Goal: Book appointment/travel/reservation

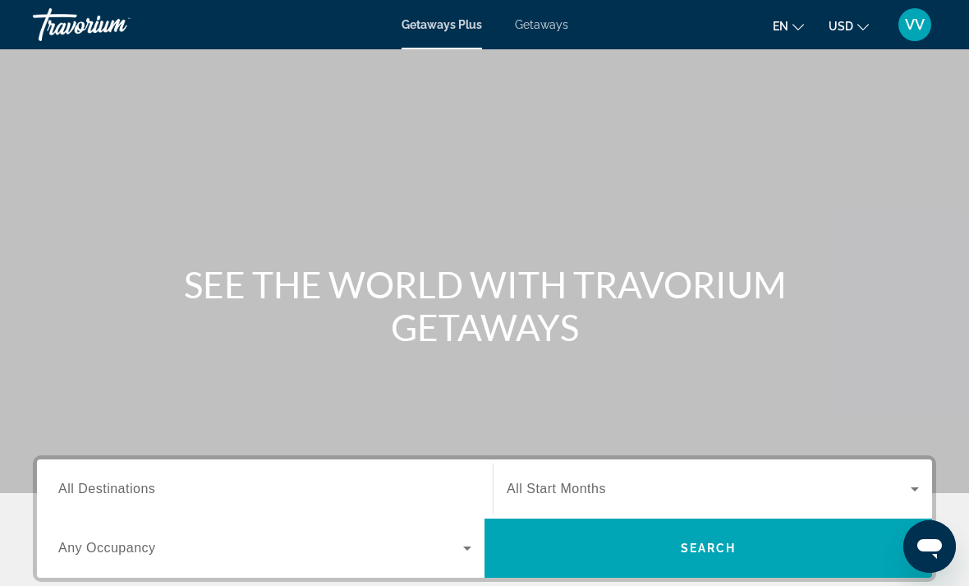
click at [552, 20] on span "Getaways" at bounding box center [541, 24] width 53 height 13
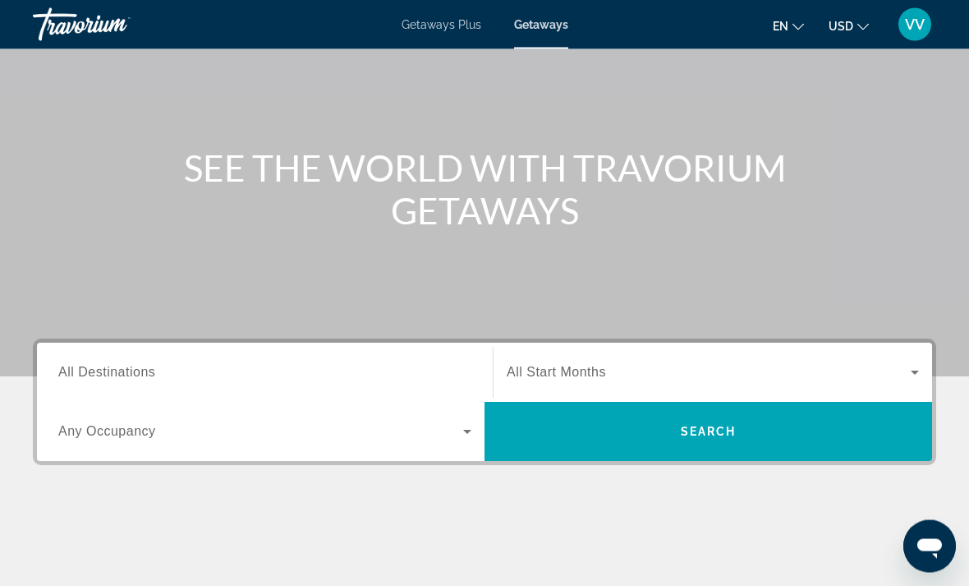
click at [104, 370] on span "All Destinations" at bounding box center [106, 373] width 97 height 14
click at [104, 370] on input "Destination All Destinations" at bounding box center [264, 374] width 413 height 20
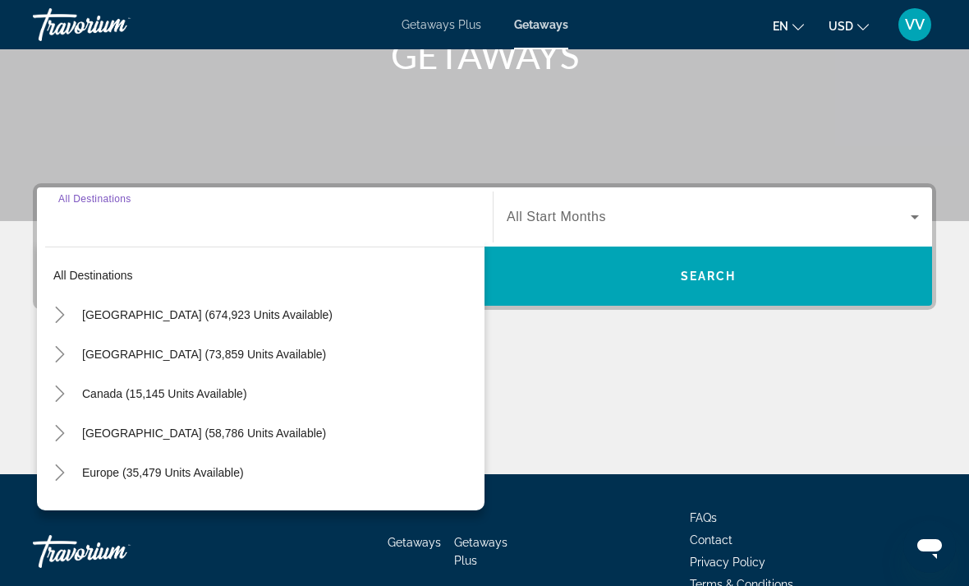
scroll to position [309, 0]
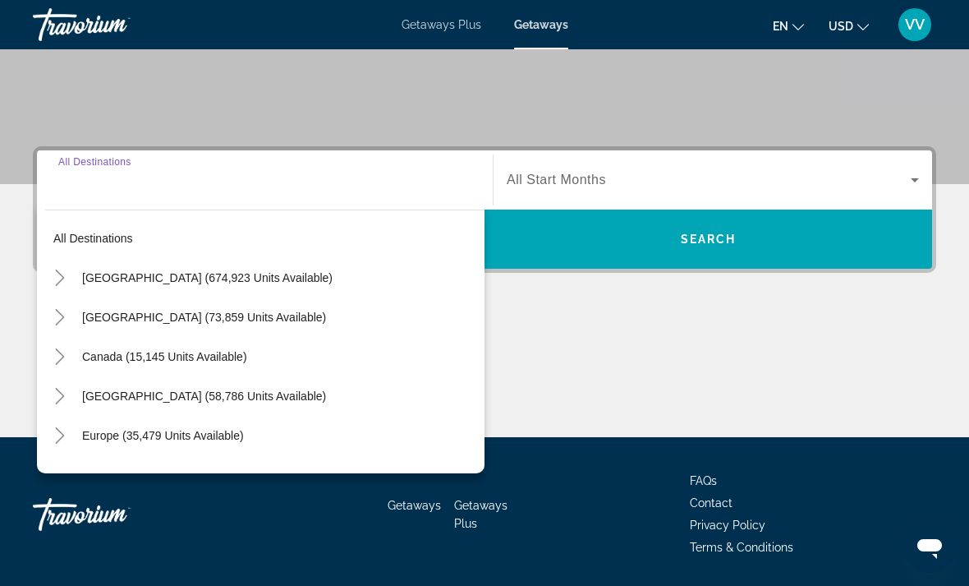
click at [53, 274] on icon "Toggle United States (674,923 units available)" at bounding box center [60, 277] width 16 height 16
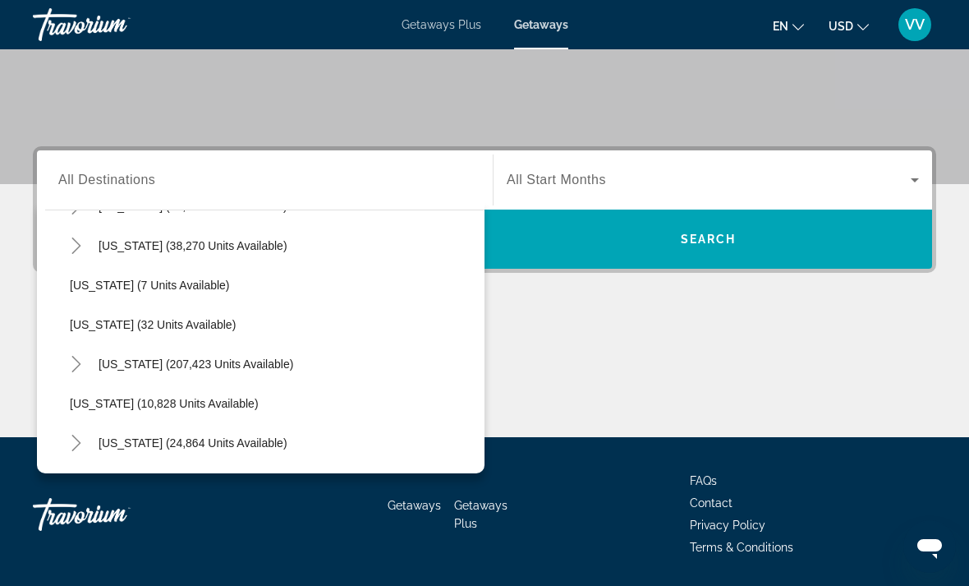
scroll to position [192, 0]
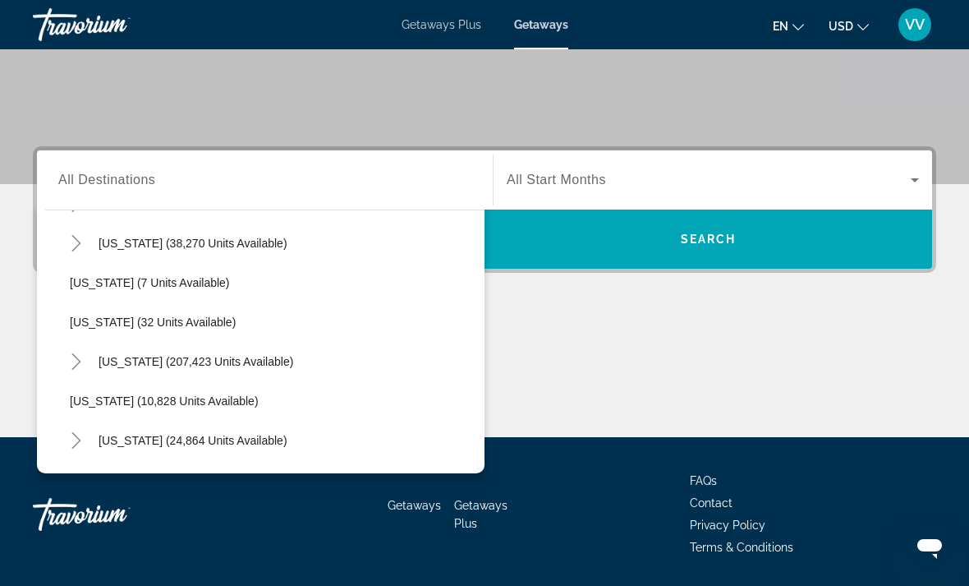
click at [117, 439] on span "[US_STATE] (24,864 units available)" at bounding box center [193, 440] width 189 height 13
type input "**********"
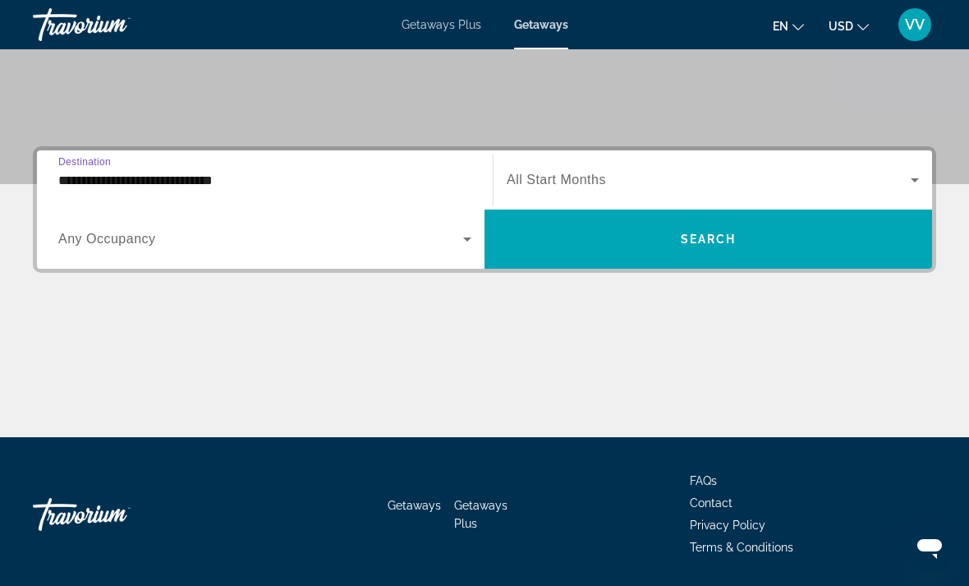
click at [467, 246] on icon "Search widget" at bounding box center [468, 239] width 20 height 20
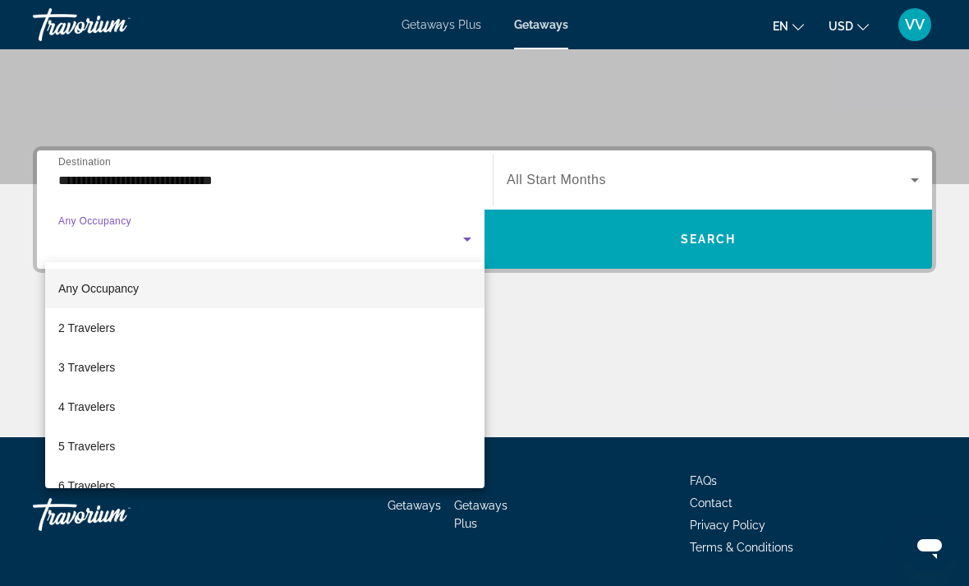
click at [914, 183] on div at bounding box center [484, 293] width 969 height 586
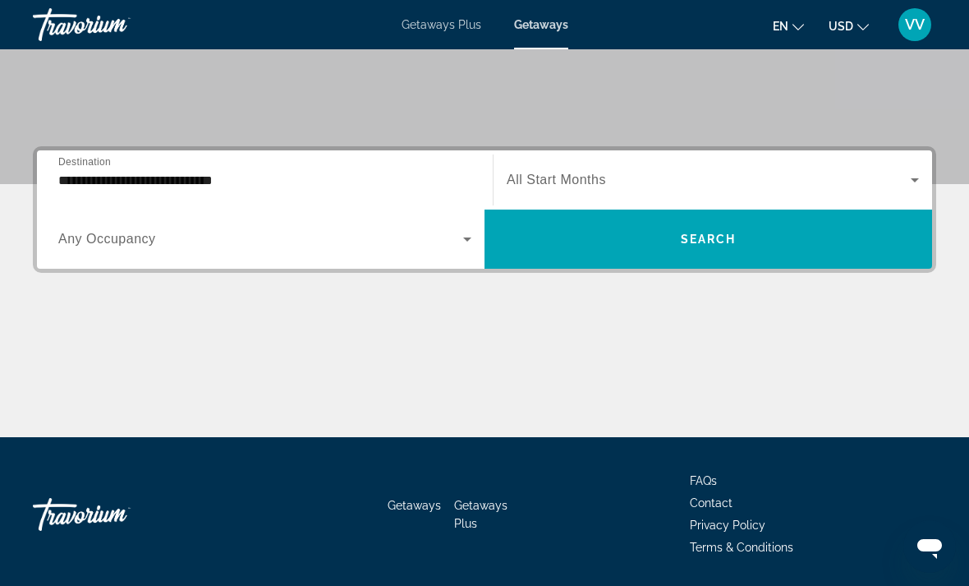
click at [924, 178] on icon "Search widget" at bounding box center [915, 180] width 20 height 20
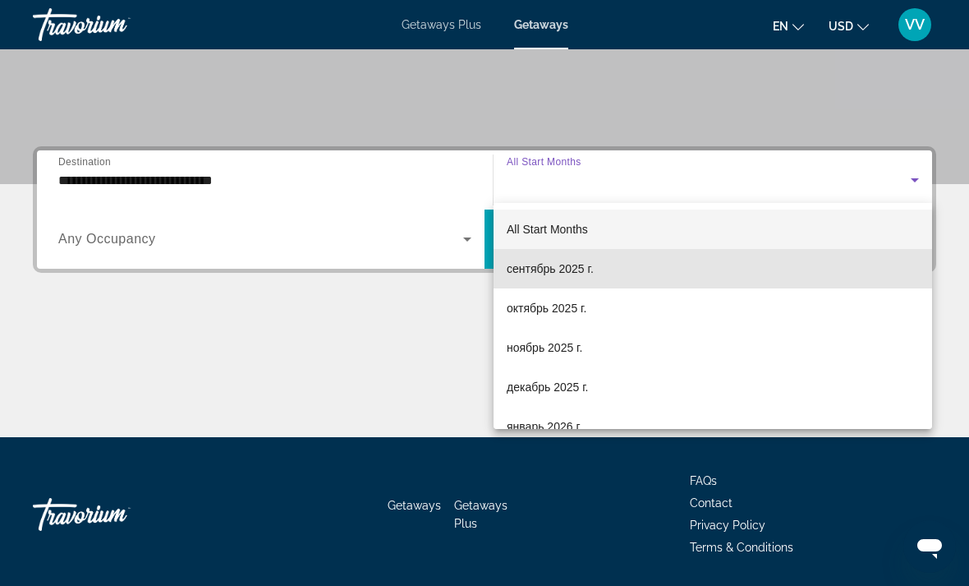
click at [565, 265] on span "сентябрь 2025 г." at bounding box center [550, 269] width 87 height 20
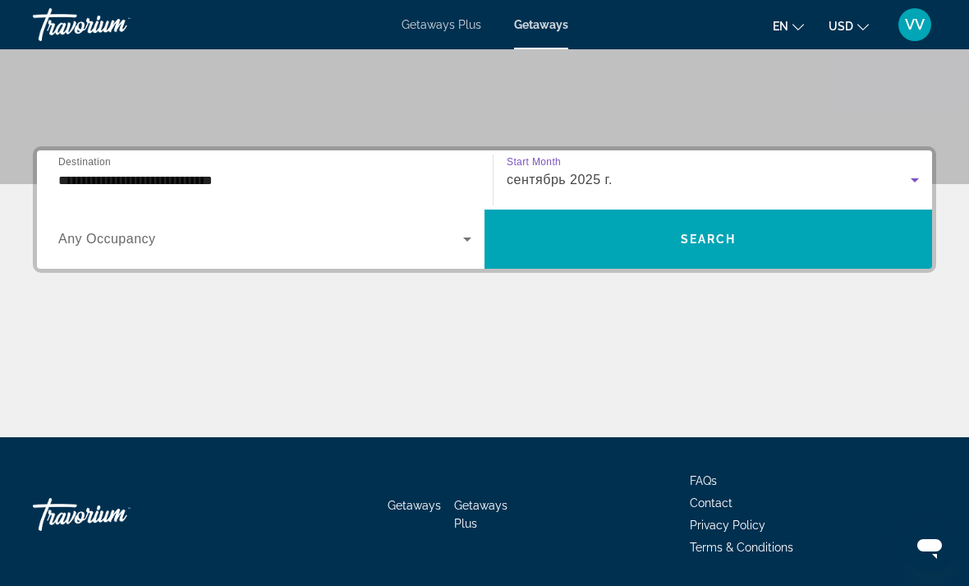
click at [785, 247] on span "Search widget" at bounding box center [709, 238] width 448 height 39
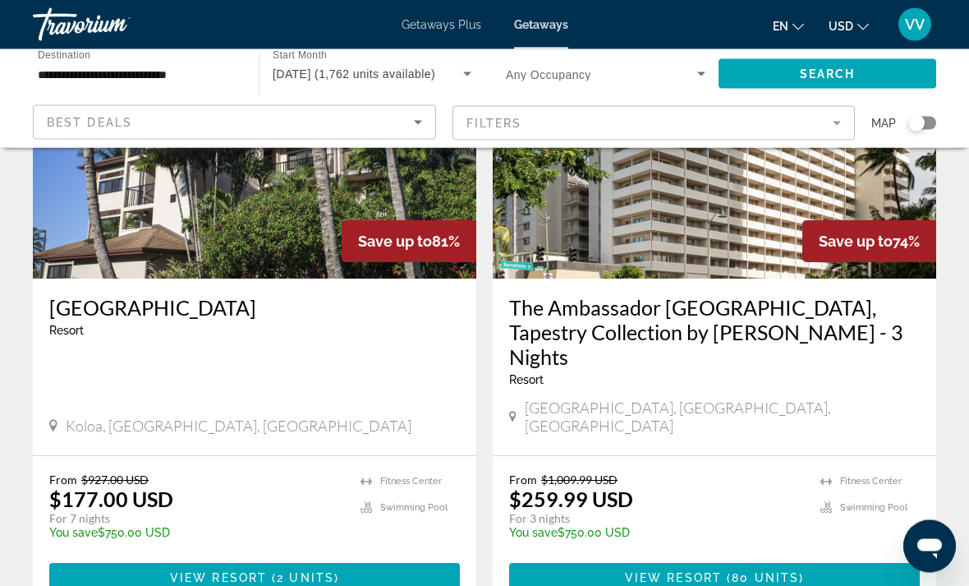
scroll to position [190, 0]
click at [159, 558] on span "Main content" at bounding box center [254, 577] width 411 height 39
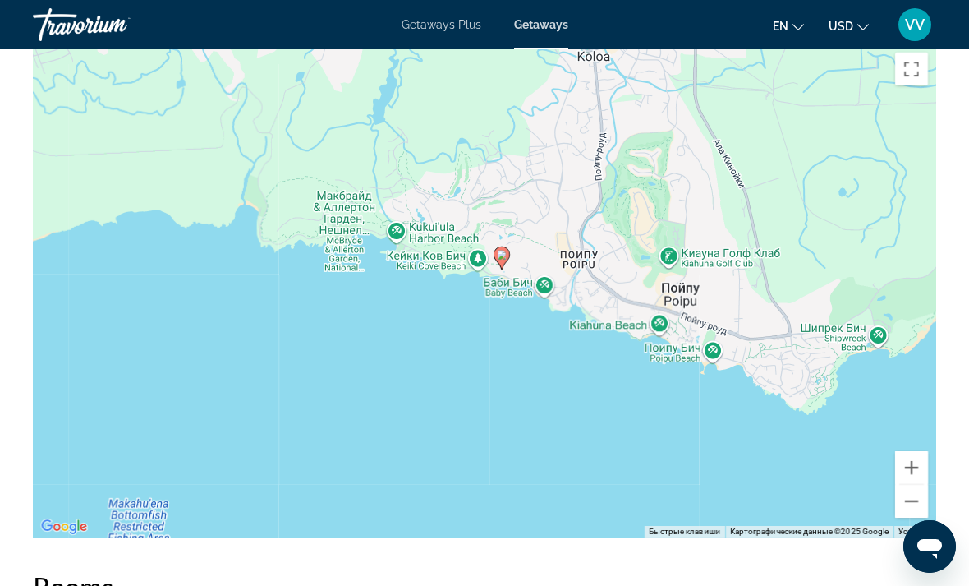
scroll to position [2937, 0]
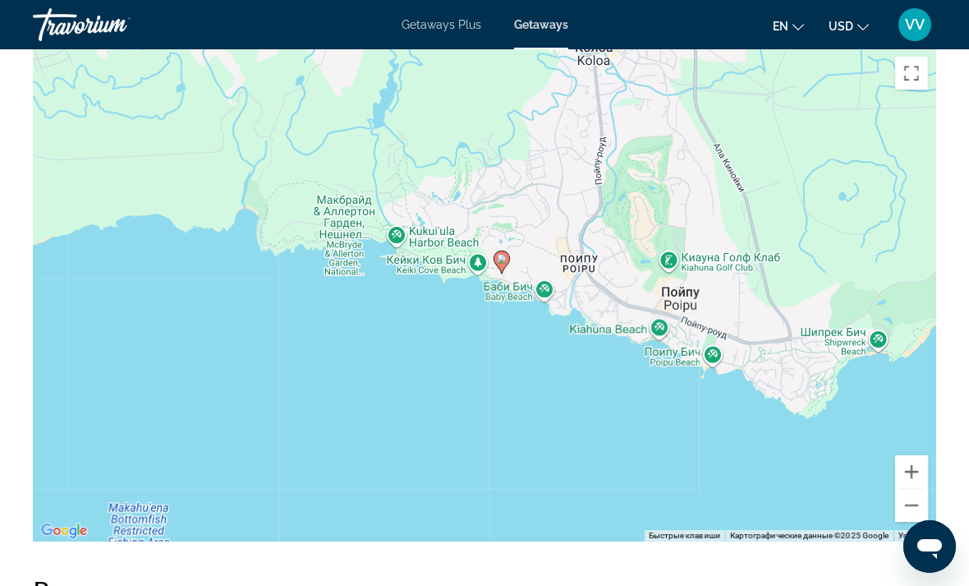
click at [927, 489] on button "Уменьшить" at bounding box center [911, 505] width 33 height 33
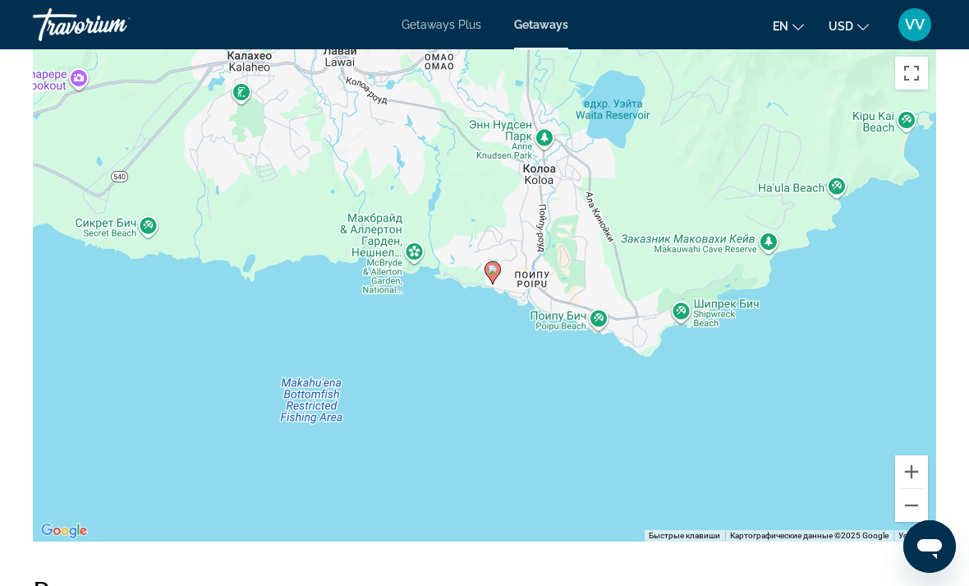
click at [924, 489] on button "Уменьшить" at bounding box center [911, 505] width 33 height 33
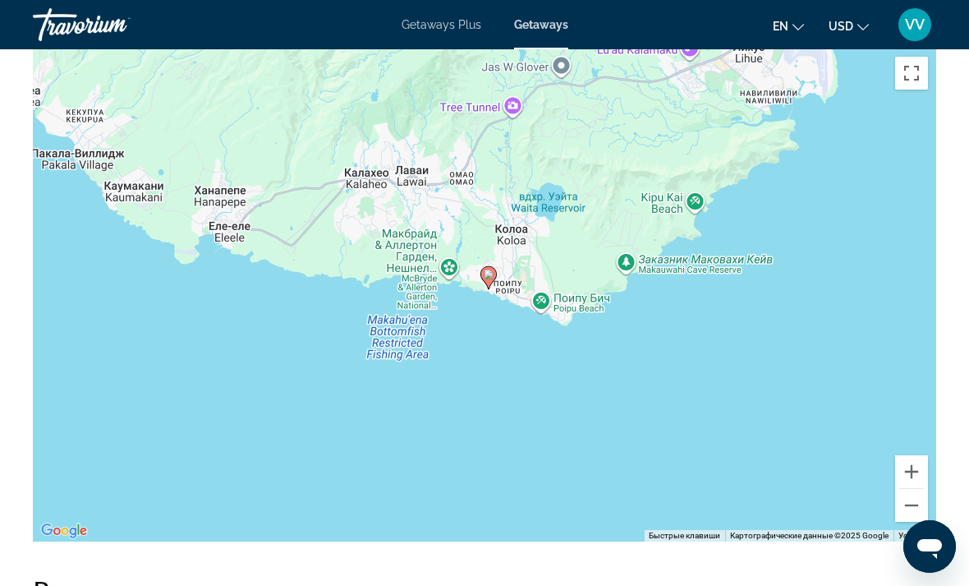
click at [923, 489] on button "Уменьшить" at bounding box center [911, 505] width 33 height 33
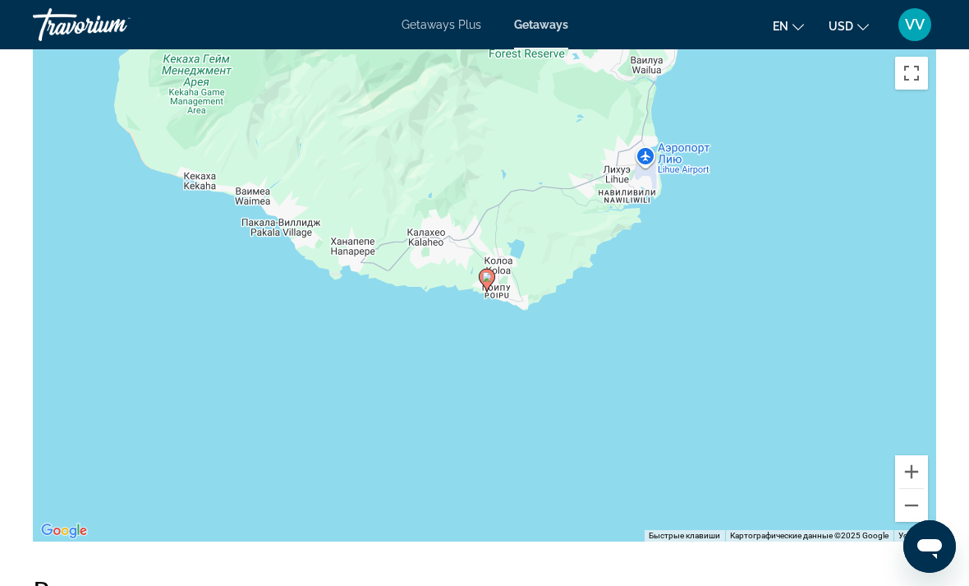
click at [927, 489] on button "Уменьшить" at bounding box center [911, 505] width 33 height 33
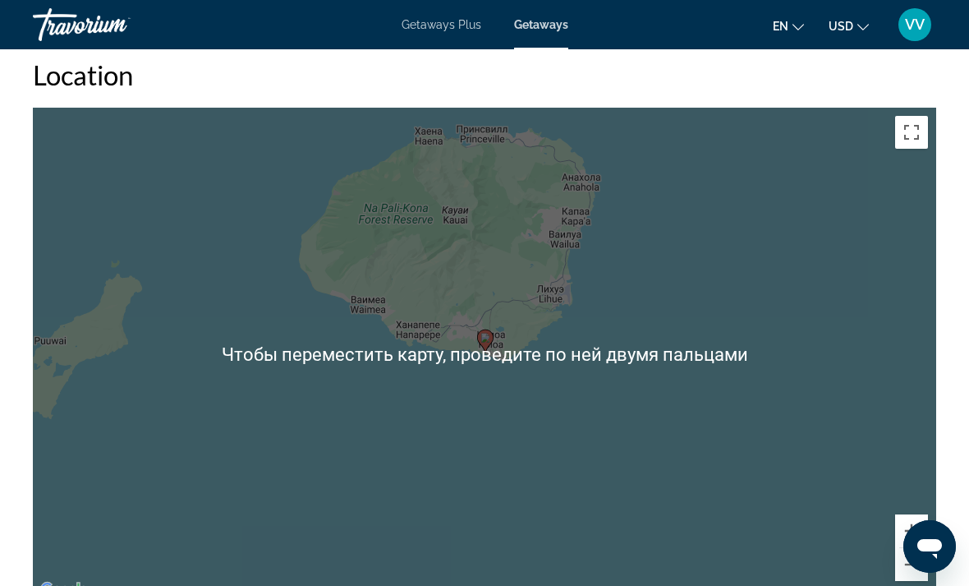
scroll to position [2876, 0]
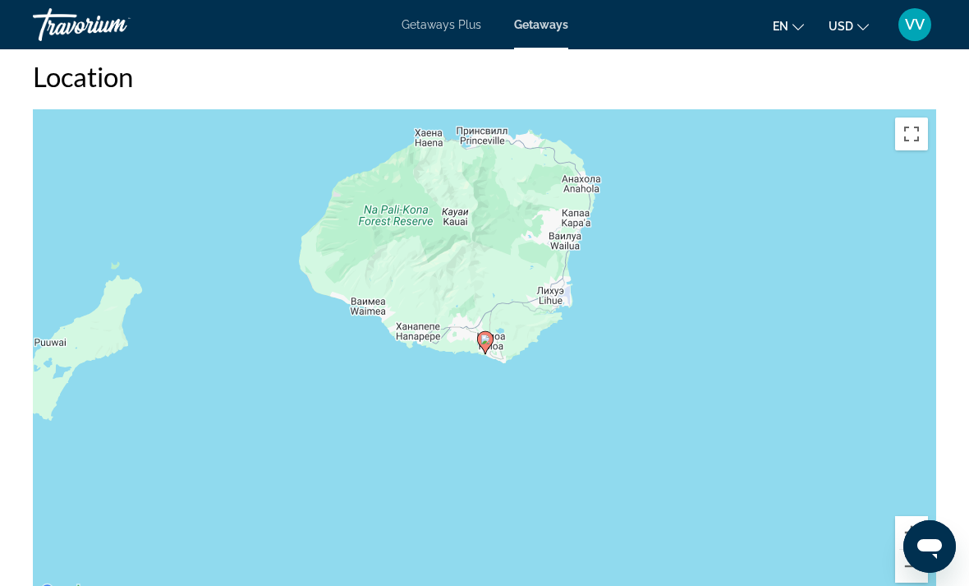
click at [923, 516] on button "Увеличить" at bounding box center [911, 532] width 33 height 33
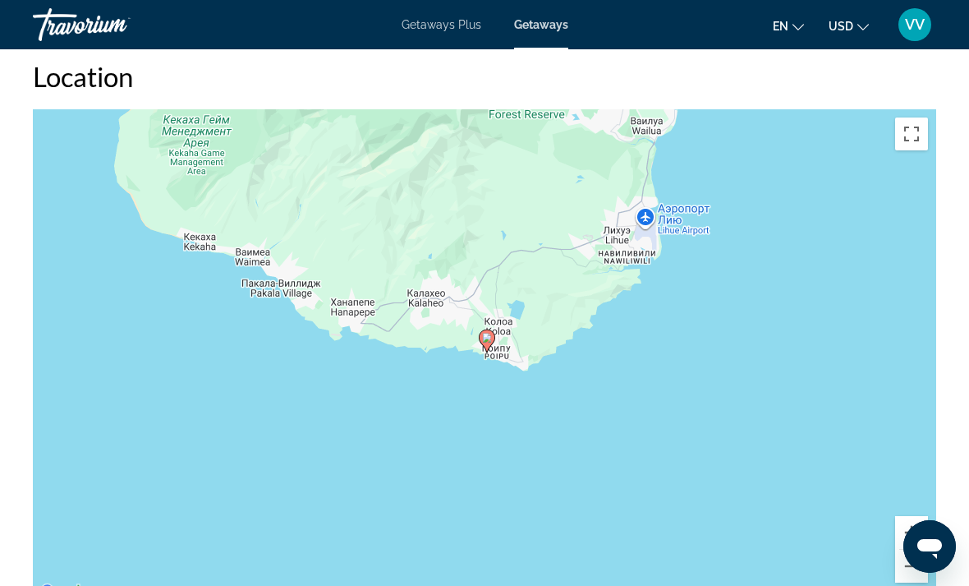
click at [928, 490] on div "Чтобы активировать перетаскивание с помощью клавиатуры, нажмите Alt + Ввод. Пос…" at bounding box center [485, 355] width 904 height 493
click at [926, 516] on button "Увеличить" at bounding box center [911, 532] width 33 height 33
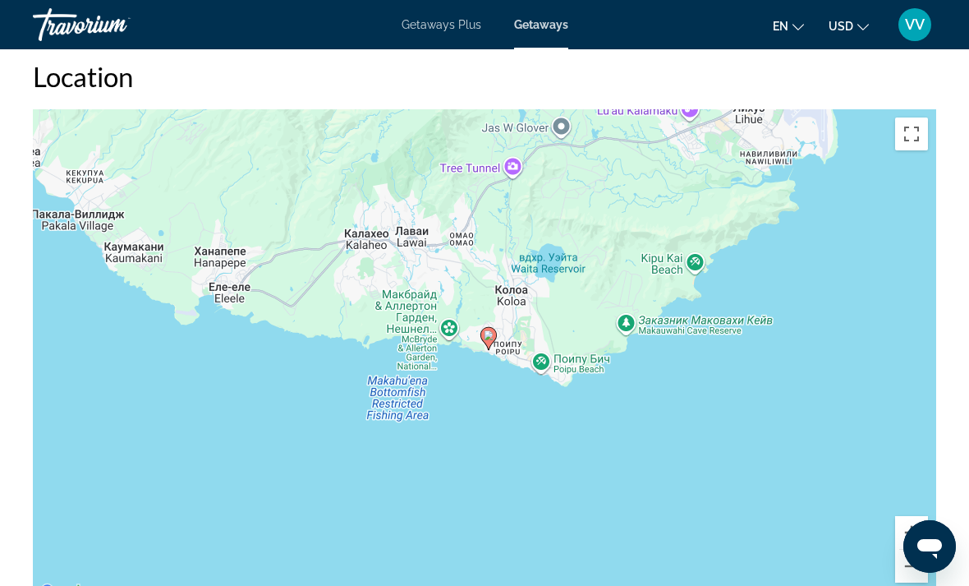
click at [918, 516] on button "Увеличить" at bounding box center [911, 532] width 33 height 33
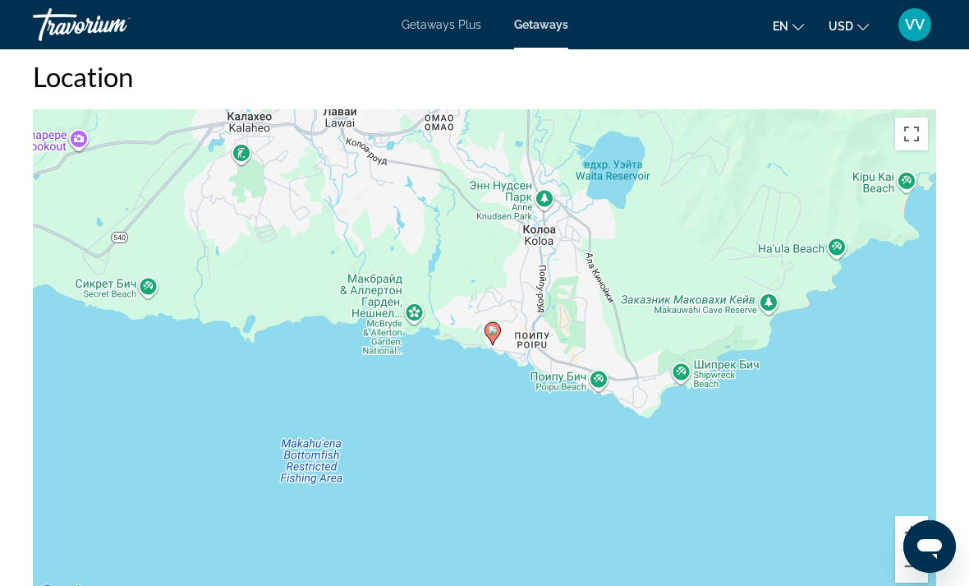
click at [920, 516] on button "Увеличить" at bounding box center [911, 532] width 33 height 33
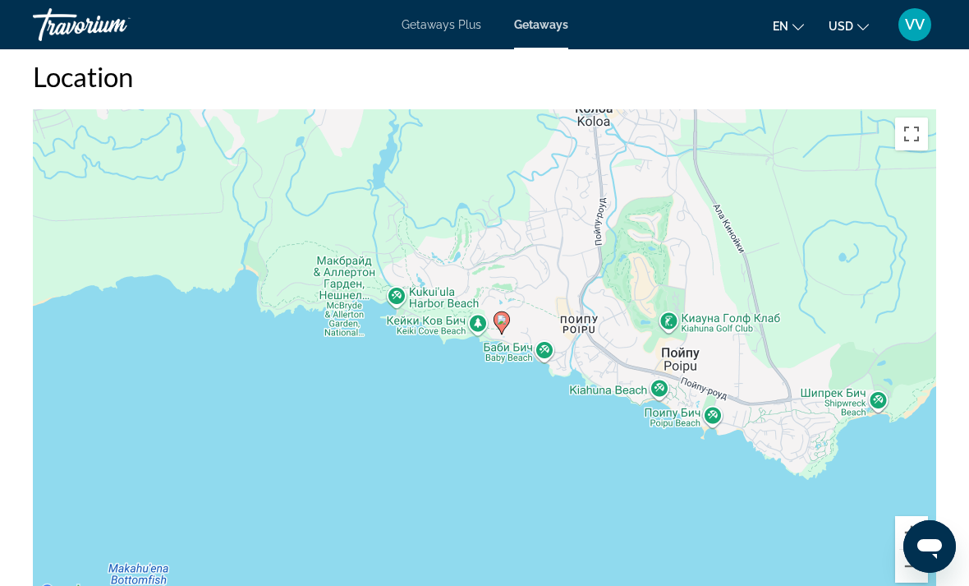
click at [917, 516] on button "Увеличить" at bounding box center [911, 532] width 33 height 33
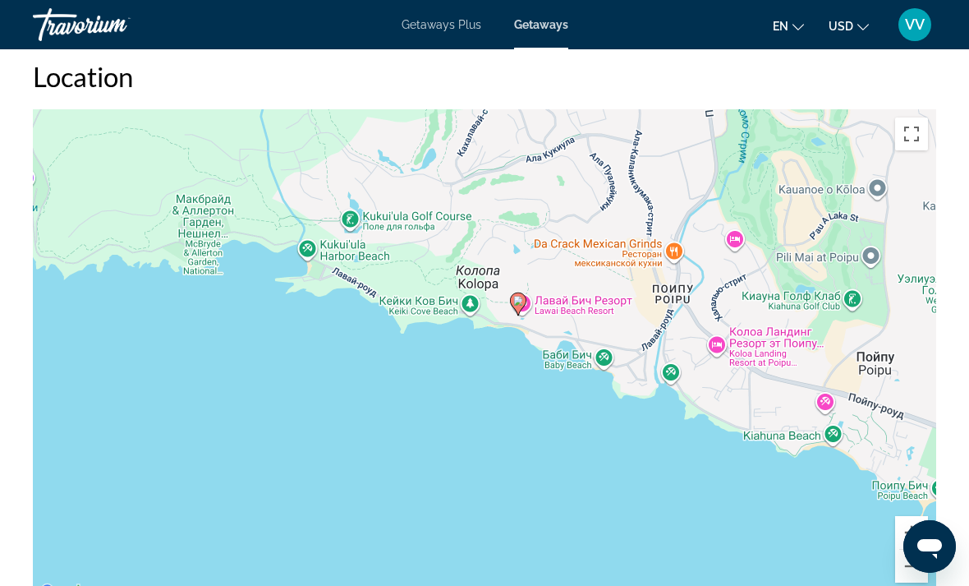
click at [922, 516] on button "Увеличить" at bounding box center [911, 532] width 33 height 33
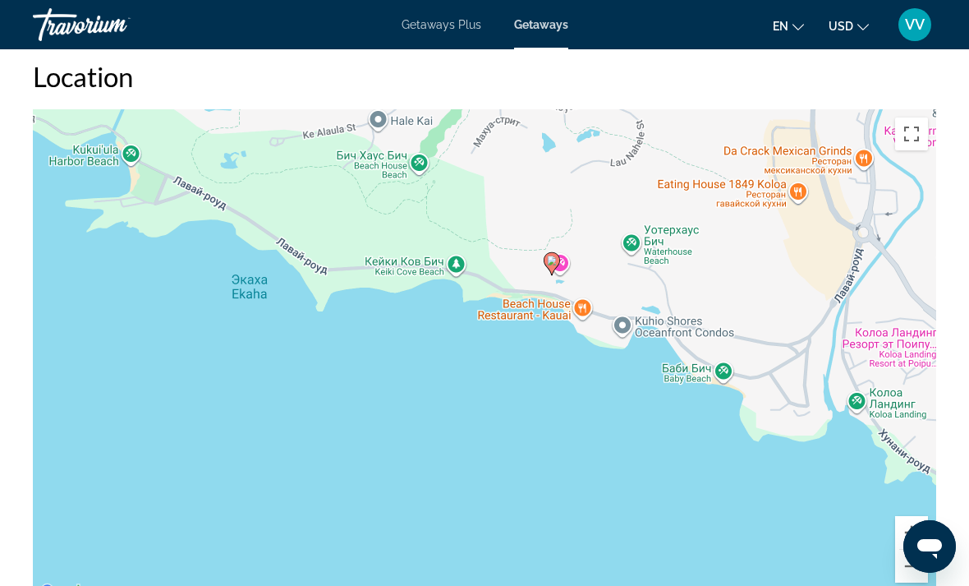
click at [924, 516] on button "Увеличить" at bounding box center [911, 532] width 33 height 33
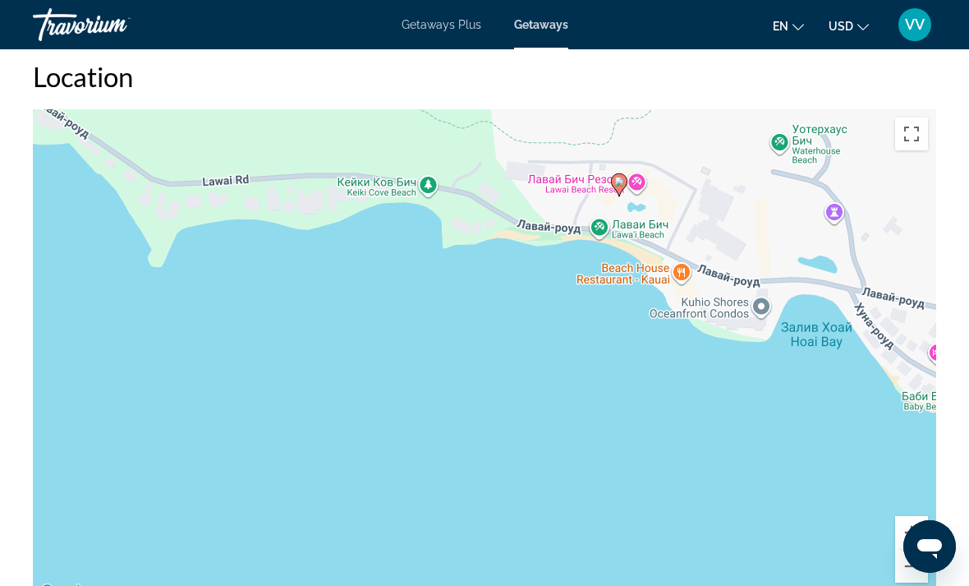
click at [924, 516] on button "Увеличить" at bounding box center [911, 532] width 33 height 33
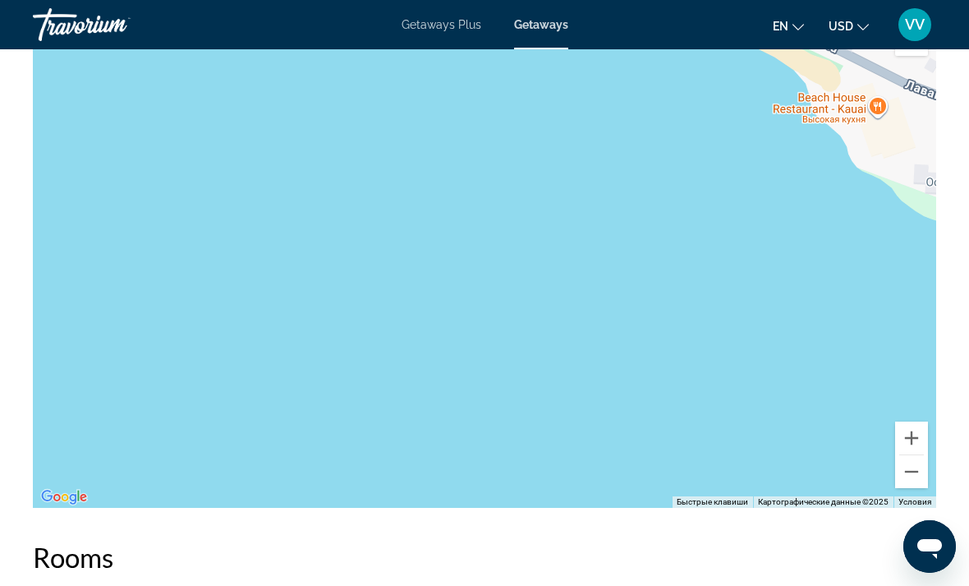
scroll to position [2969, 0]
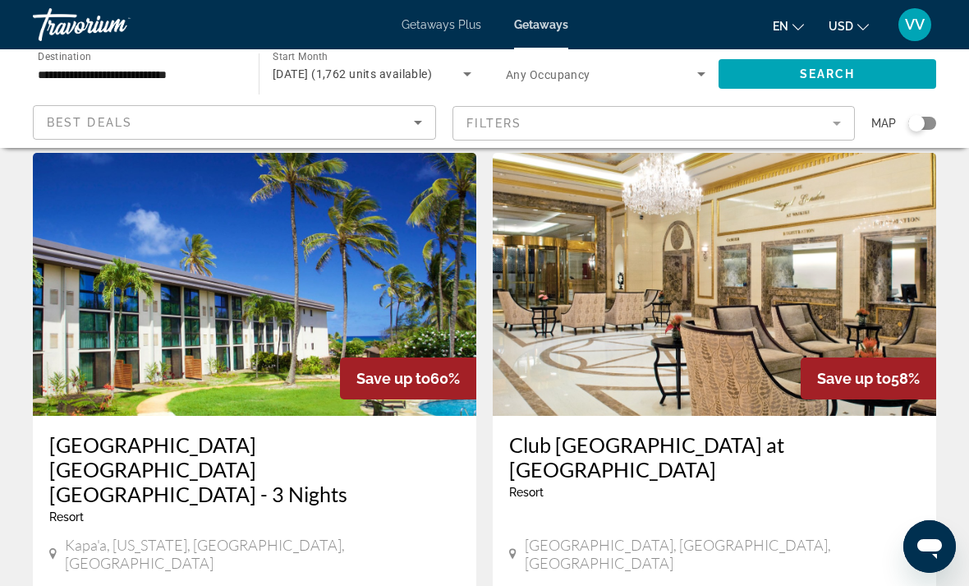
scroll to position [2993, 0]
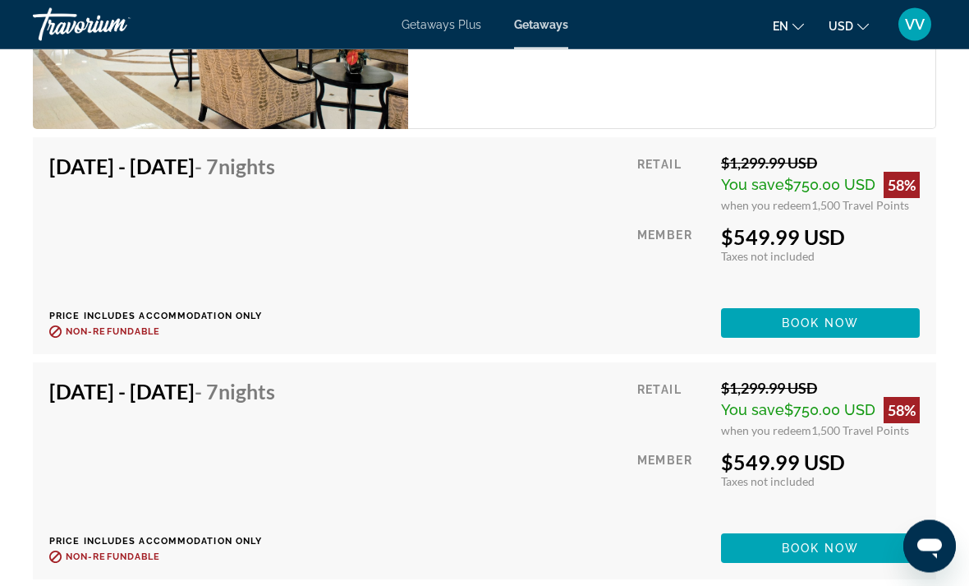
scroll to position [3711, 0]
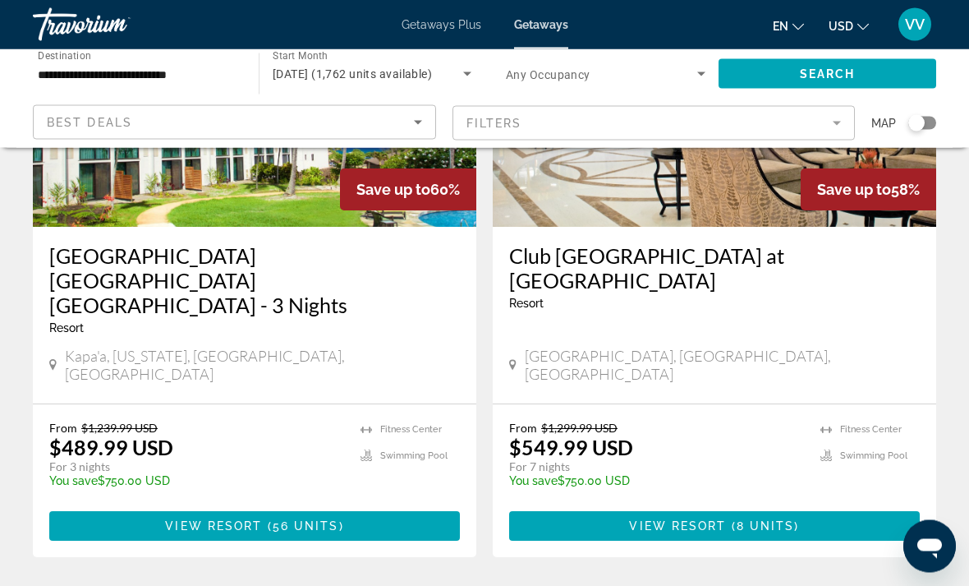
scroll to position [3236, 0]
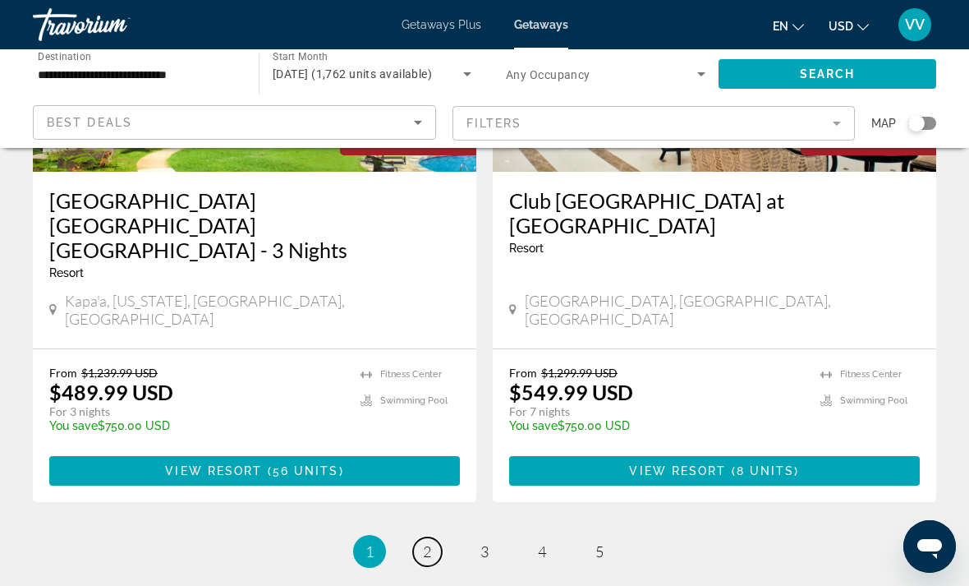
click at [417, 537] on link "page 2" at bounding box center [427, 551] width 29 height 29
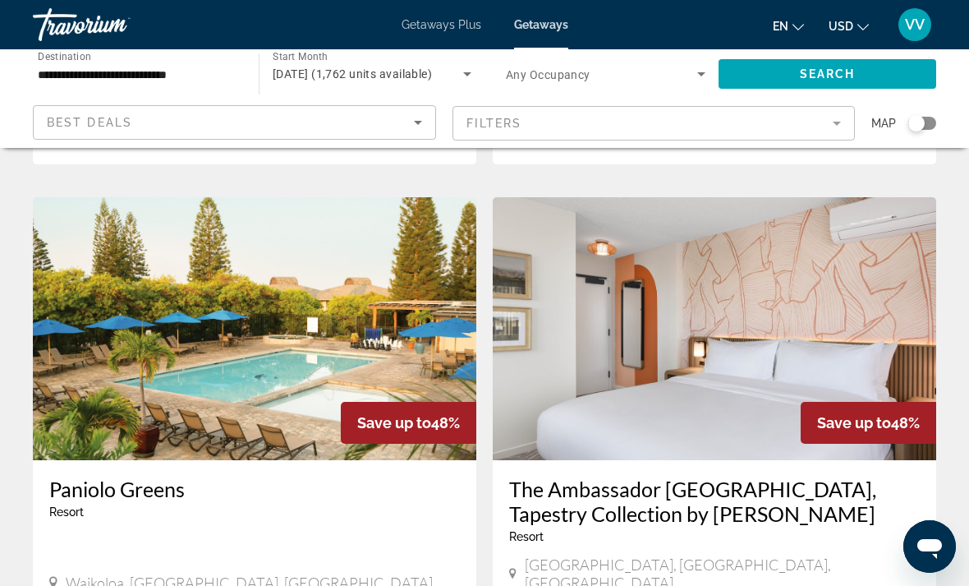
scroll to position [2942, 0]
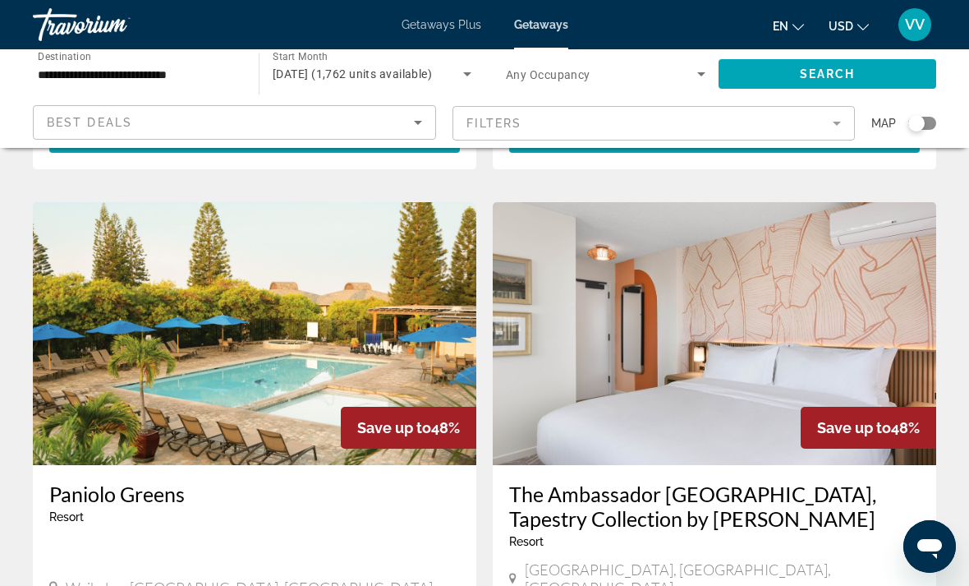
click at [846, 481] on h3 "The Ambassador [GEOGRAPHIC_DATA], Tapestry Collection by [PERSON_NAME]" at bounding box center [714, 505] width 411 height 49
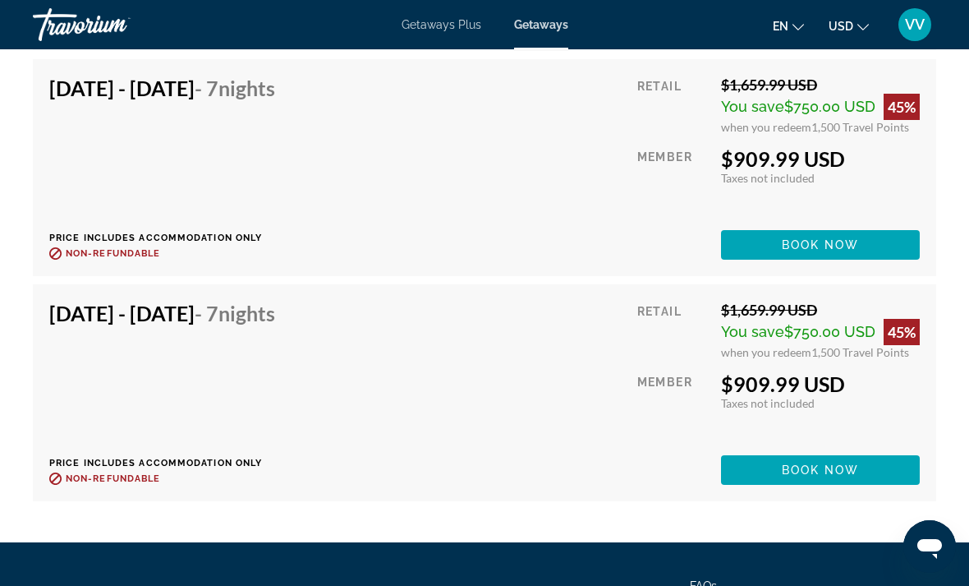
scroll to position [7687, 0]
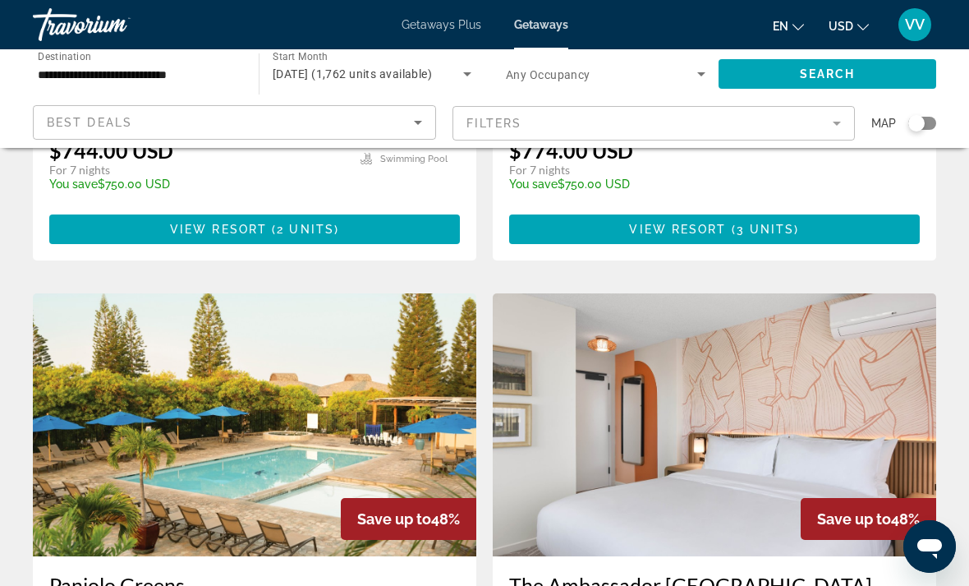
scroll to position [3236, 0]
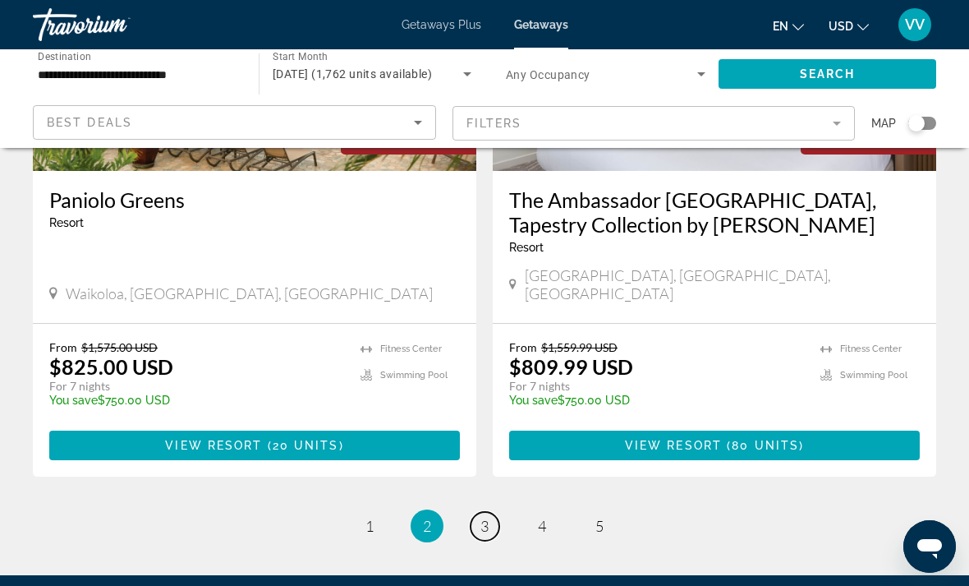
click at [485, 517] on span "3" at bounding box center [485, 526] width 8 height 18
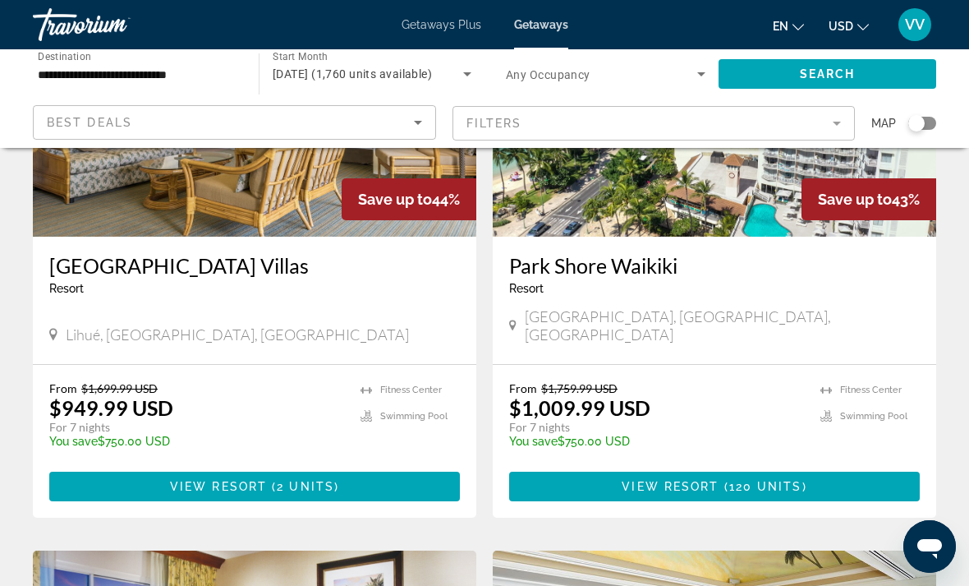
scroll to position [1969, 0]
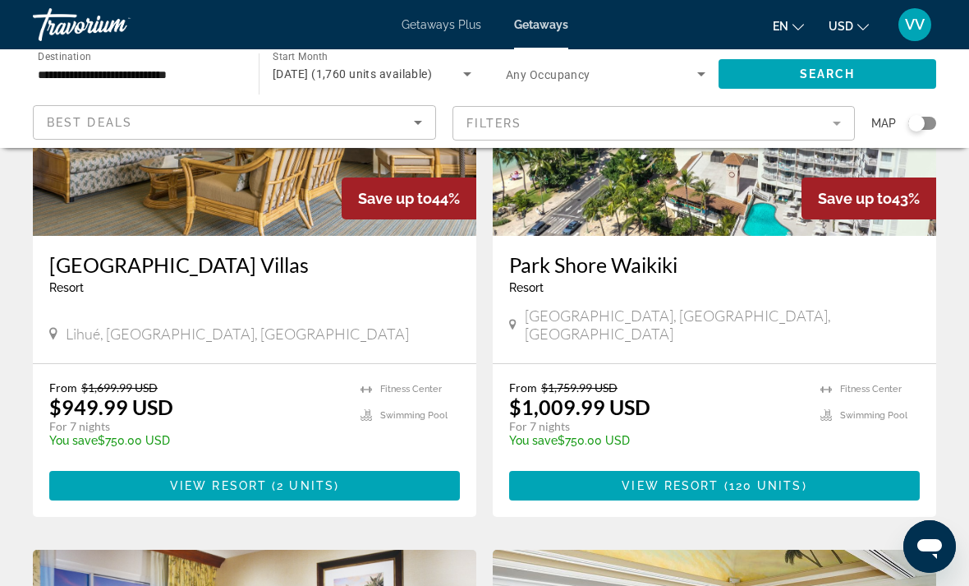
click at [844, 466] on span "Main content" at bounding box center [714, 485] width 411 height 39
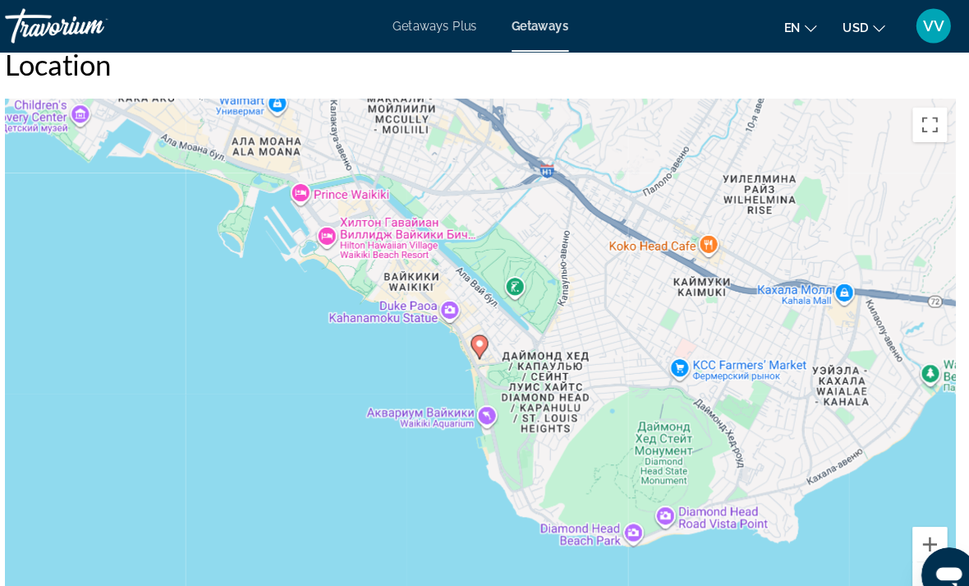
scroll to position [2233, 0]
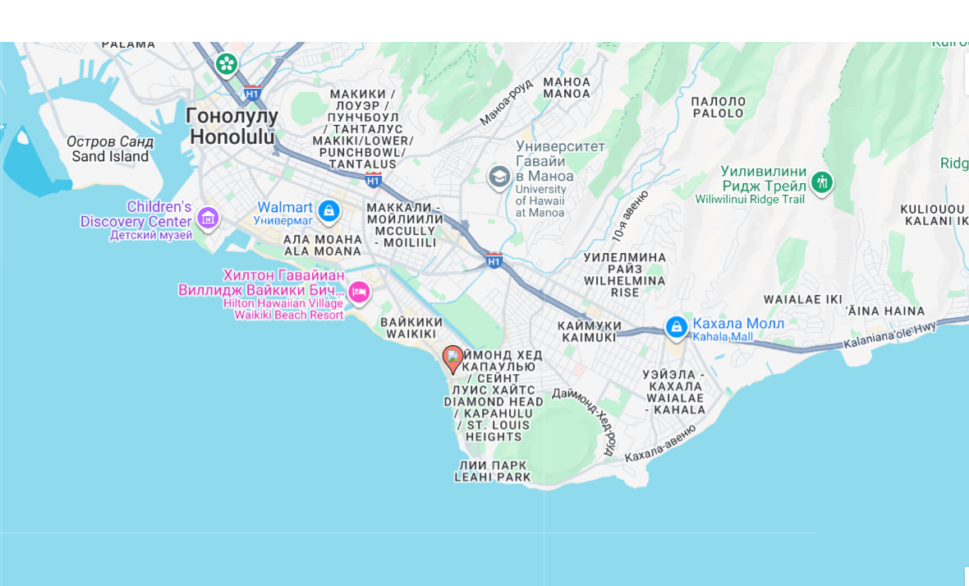
click at [673, 309] on div "Чтобы активировать перетаскивание с помощью клавиатуры, нажмите Alt + Ввод. Пос…" at bounding box center [485, 328] width 904 height 493
click at [60, 108] on div "Чтобы активировать перетаскивание с помощью клавиатуры, нажмите Alt + Ввод. Пос…" at bounding box center [485, 328] width 904 height 493
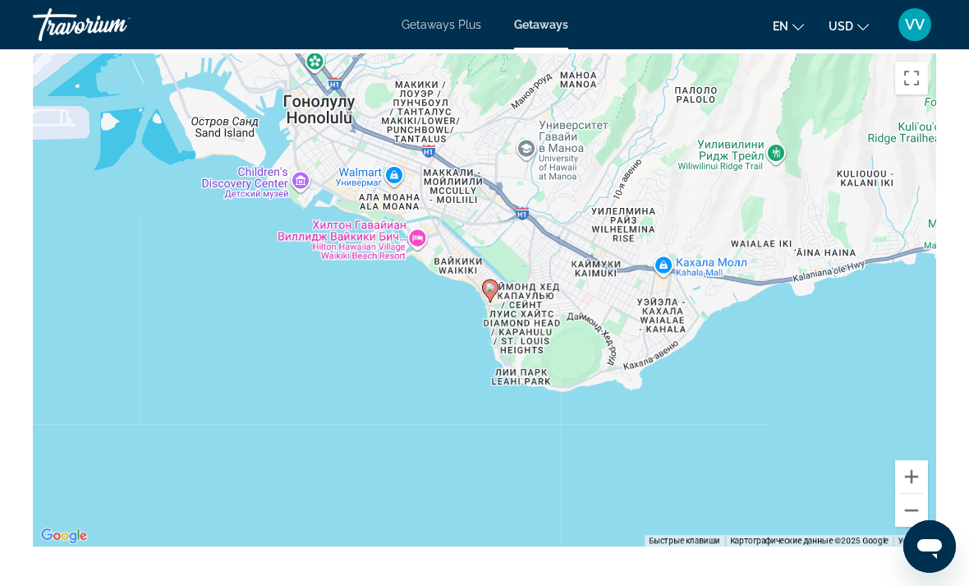
scroll to position [2262, 0]
click at [925, 507] on button "Уменьшить" at bounding box center [911, 509] width 33 height 33
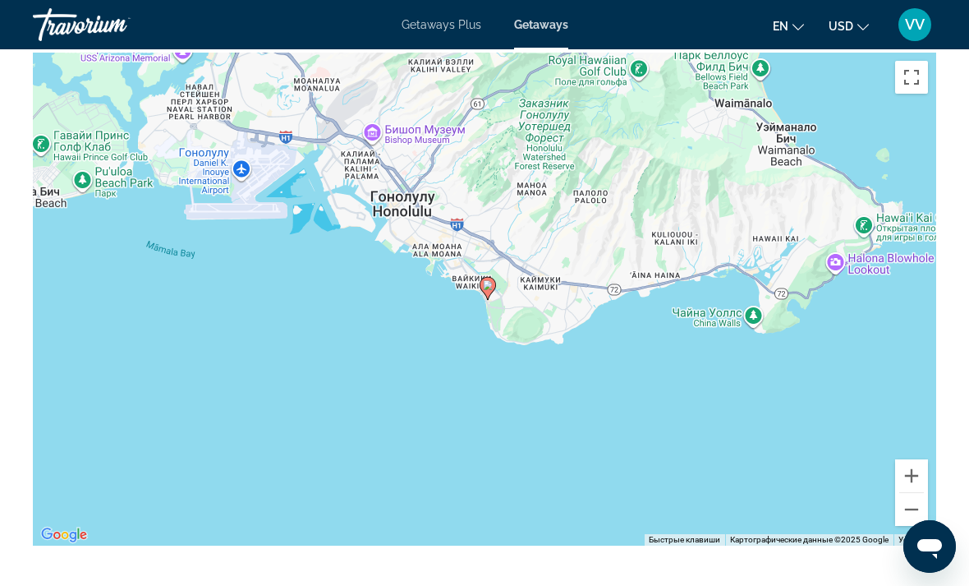
click at [923, 506] on button "Уменьшить" at bounding box center [911, 509] width 33 height 33
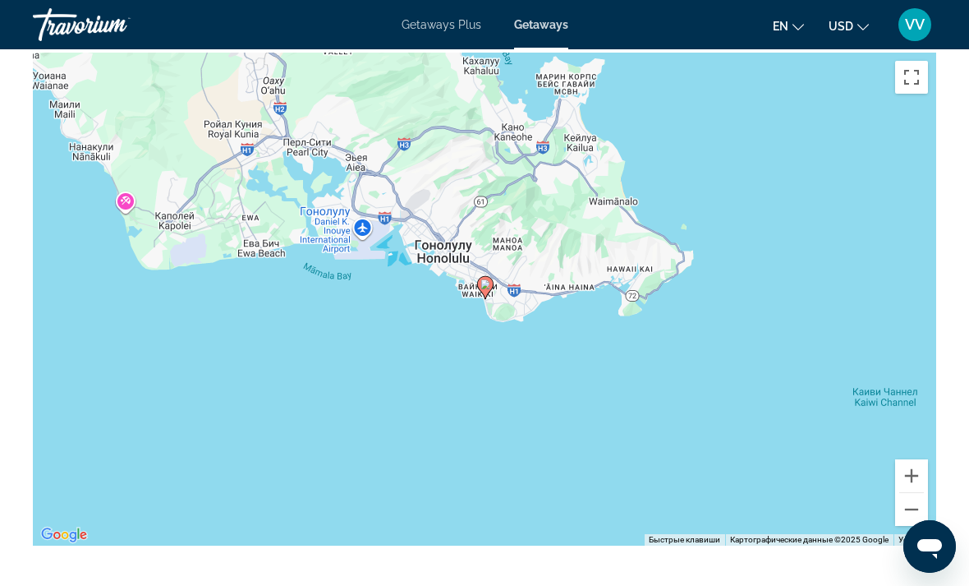
click at [922, 459] on button "Увеличить" at bounding box center [911, 475] width 33 height 33
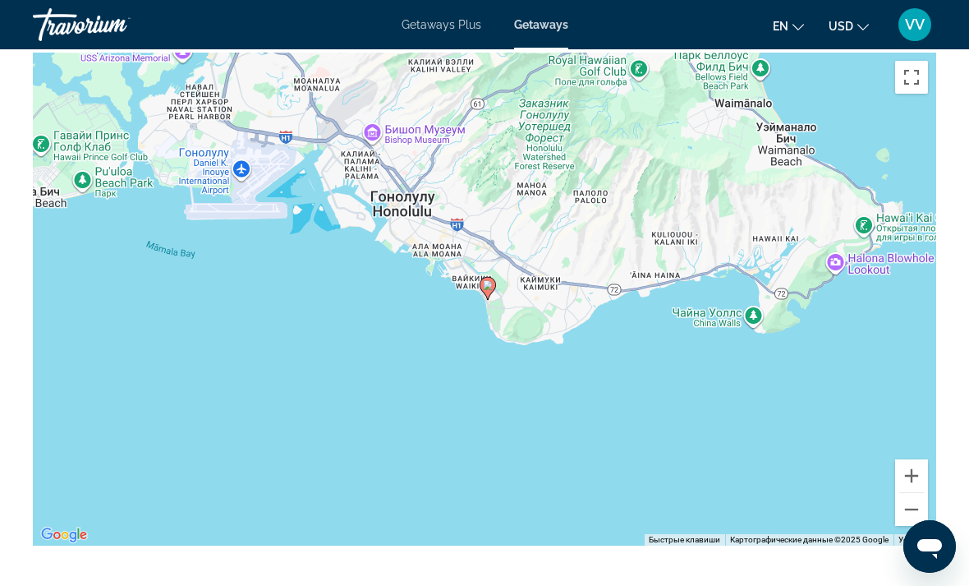
click at [923, 457] on div "Чтобы активировать перетаскивание с помощью клавиатуры, нажмите Alt + Ввод. Пос…" at bounding box center [485, 299] width 904 height 493
click at [918, 471] on button "Увеличить" at bounding box center [911, 475] width 33 height 33
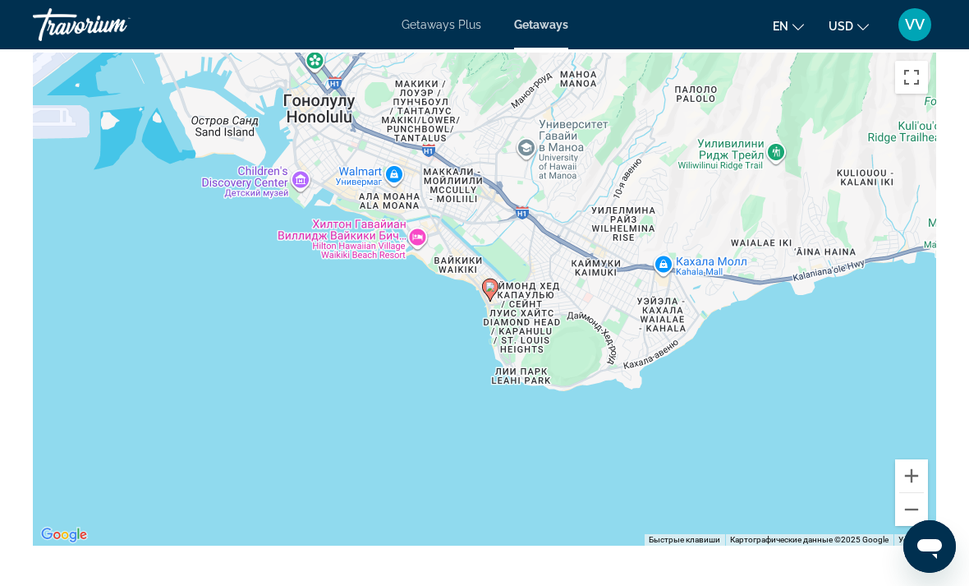
click at [918, 473] on button "Увеличить" at bounding box center [911, 475] width 33 height 33
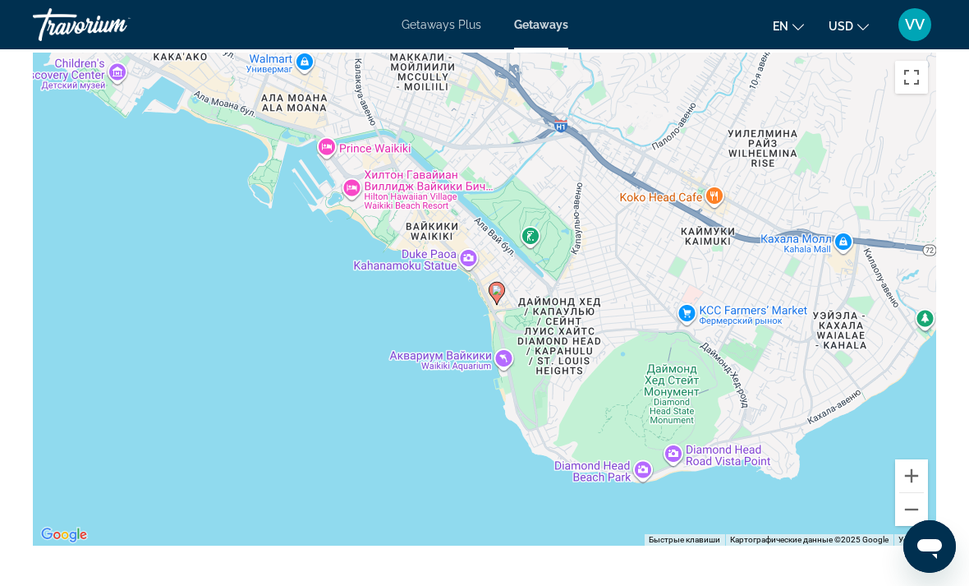
click at [922, 472] on button "Увеличить" at bounding box center [911, 475] width 33 height 33
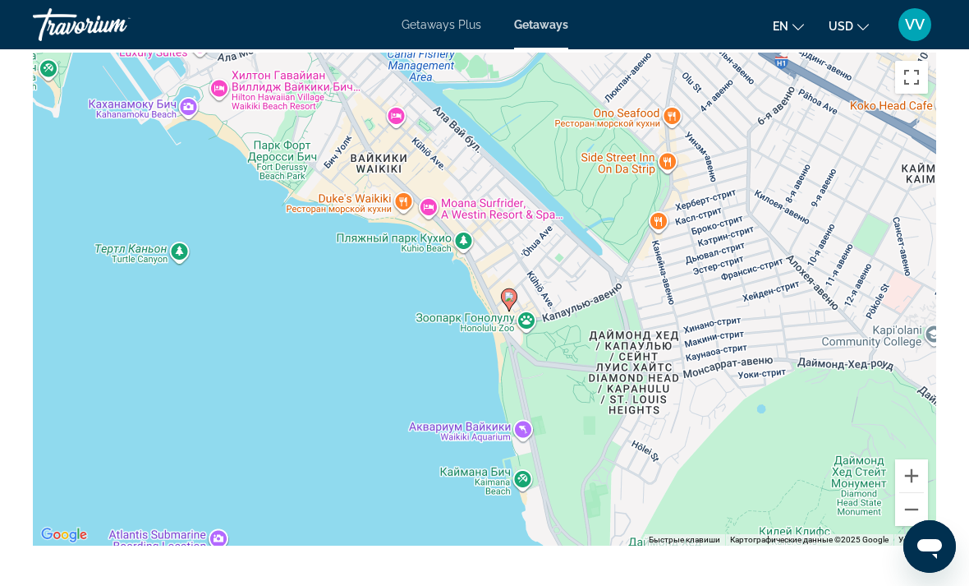
click at [928, 455] on div "Чтобы активировать перетаскивание с помощью клавиатуры, нажмите Alt + Ввод. Пос…" at bounding box center [485, 299] width 904 height 493
click at [916, 476] on button "Увеличить" at bounding box center [911, 475] width 33 height 33
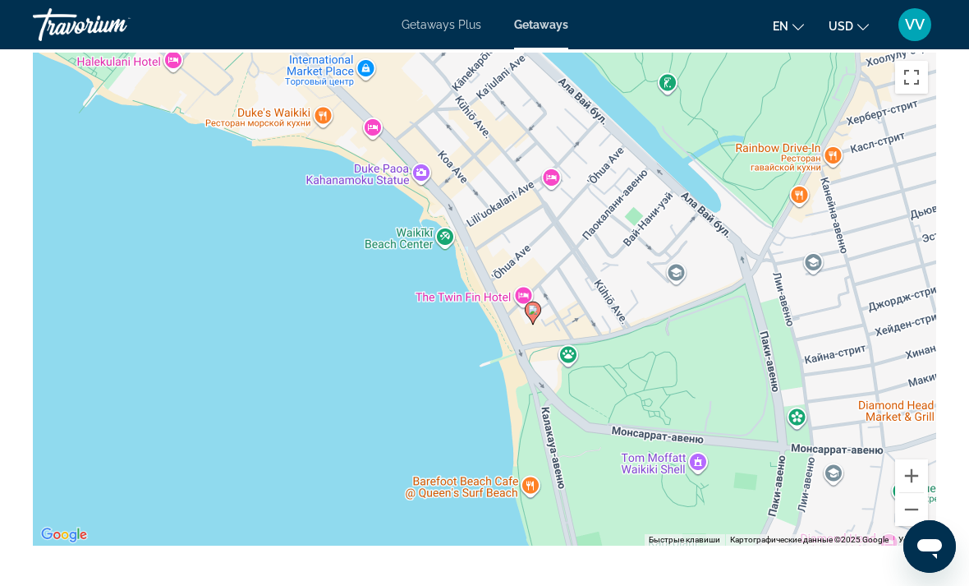
click at [922, 473] on button "Увеличить" at bounding box center [911, 475] width 33 height 33
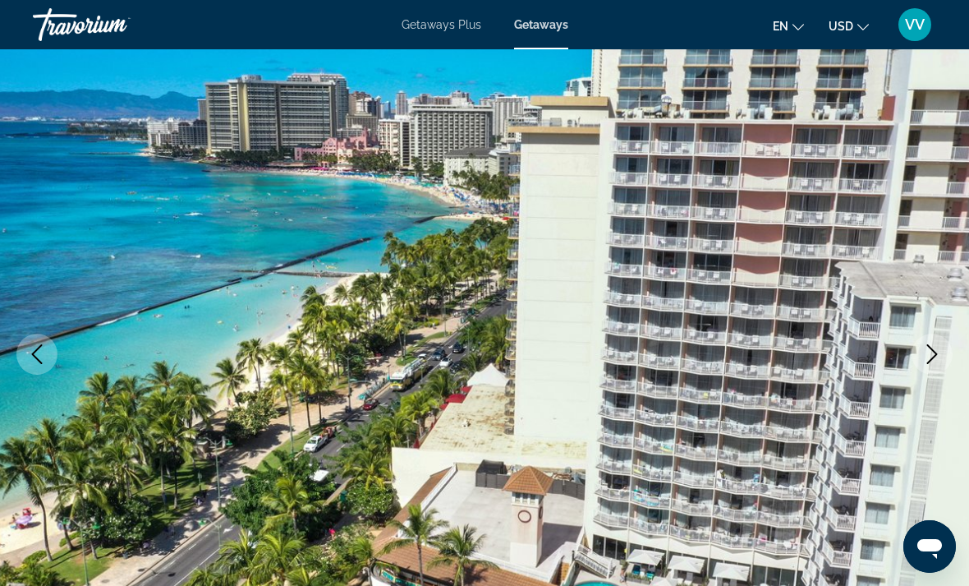
scroll to position [0, 0]
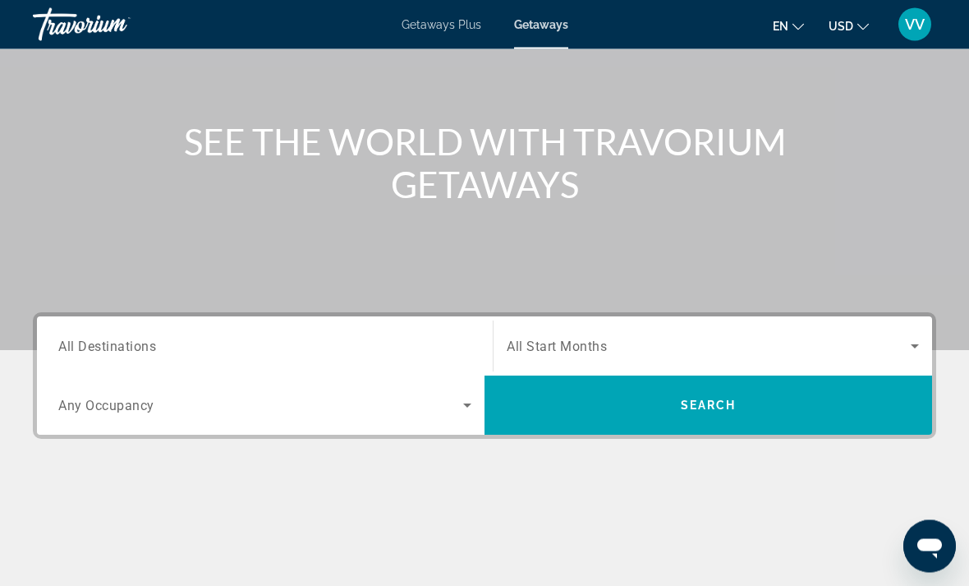
scroll to position [144, 0]
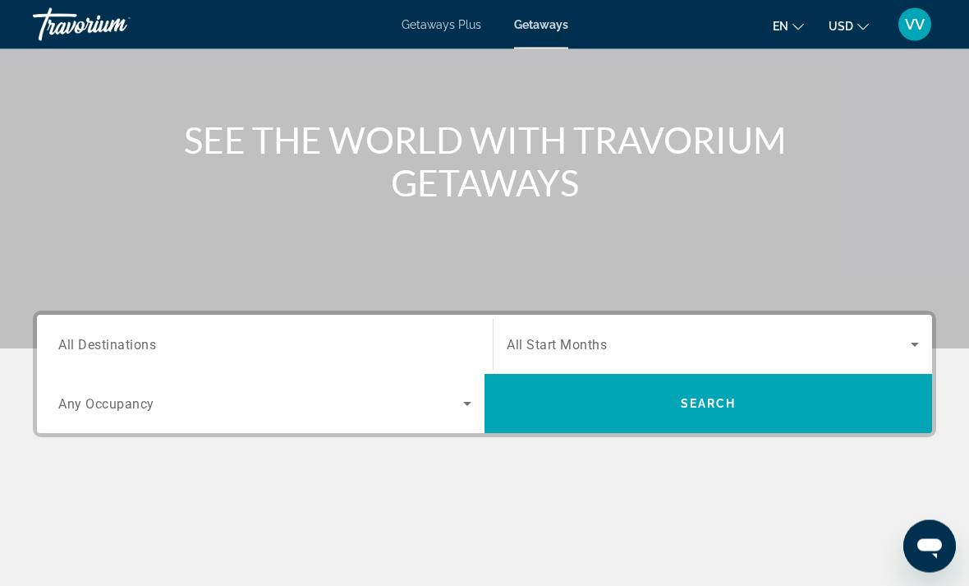
click at [111, 351] on span "All Destinations" at bounding box center [107, 345] width 98 height 16
click at [111, 351] on input "Destination All Destinations" at bounding box center [264, 346] width 413 height 20
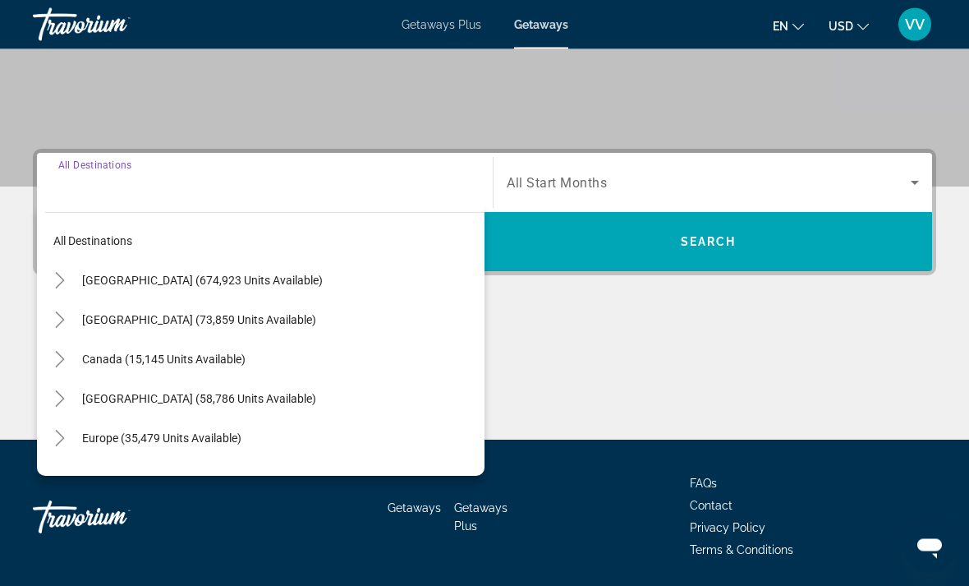
scroll to position [309, 0]
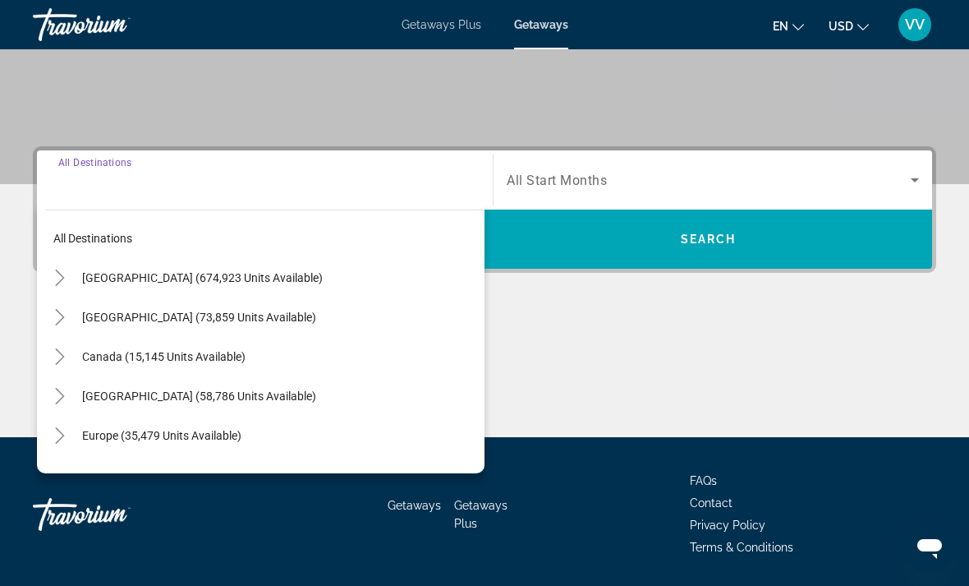
click at [61, 266] on mat-icon "Toggle United States (674,923 units available)" at bounding box center [59, 278] width 29 height 29
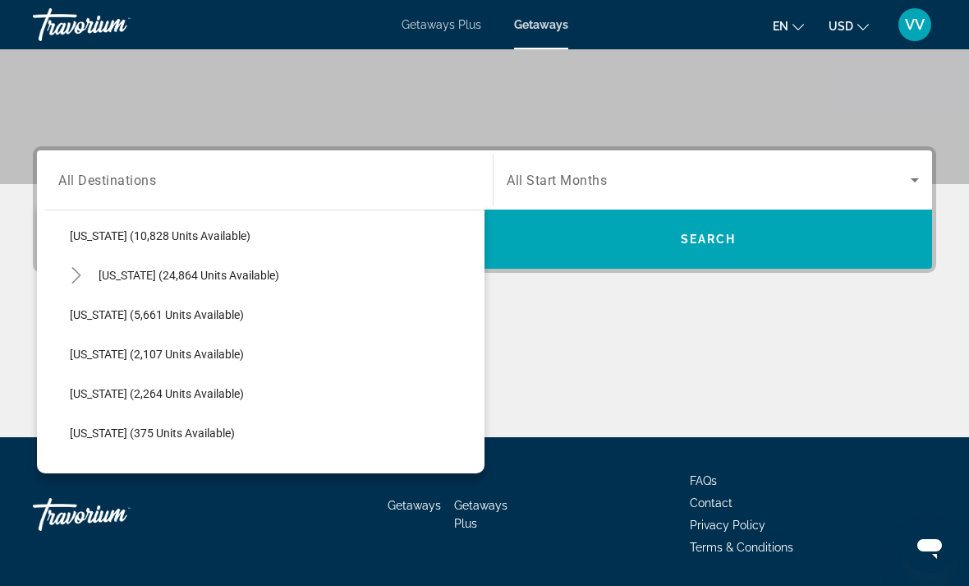
scroll to position [359, 0]
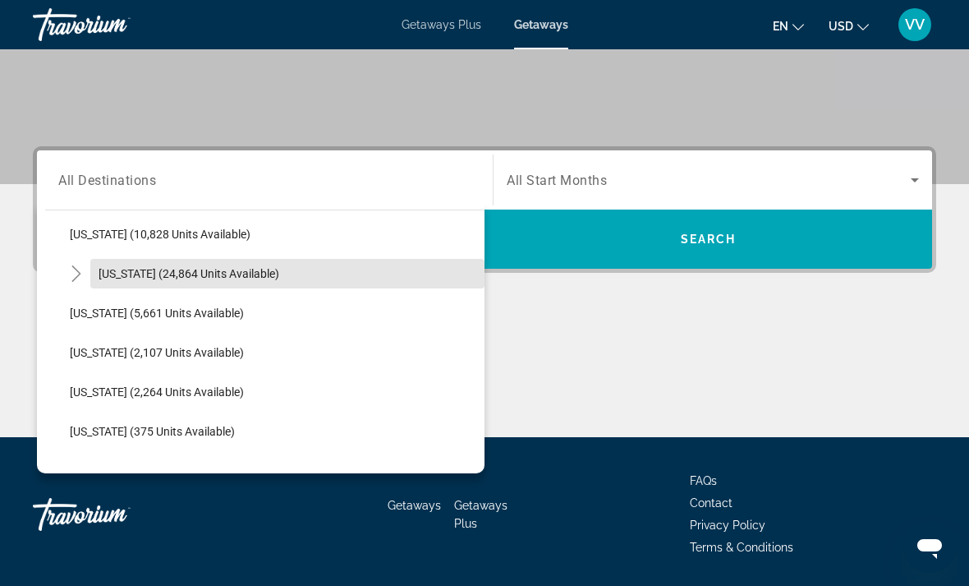
click at [111, 269] on span "[US_STATE] (24,864 units available)" at bounding box center [189, 273] width 181 height 13
type input "**********"
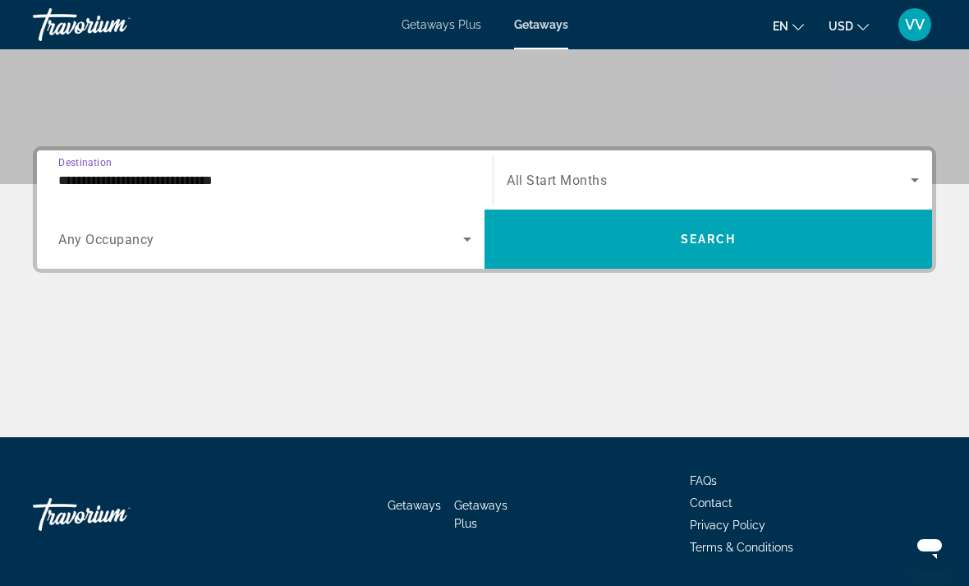
click at [464, 231] on icon "Search widget" at bounding box center [468, 239] width 20 height 20
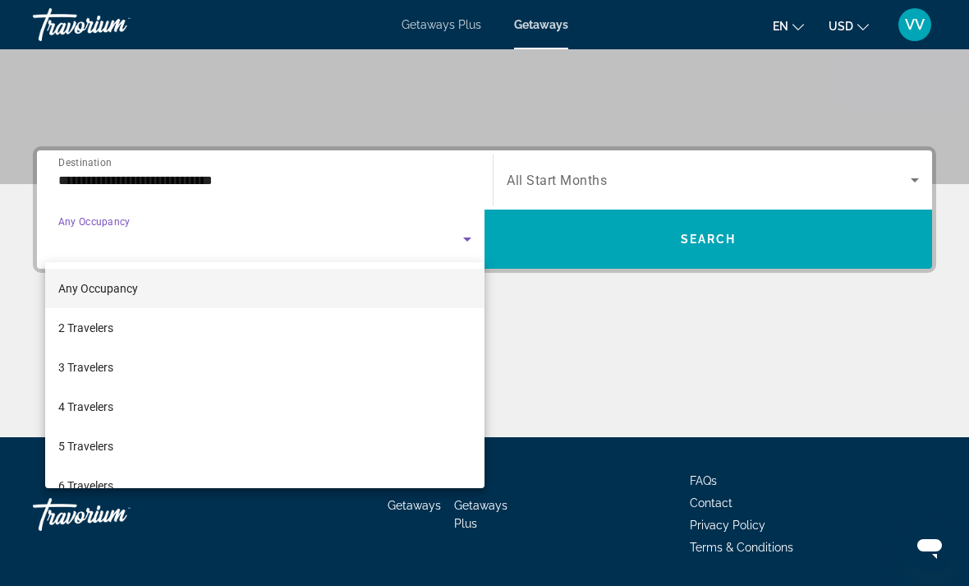
click at [918, 190] on div at bounding box center [484, 293] width 969 height 586
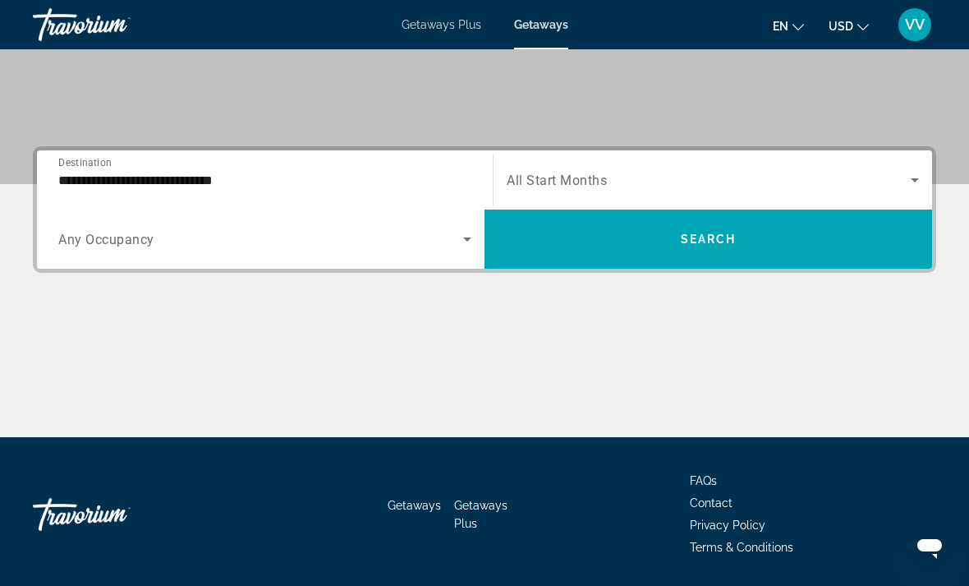
click at [924, 177] on icon "Search widget" at bounding box center [915, 180] width 20 height 20
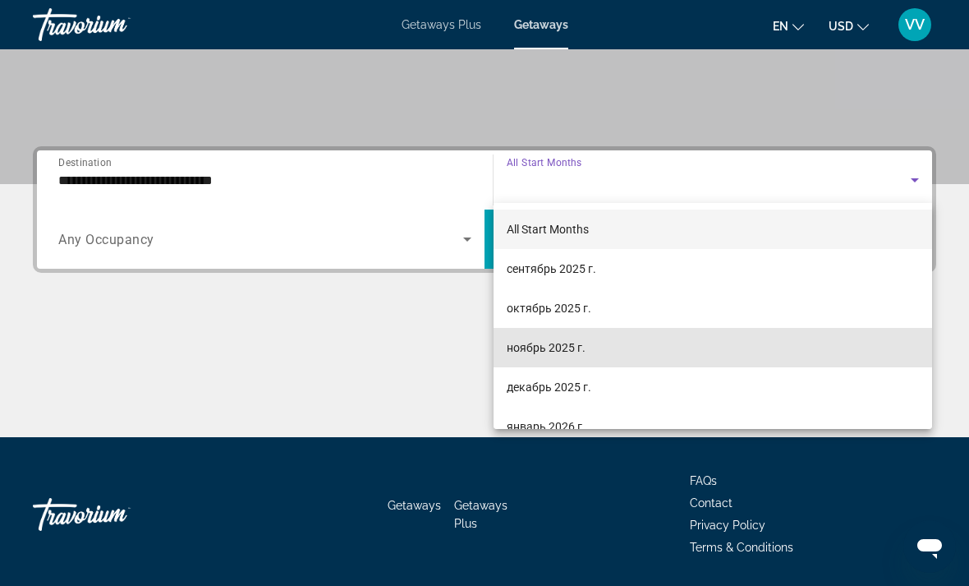
click at [572, 344] on span "ноябрь 2025 г." at bounding box center [546, 348] width 79 height 20
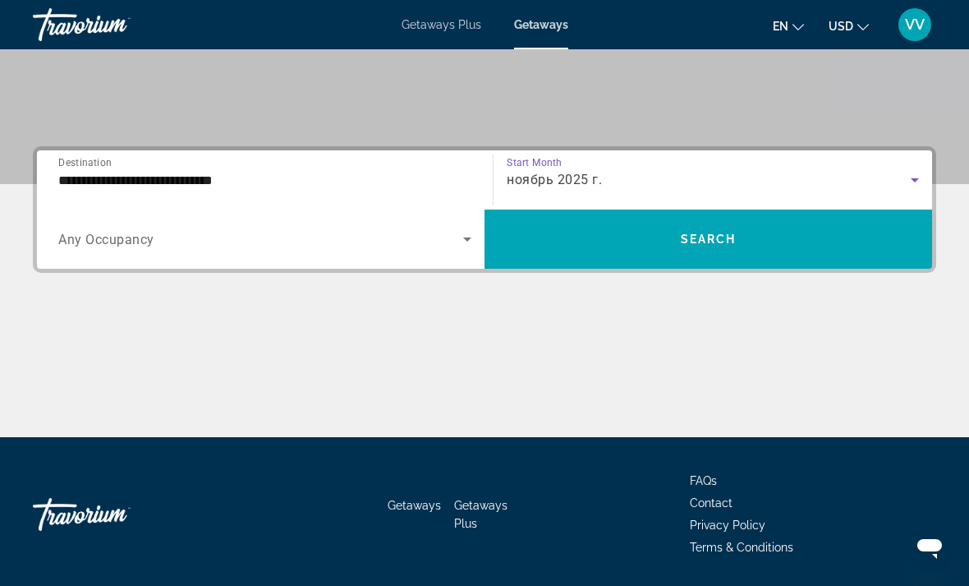
click at [837, 231] on span "Search widget" at bounding box center [709, 238] width 448 height 39
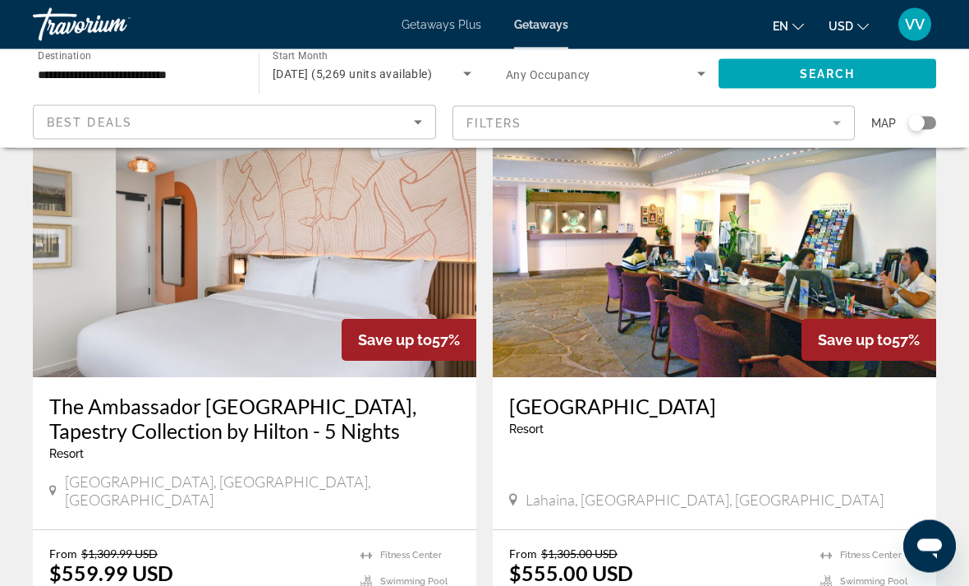
scroll to position [3123, 0]
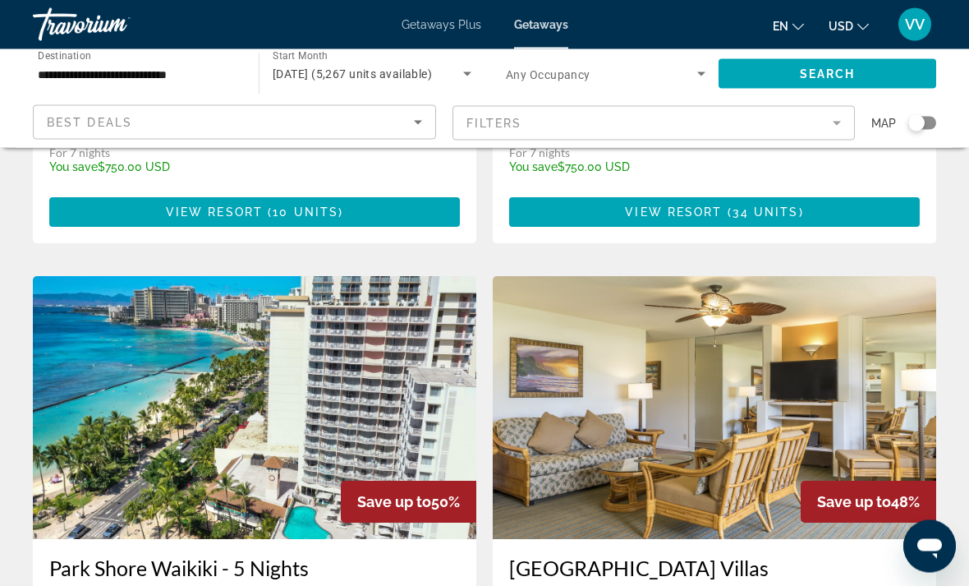
scroll to position [2285, 0]
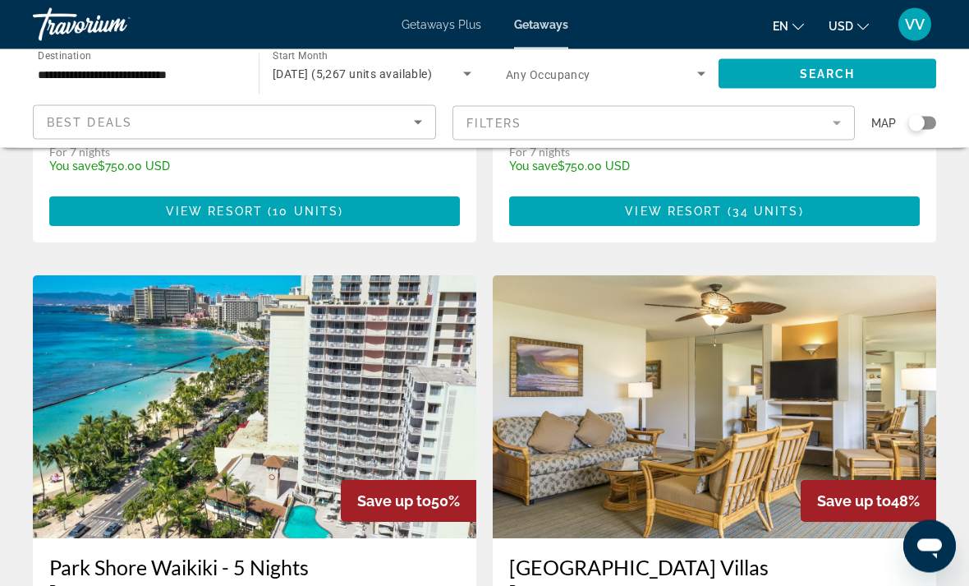
click at [872, 493] on span "Save up to" at bounding box center [854, 501] width 74 height 17
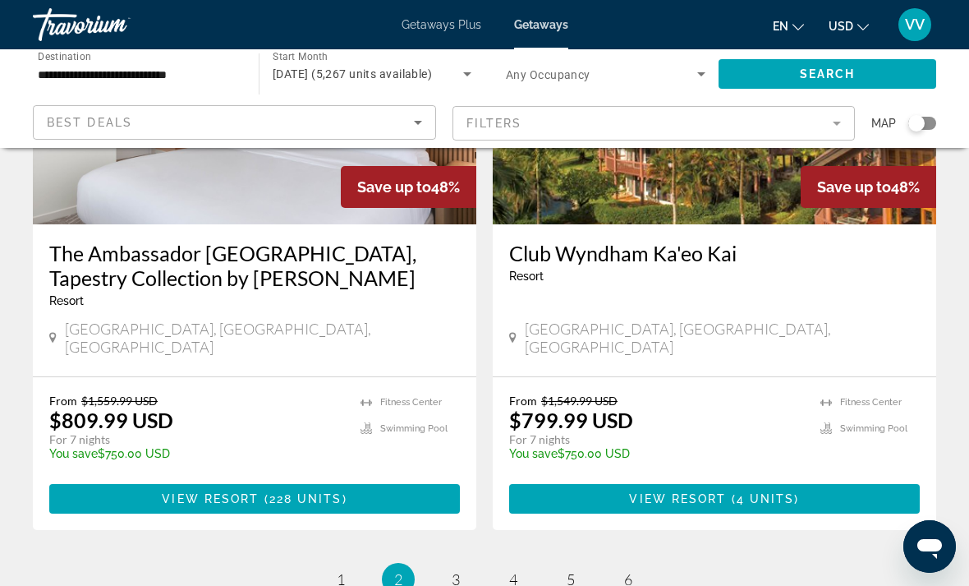
scroll to position [3184, 0]
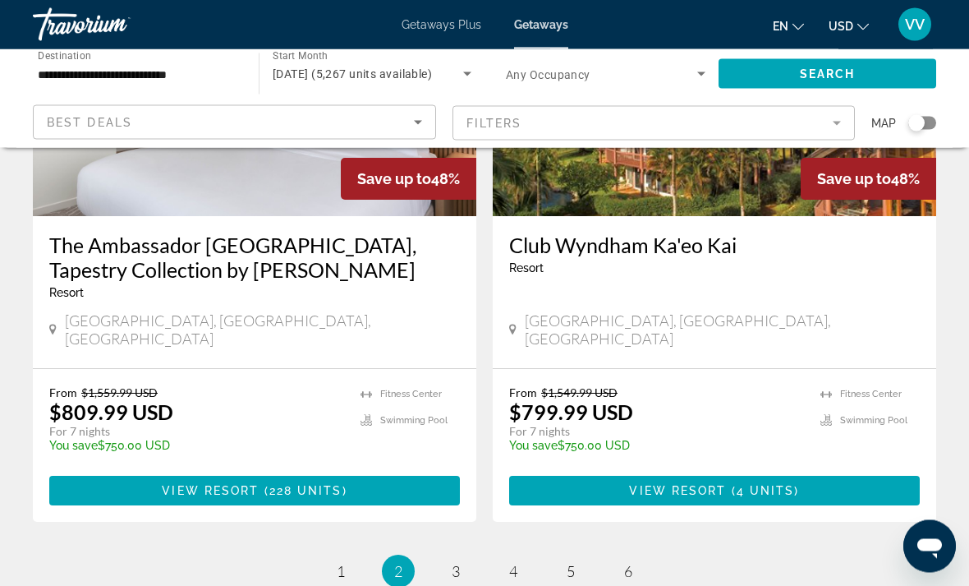
click at [462, 555] on ul "2 / 6 page 1 You're on page 2 page 3 page 4 page 5 page 6" at bounding box center [485, 571] width 904 height 33
click at [462, 558] on link "page 3" at bounding box center [456, 572] width 29 height 29
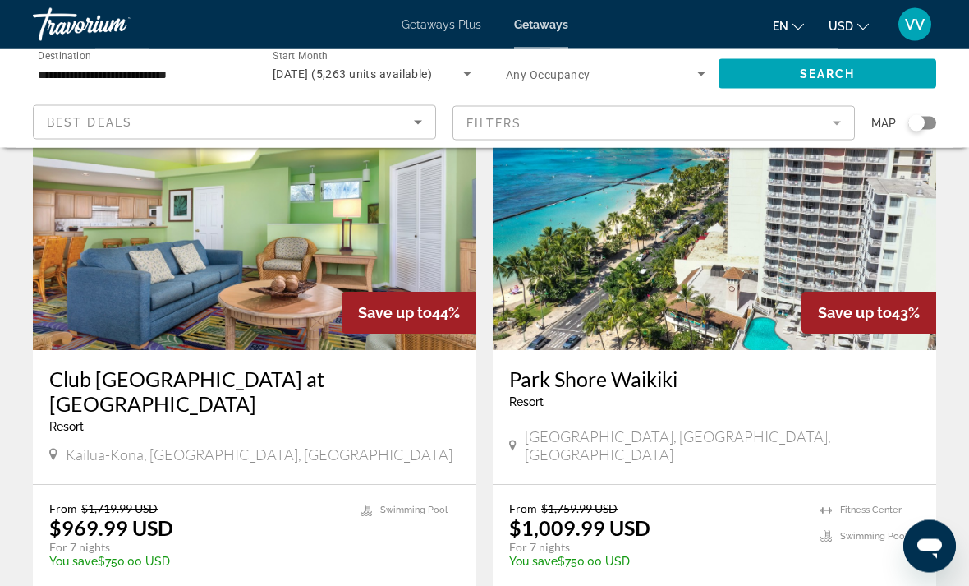
scroll to position [3042, 0]
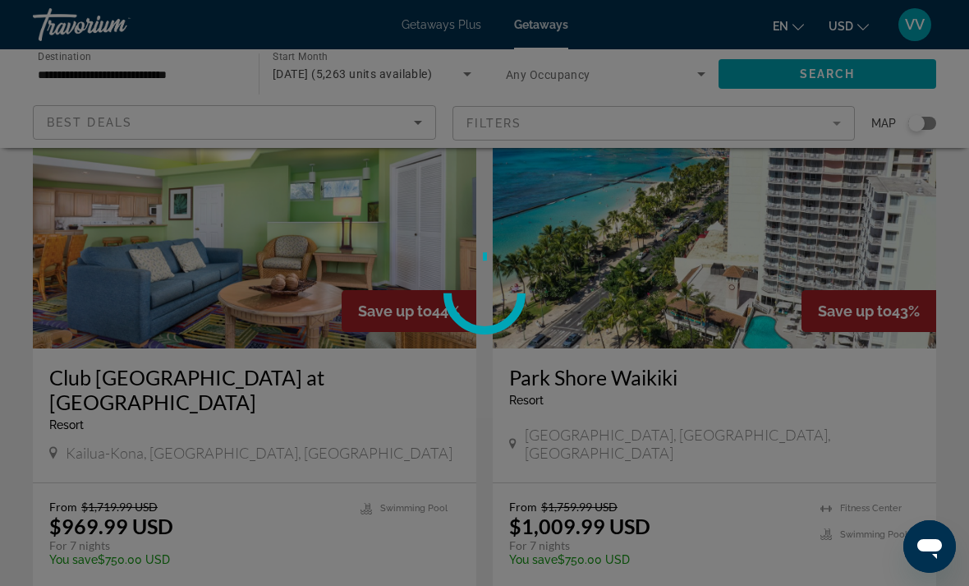
click at [845, 509] on div at bounding box center [484, 293] width 969 height 586
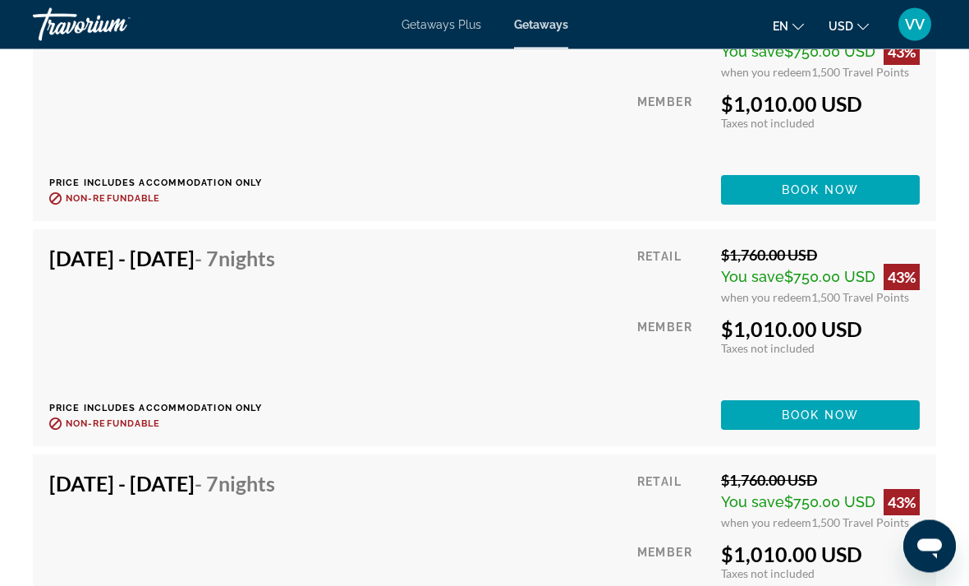
scroll to position [3324, 0]
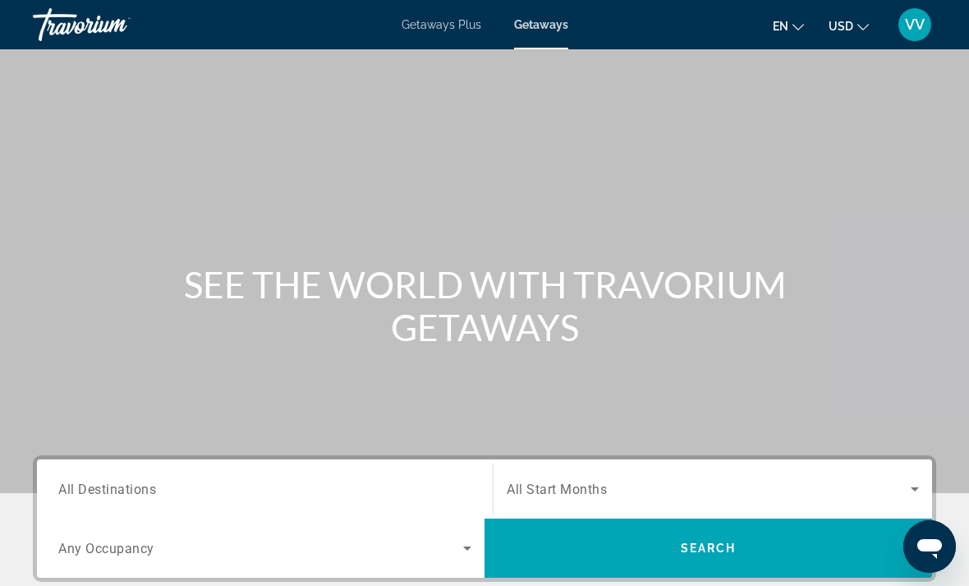
click at [122, 476] on div "Search widget" at bounding box center [264, 489] width 413 height 47
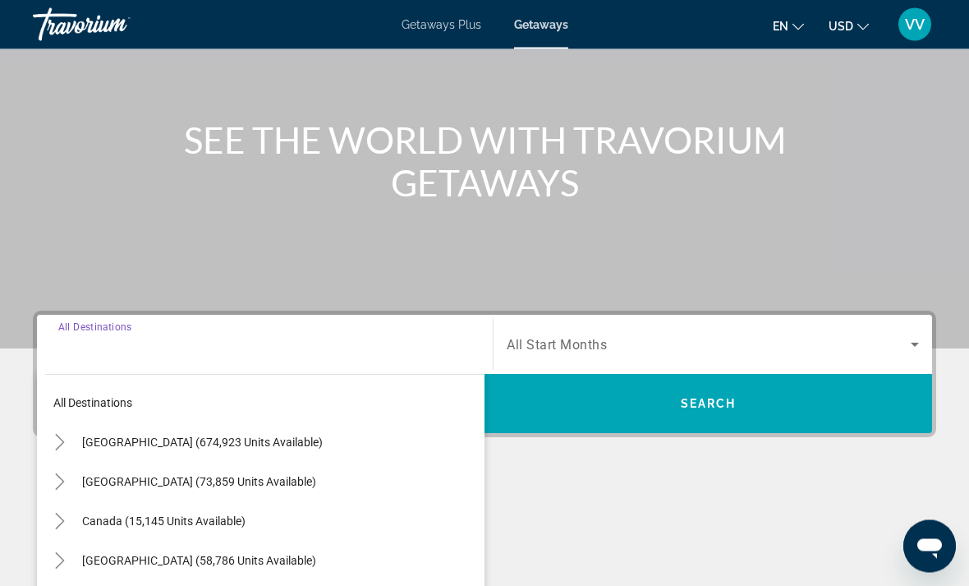
scroll to position [361, 0]
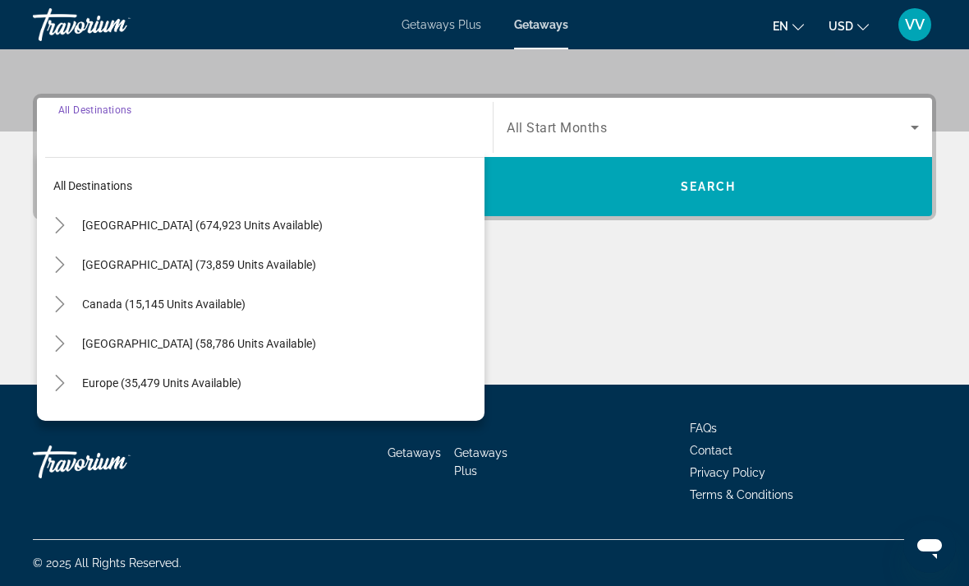
click at [54, 219] on icon "Toggle United States (674,923 units available)" at bounding box center [60, 225] width 16 height 16
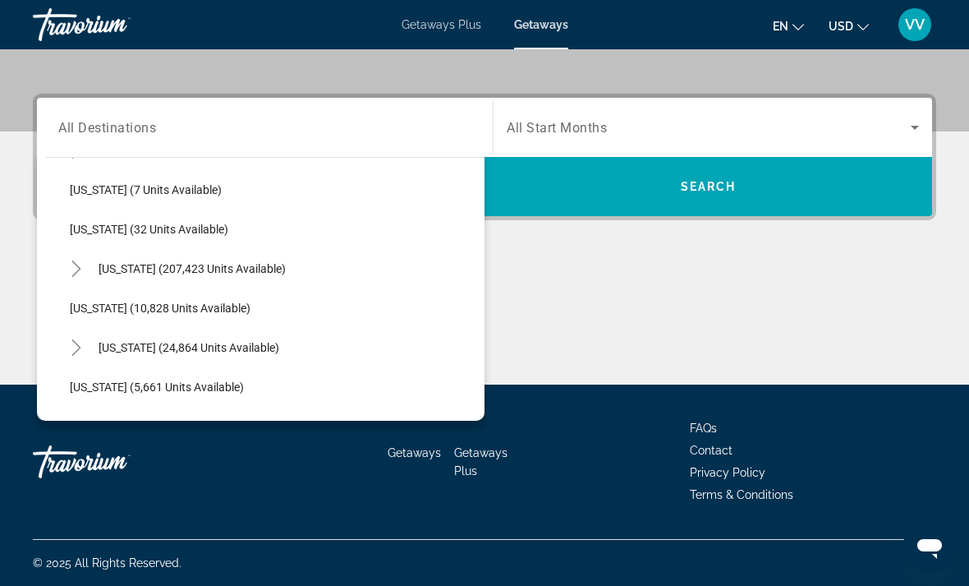
scroll to position [240, 0]
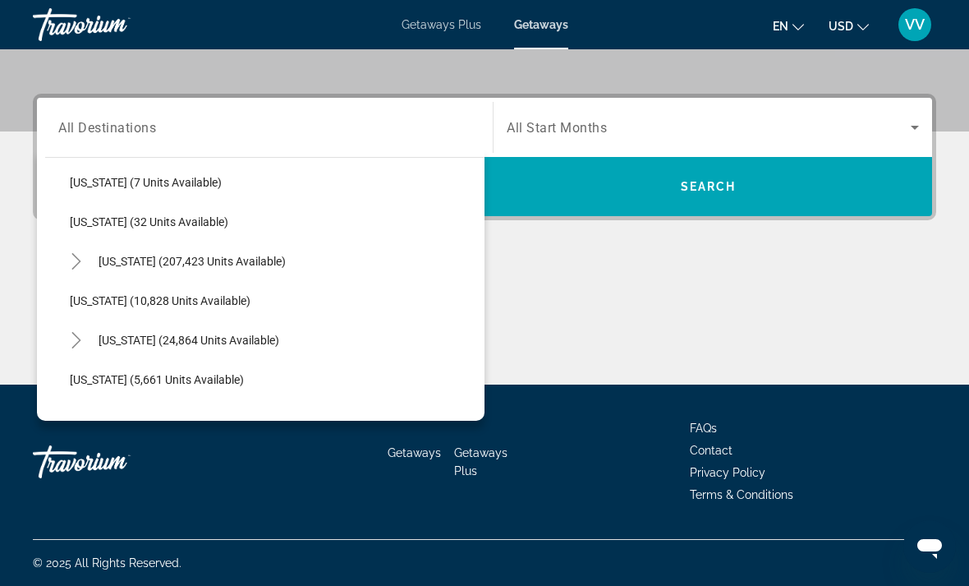
click at [81, 344] on icon "Toggle Hawaii (24,864 units available)" at bounding box center [76, 340] width 16 height 16
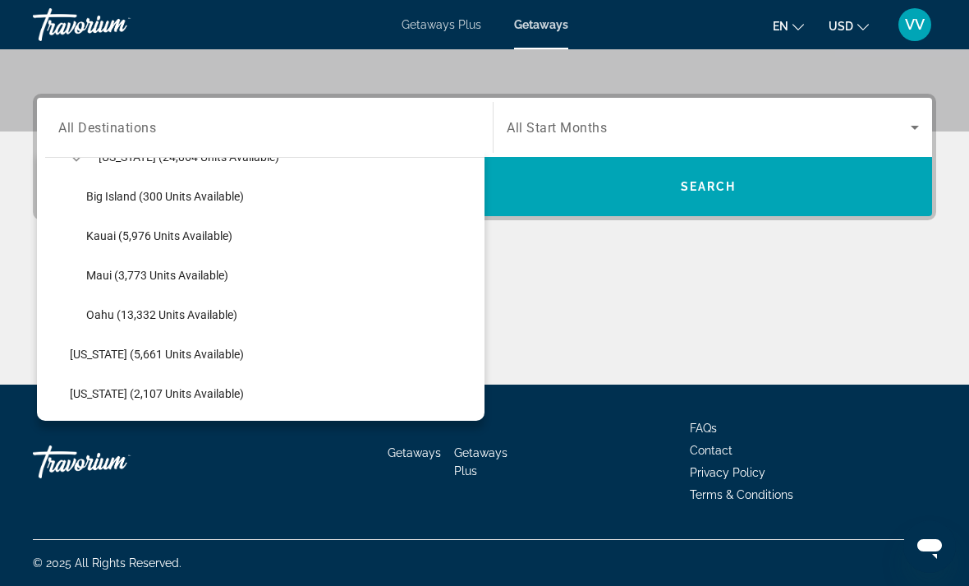
scroll to position [431, 0]
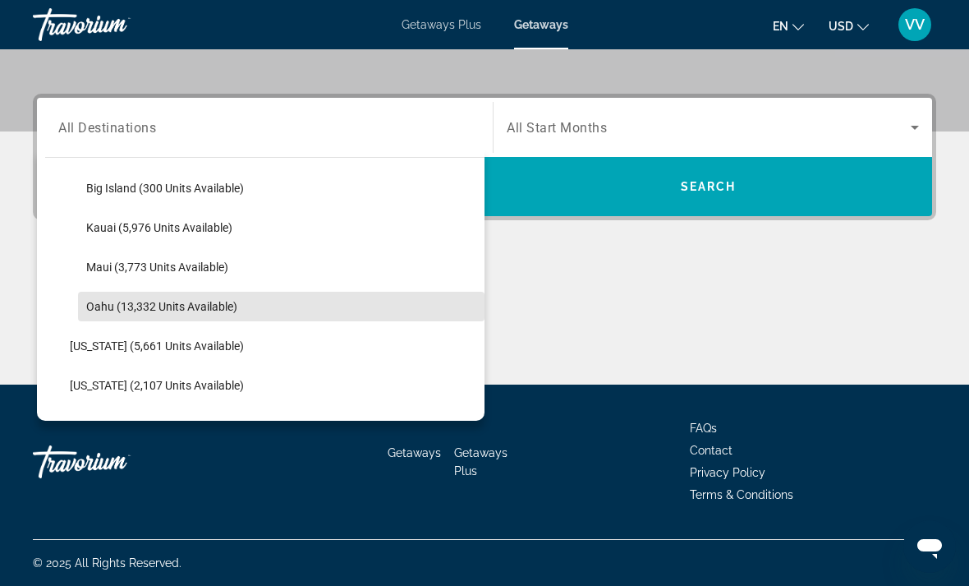
click at [125, 301] on span "Oahu (13,332 units available)" at bounding box center [161, 306] width 151 height 13
type input "**********"
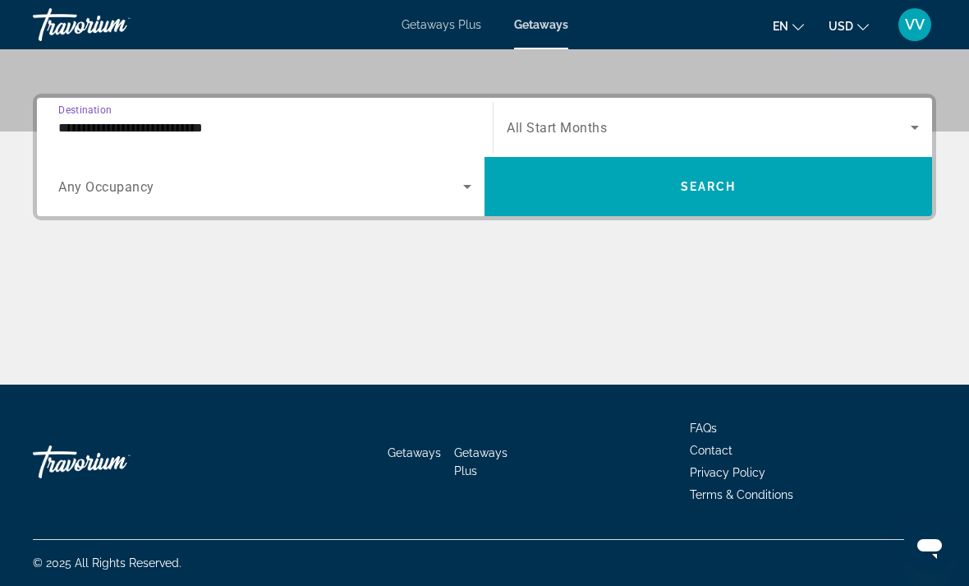
click at [923, 117] on icon "Search widget" at bounding box center [915, 127] width 20 height 20
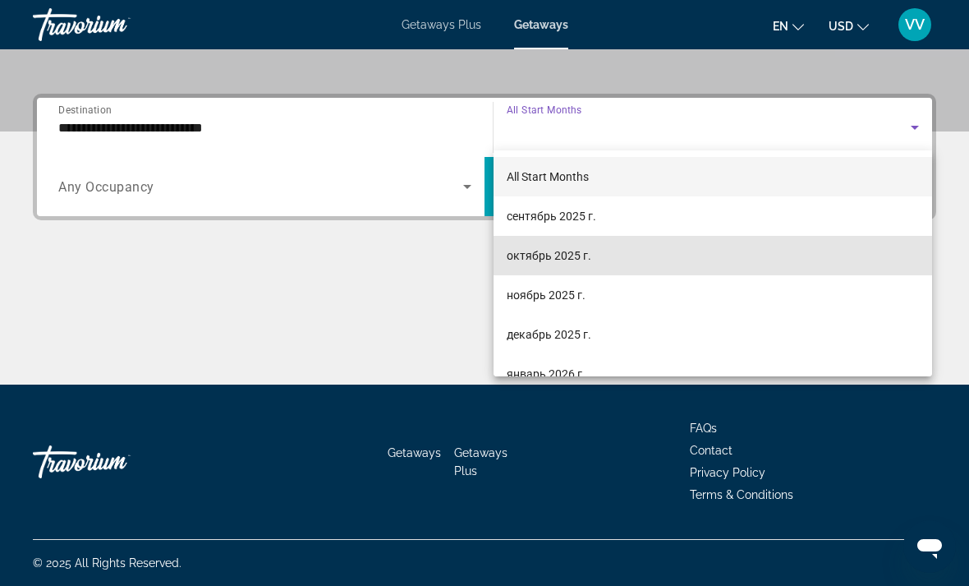
click at [579, 255] on span "октябрь 2025 г." at bounding box center [549, 256] width 85 height 20
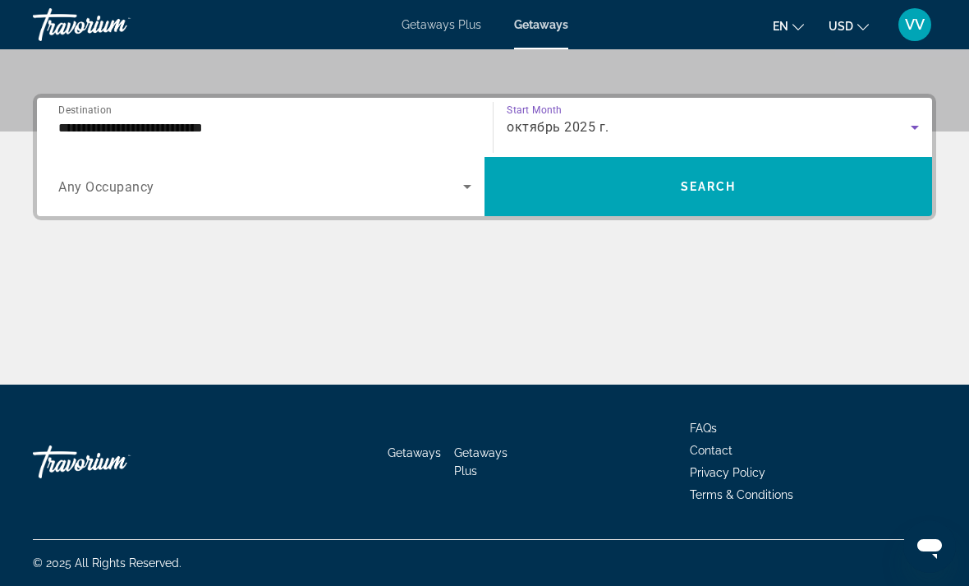
click at [824, 190] on span "Search widget" at bounding box center [709, 186] width 448 height 39
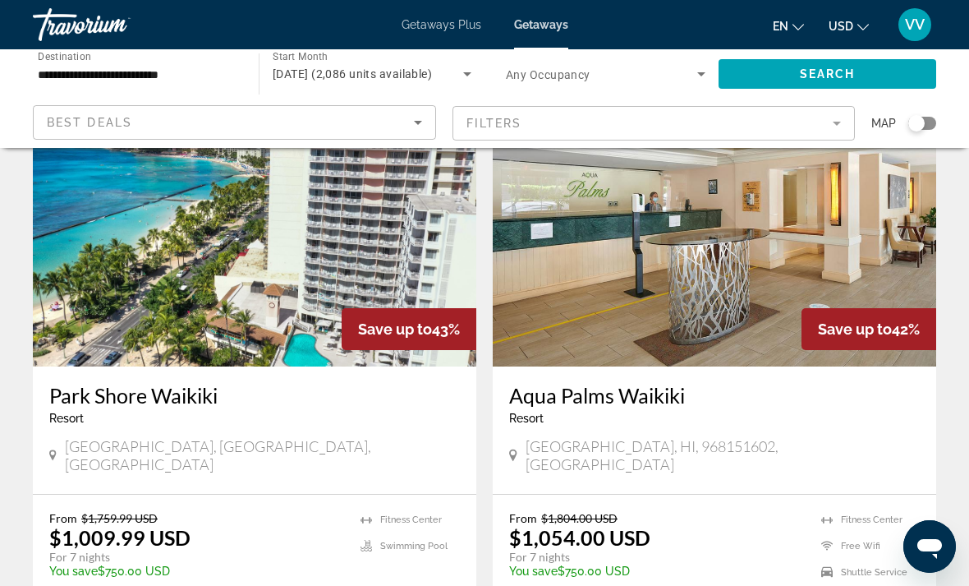
scroll to position [2505, 0]
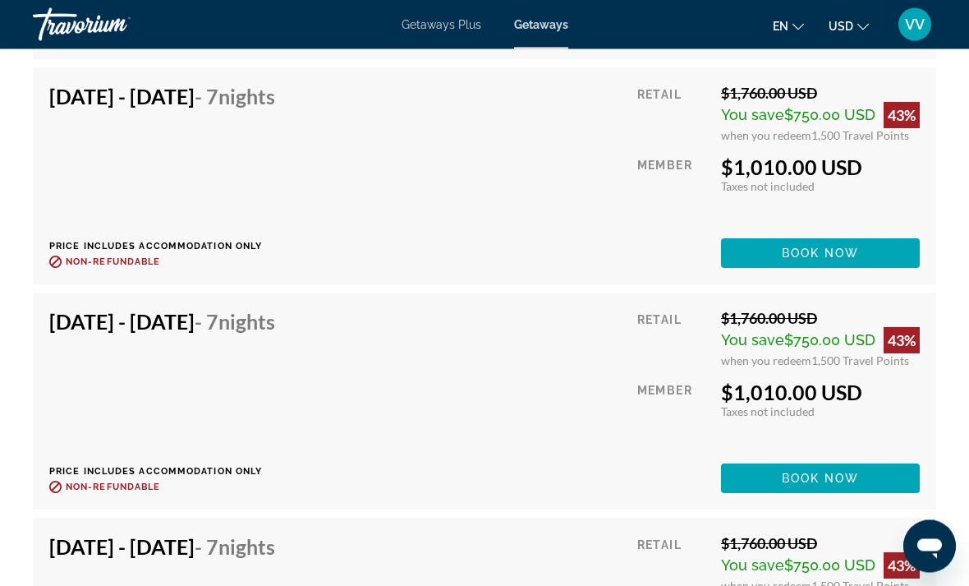
scroll to position [8409, 0]
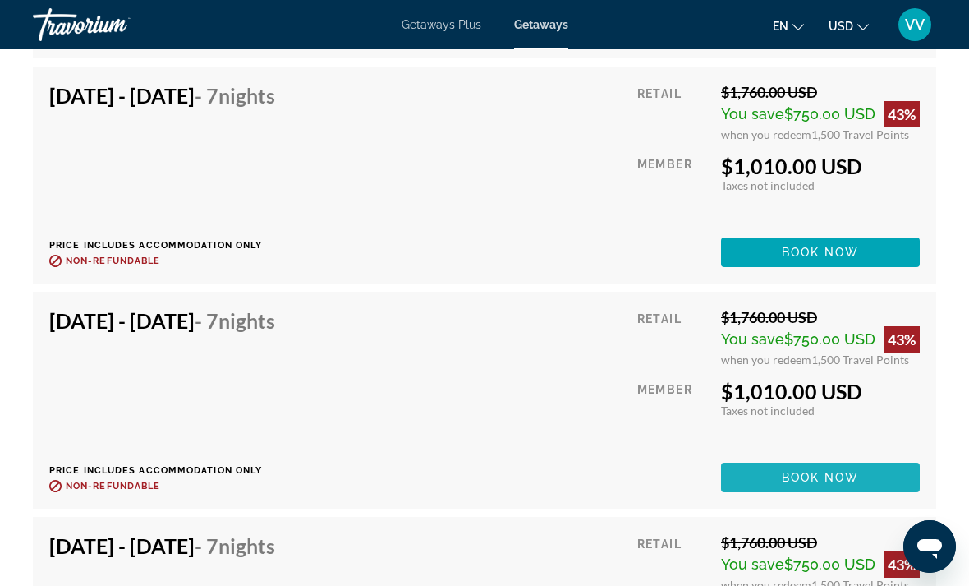
click at [885, 475] on span "Main content" at bounding box center [820, 477] width 199 height 39
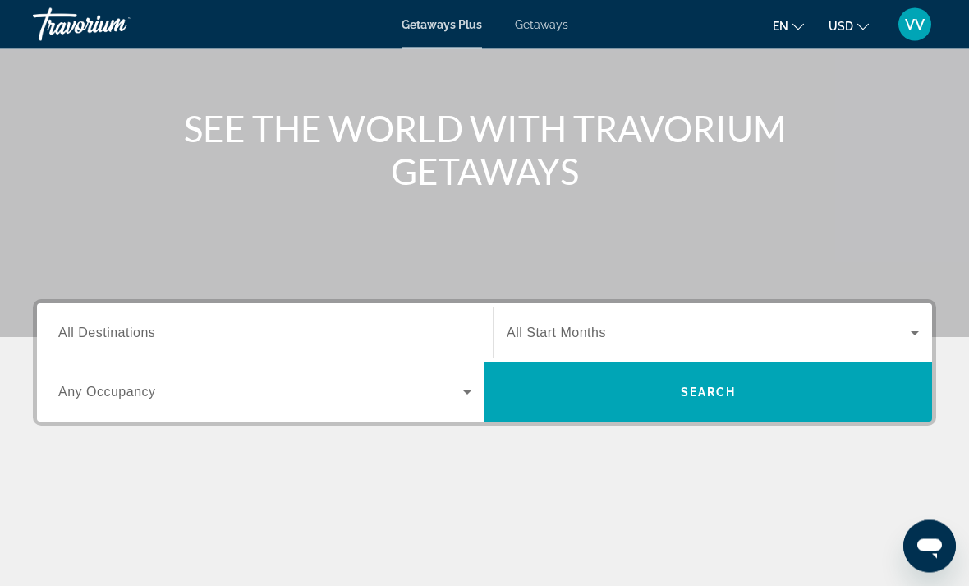
scroll to position [156, 0]
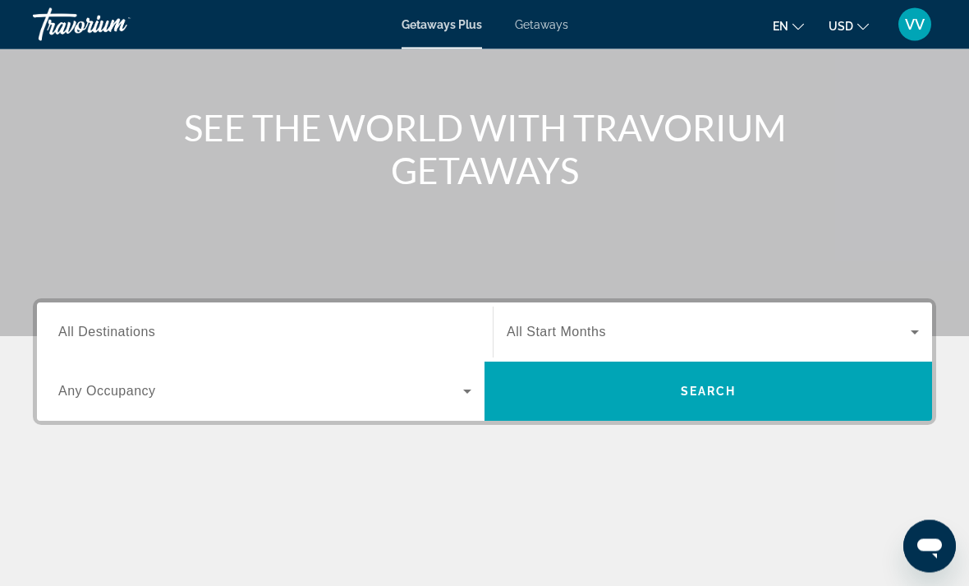
click at [102, 328] on span "All Destinations" at bounding box center [106, 332] width 97 height 14
click at [102, 328] on input "Destination All Destinations" at bounding box center [264, 334] width 413 height 20
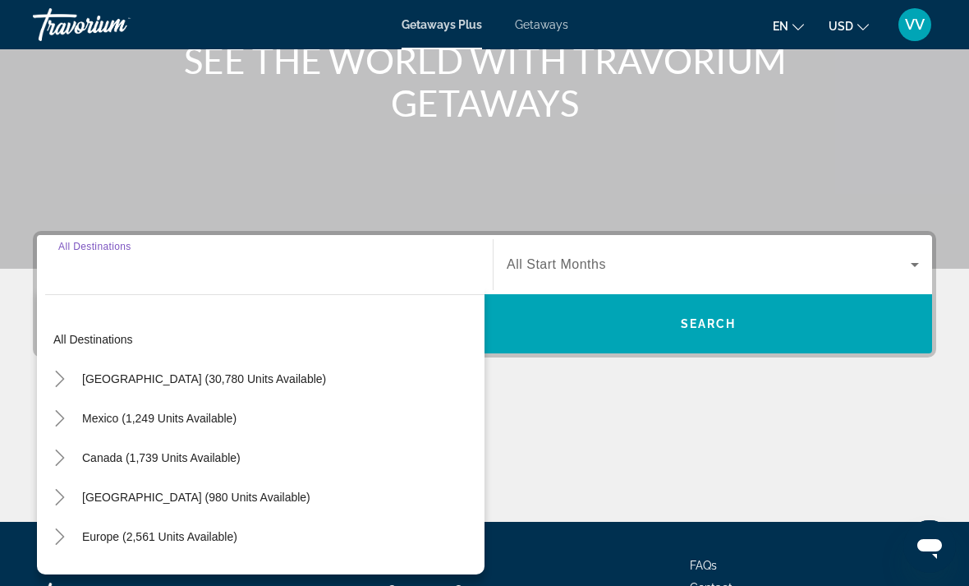
scroll to position [309, 0]
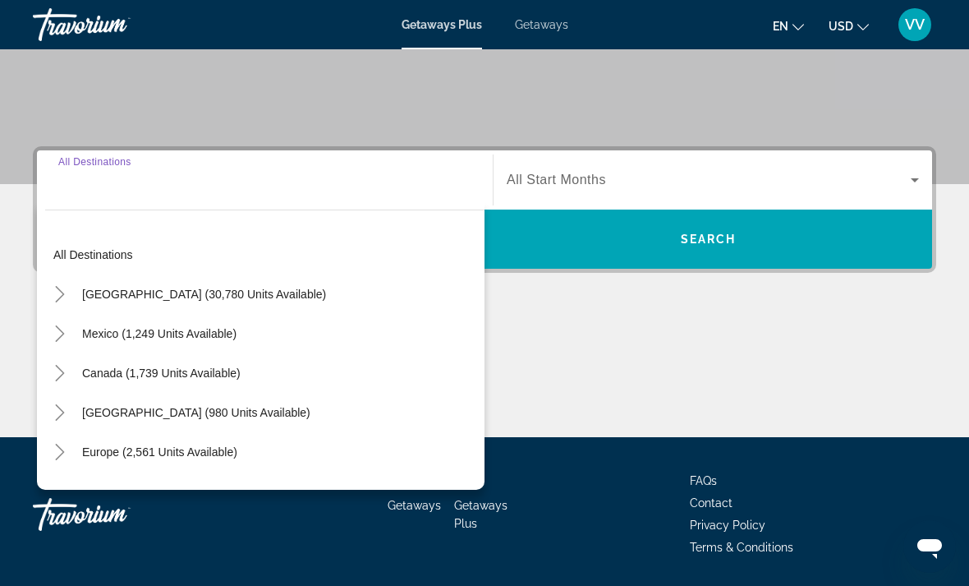
click at [59, 294] on icon "Toggle United States (30,780 units available)" at bounding box center [60, 294] width 16 height 16
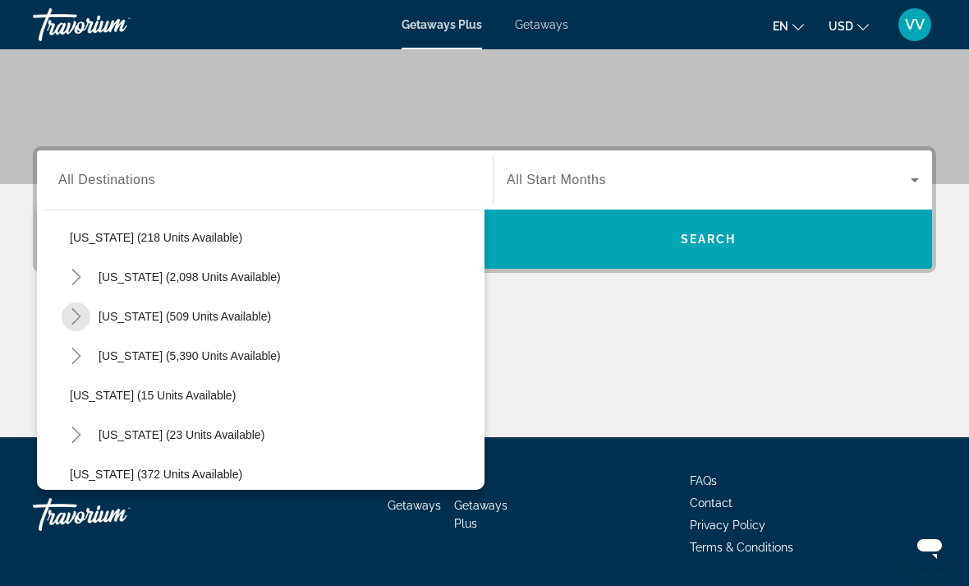
scroll to position [150, 0]
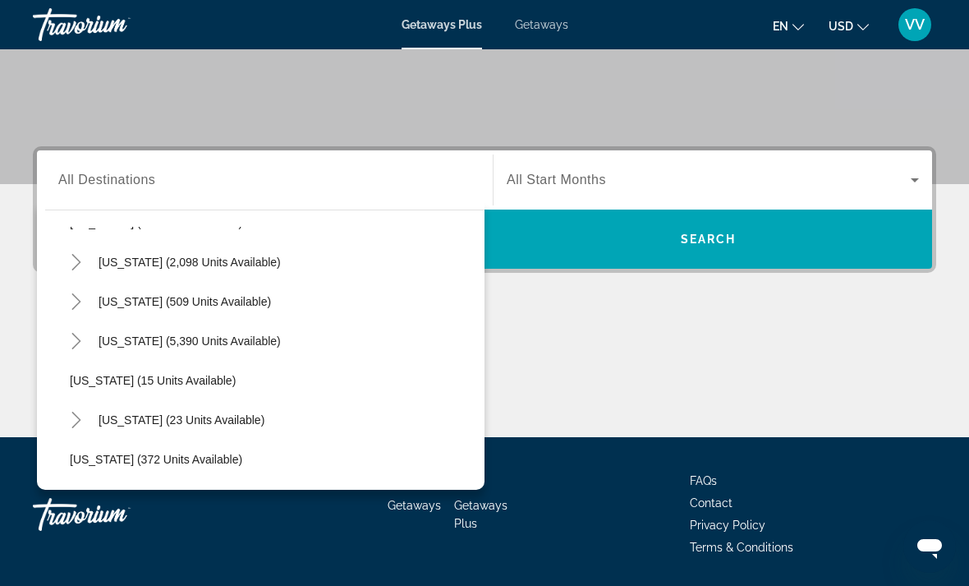
click at [81, 422] on icon "Toggle Hawaii (23 units available)" at bounding box center [76, 420] width 16 height 16
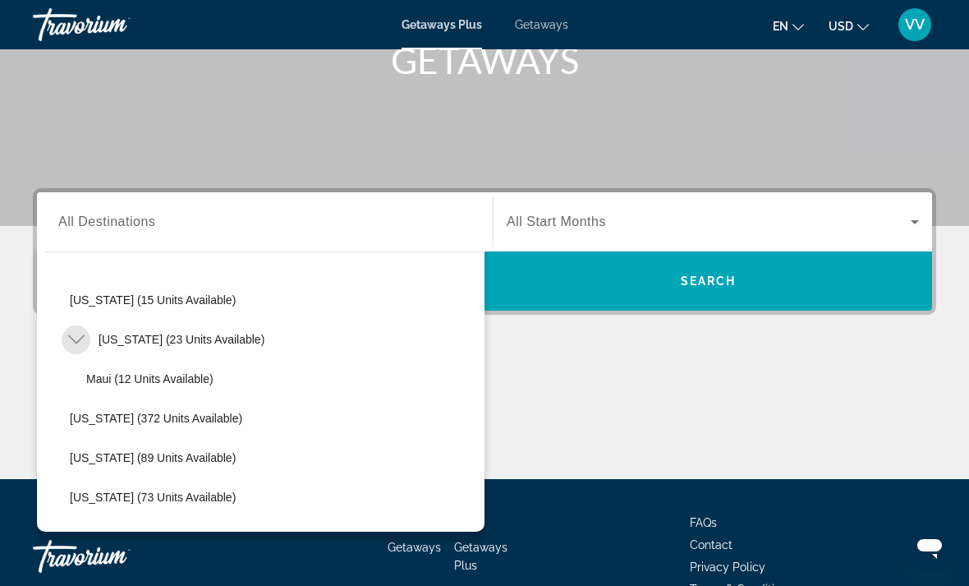
scroll to position [269, 0]
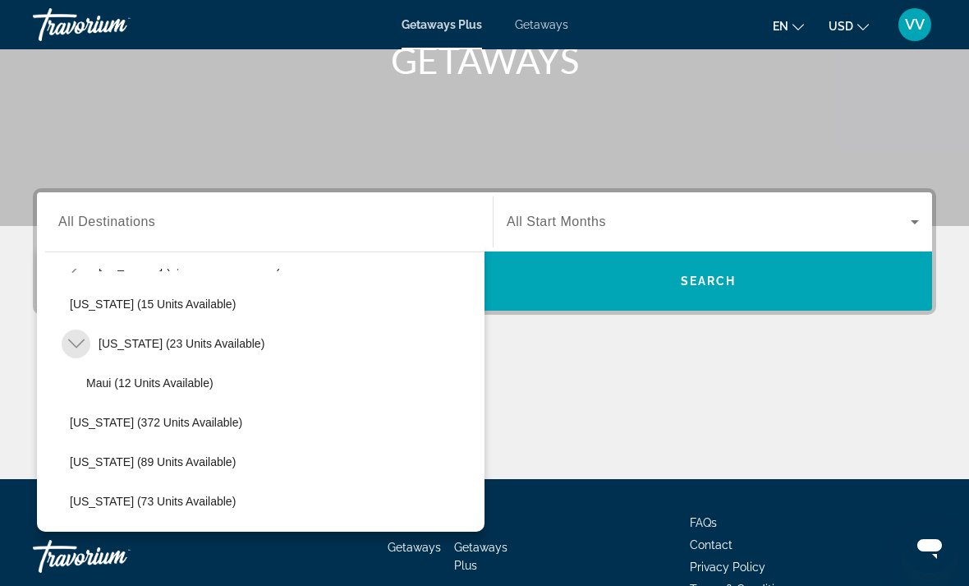
click at [71, 330] on mat-icon "Toggle Hawaii (23 units available)" at bounding box center [76, 343] width 29 height 29
click at [73, 335] on icon "Toggle Hawaii (23 units available)" at bounding box center [76, 343] width 16 height 16
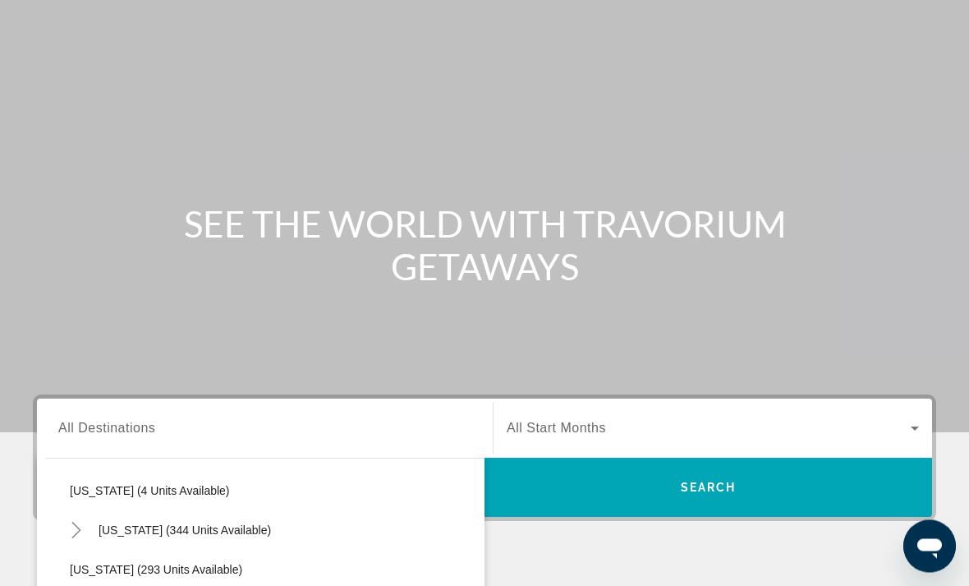
scroll to position [99, 0]
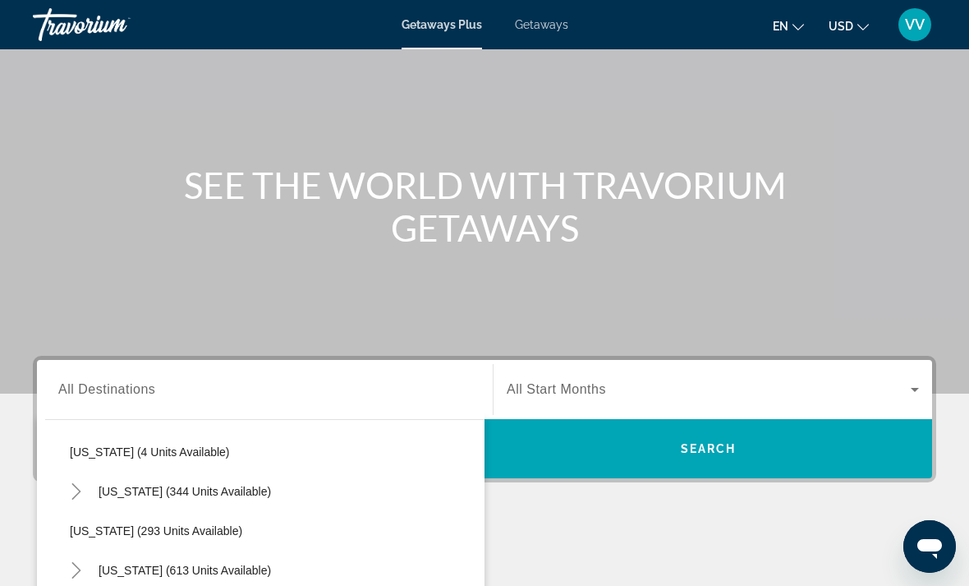
click at [63, 383] on span "All Destinations" at bounding box center [106, 389] width 97 height 14
click at [63, 383] on input "Destination All Destinations" at bounding box center [264, 390] width 413 height 20
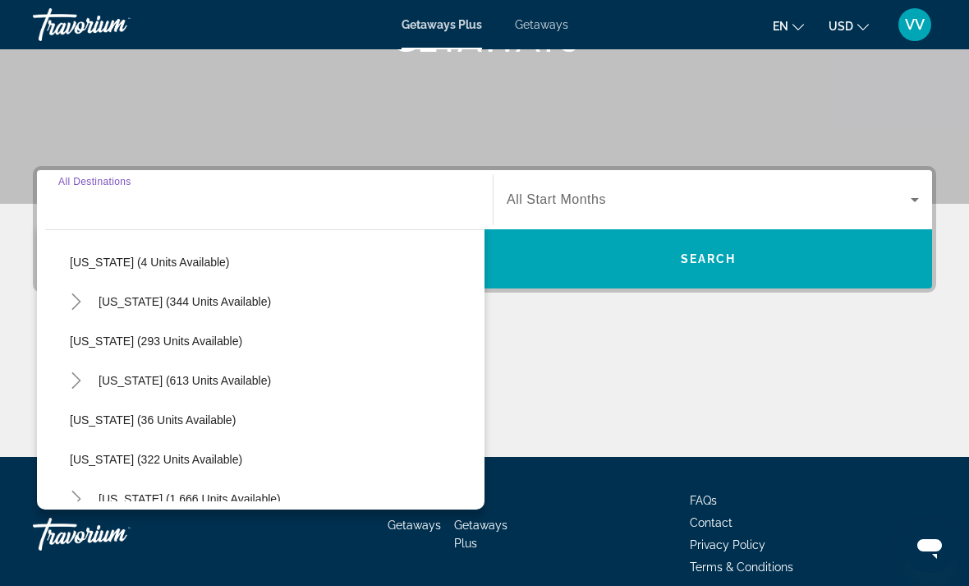
click at [55, 204] on div "Destination All Destinations" at bounding box center [264, 200] width 439 height 47
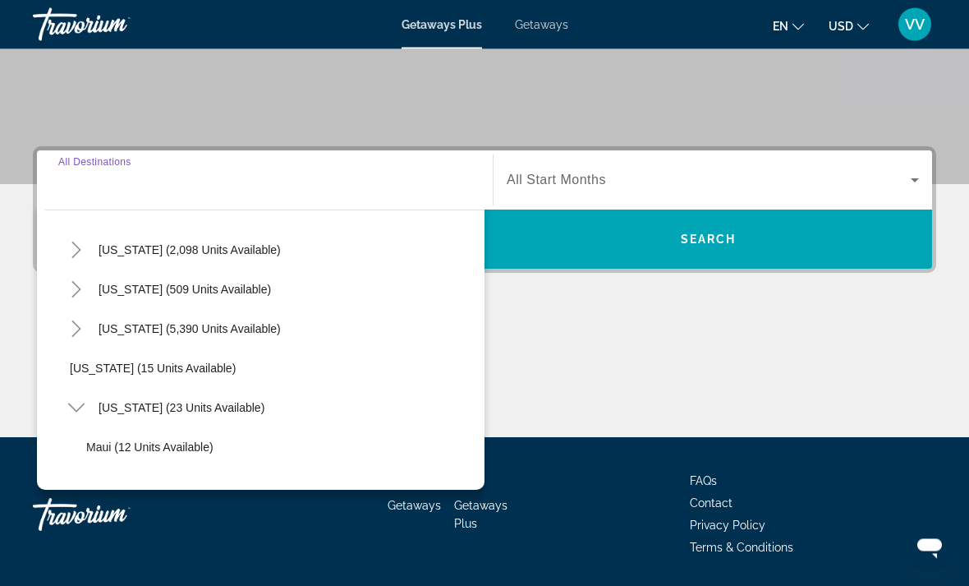
scroll to position [329, 0]
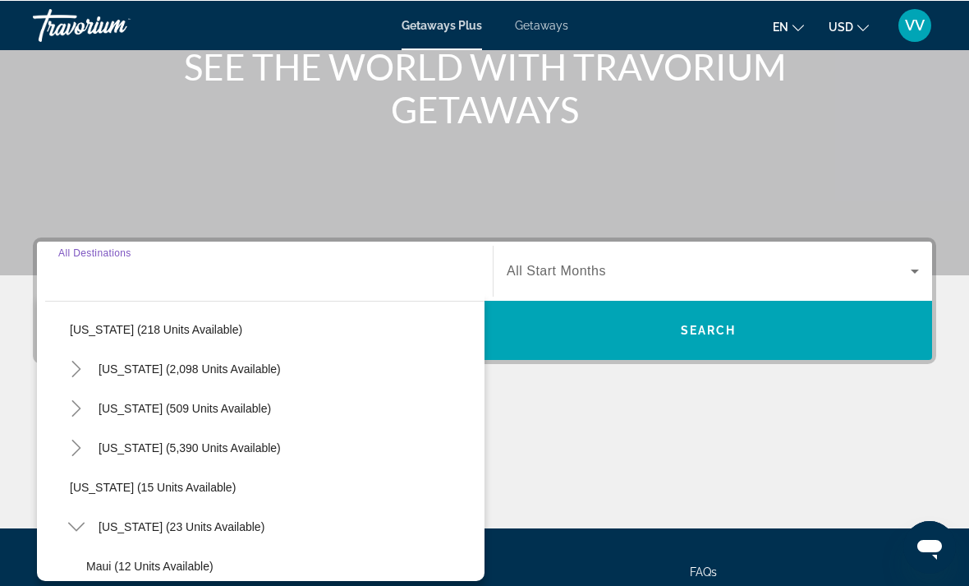
click at [69, 275] on input "Destination All Destinations" at bounding box center [264, 271] width 413 height 20
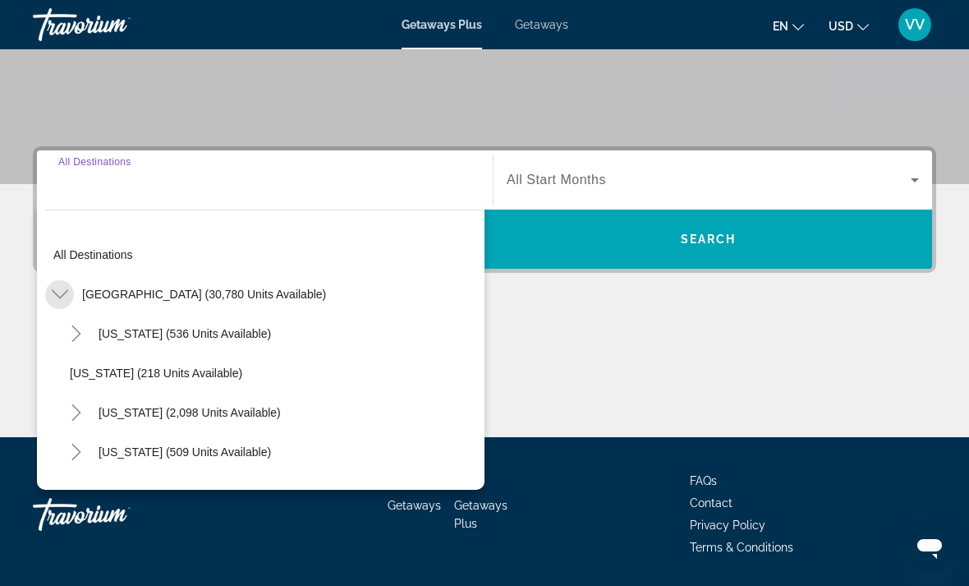
click at [55, 286] on icon "Toggle United States (30,780 units available)" at bounding box center [60, 294] width 16 height 16
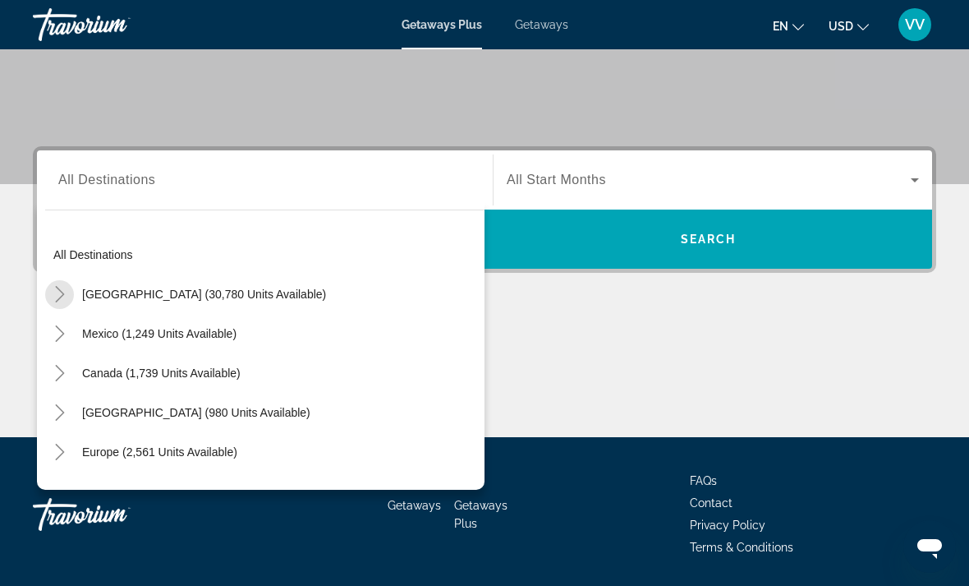
click at [49, 282] on mat-icon "Toggle United States (30,780 units available)" at bounding box center [59, 294] width 29 height 29
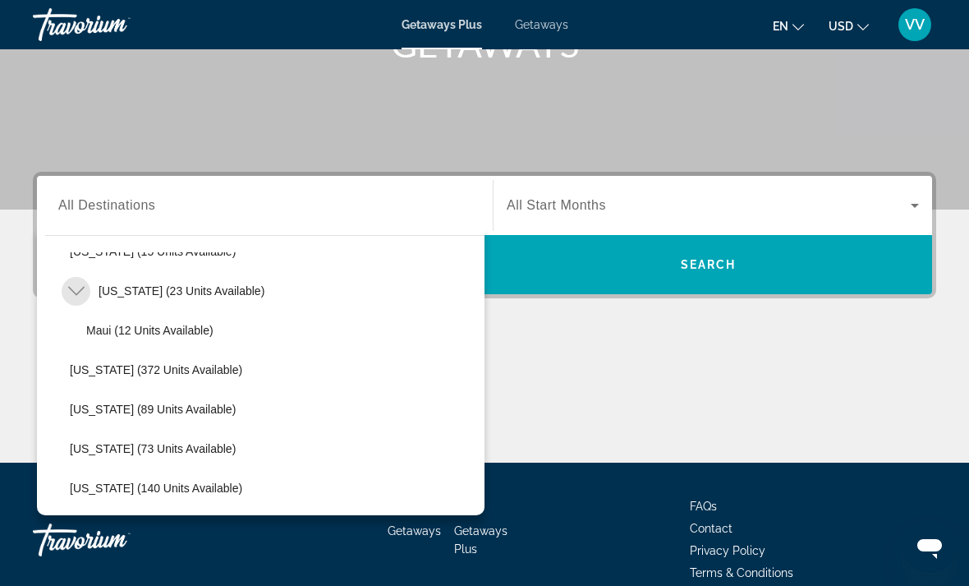
click at [72, 283] on icon "Toggle Hawaii (23 units available)" at bounding box center [76, 291] width 16 height 16
click at [68, 283] on icon "Toggle Hawaii (23 units available)" at bounding box center [76, 291] width 16 height 16
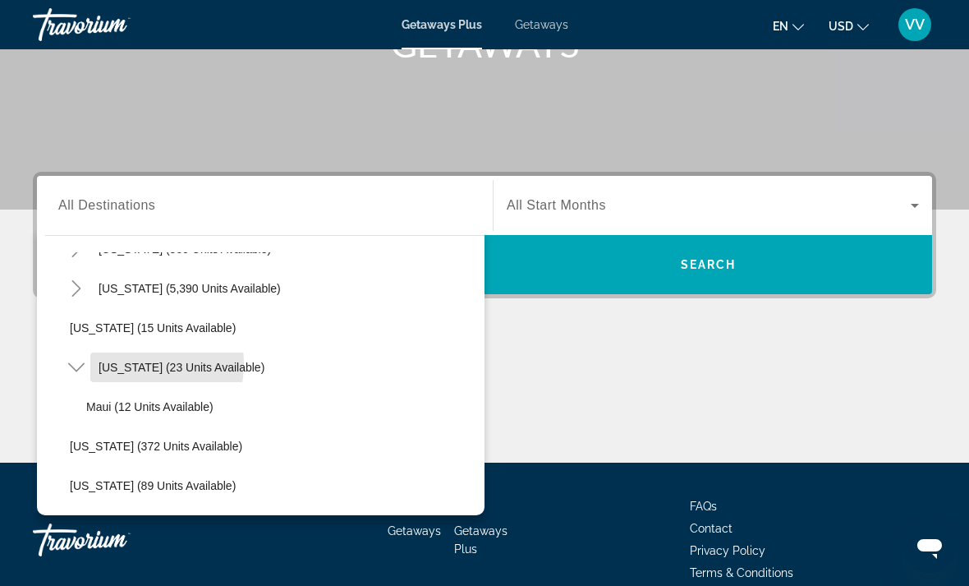
click at [105, 362] on span "Hawaii (23 units available)" at bounding box center [182, 367] width 166 height 13
type input "**********"
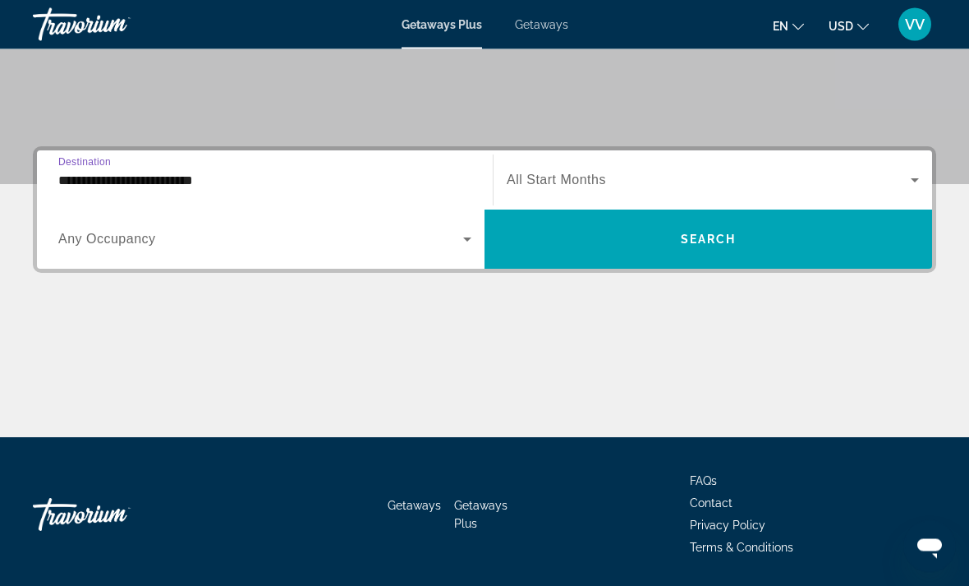
click at [471, 234] on icon "Search widget" at bounding box center [468, 240] width 20 height 20
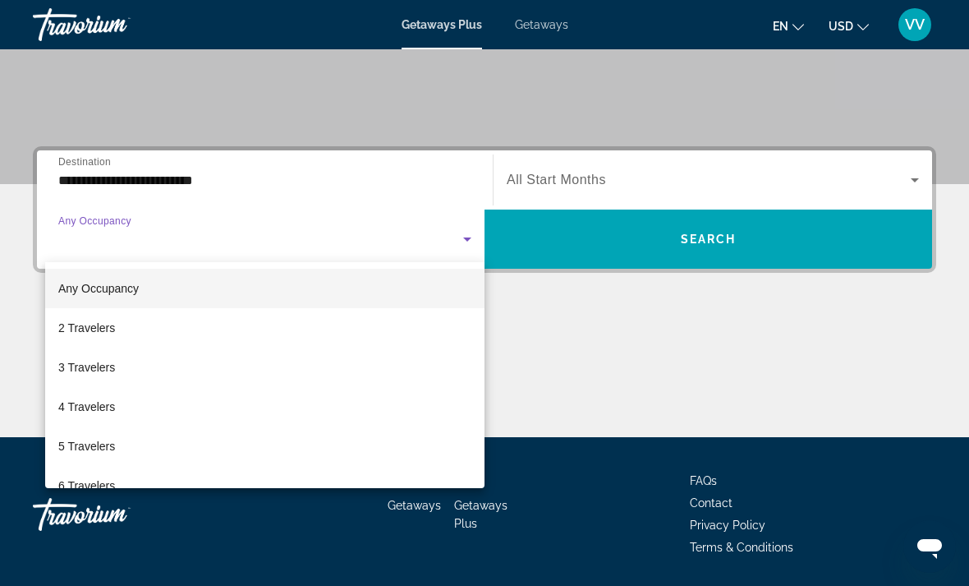
click at [926, 178] on div at bounding box center [484, 293] width 969 height 586
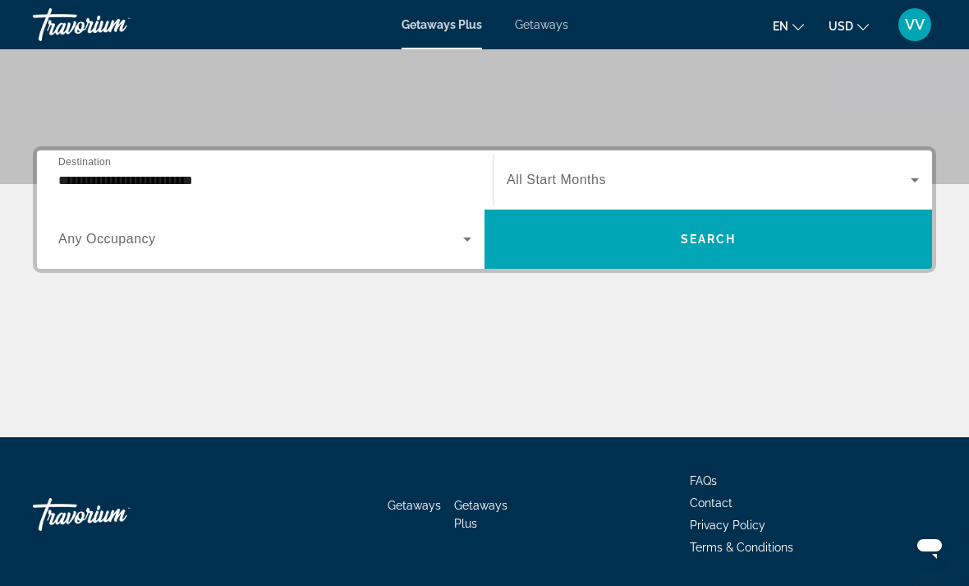
click at [920, 170] on icon "Search widget" at bounding box center [915, 180] width 20 height 20
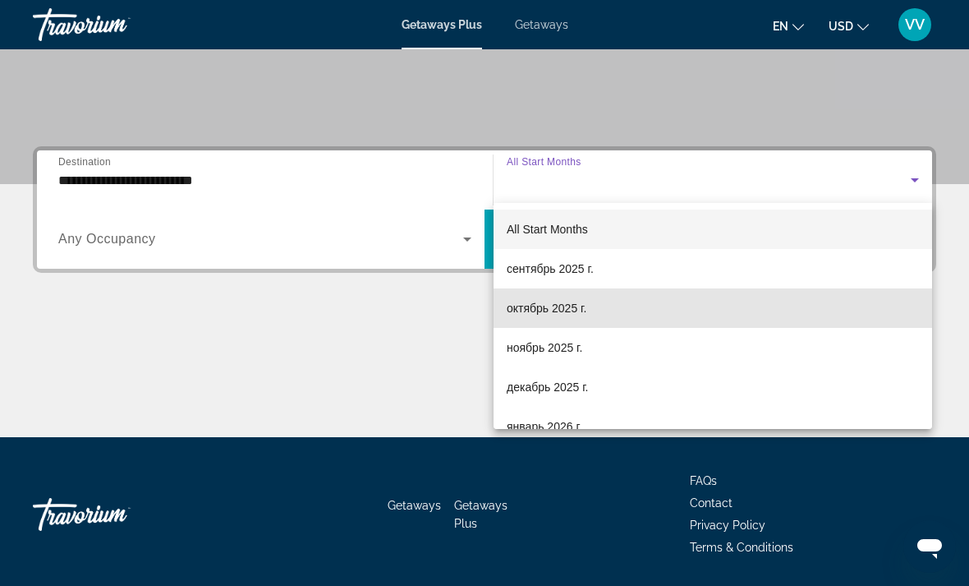
click at [582, 311] on span "октябрь 2025 г." at bounding box center [547, 308] width 80 height 20
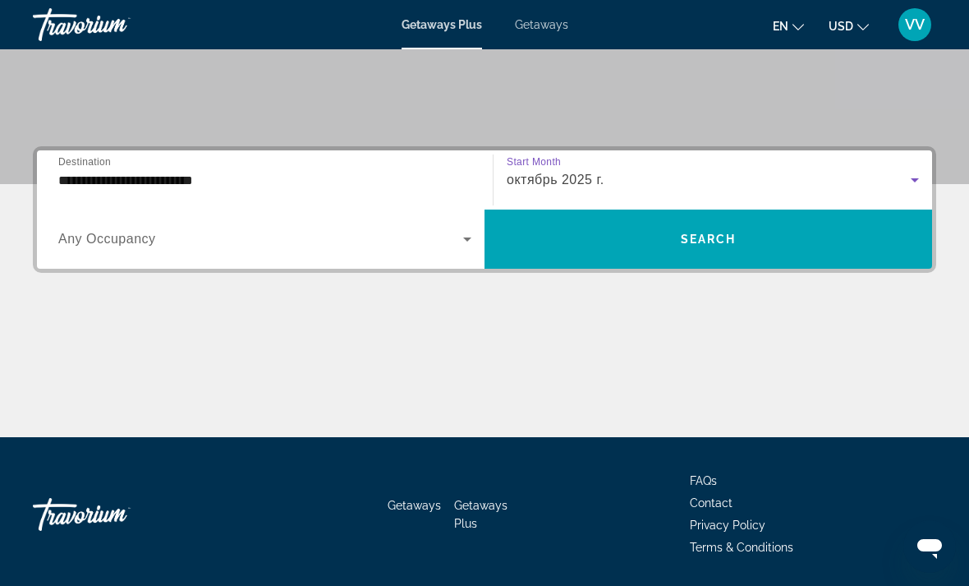
click at [801, 233] on span "Search widget" at bounding box center [709, 238] width 448 height 39
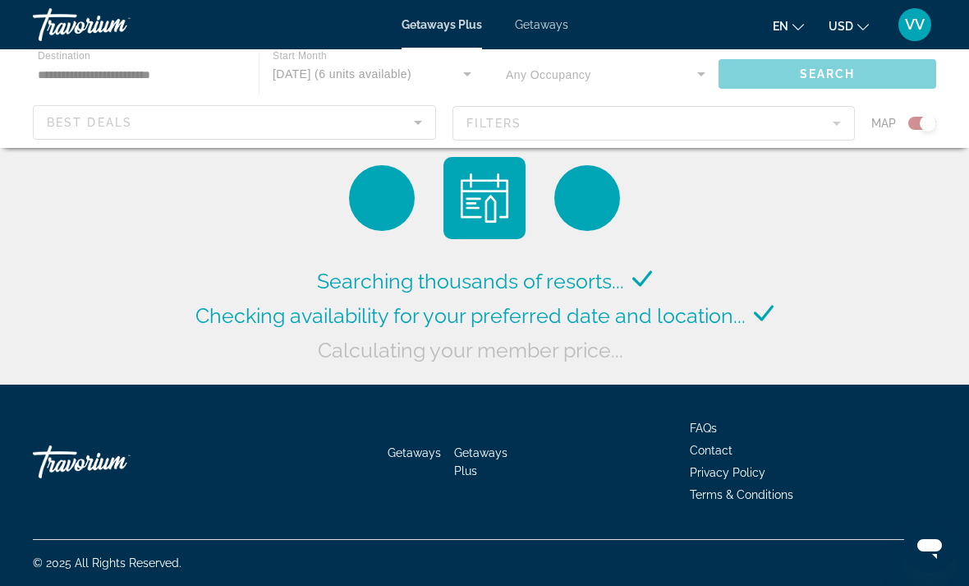
click at [564, 26] on span "Getaways" at bounding box center [541, 24] width 53 height 13
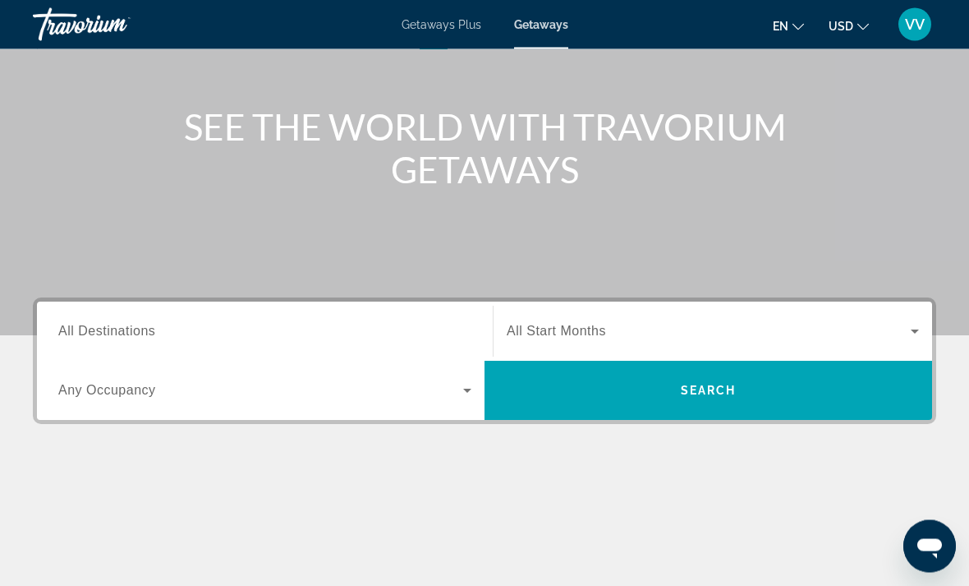
click at [73, 323] on input "Destination All Destinations" at bounding box center [264, 333] width 413 height 20
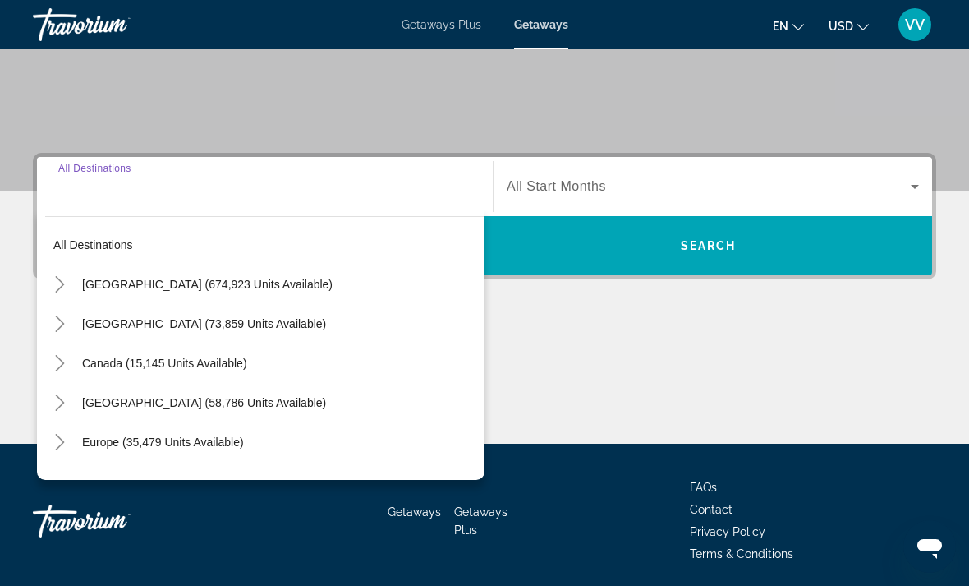
scroll to position [309, 0]
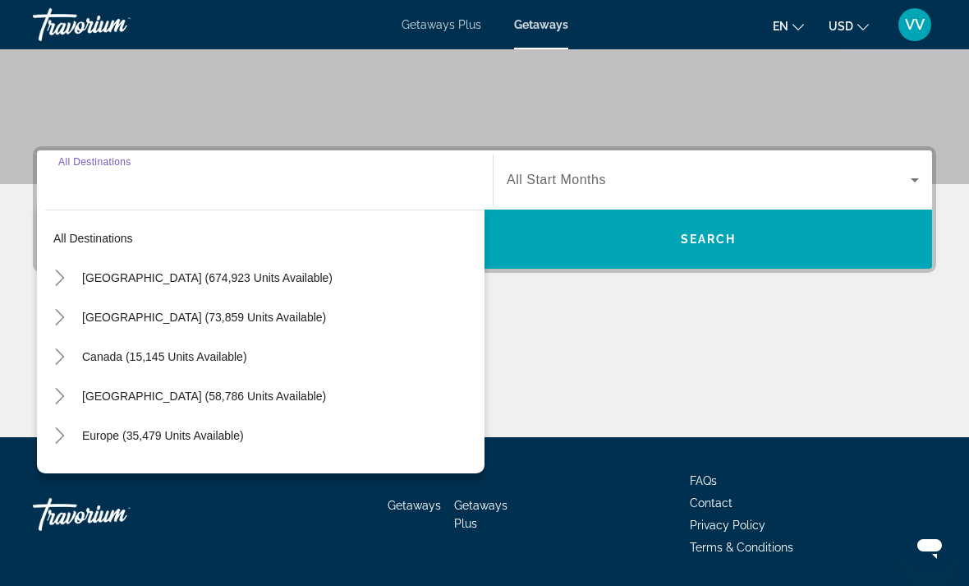
click at [56, 266] on mat-icon "Toggle United States (674,923 units available)" at bounding box center [59, 278] width 29 height 29
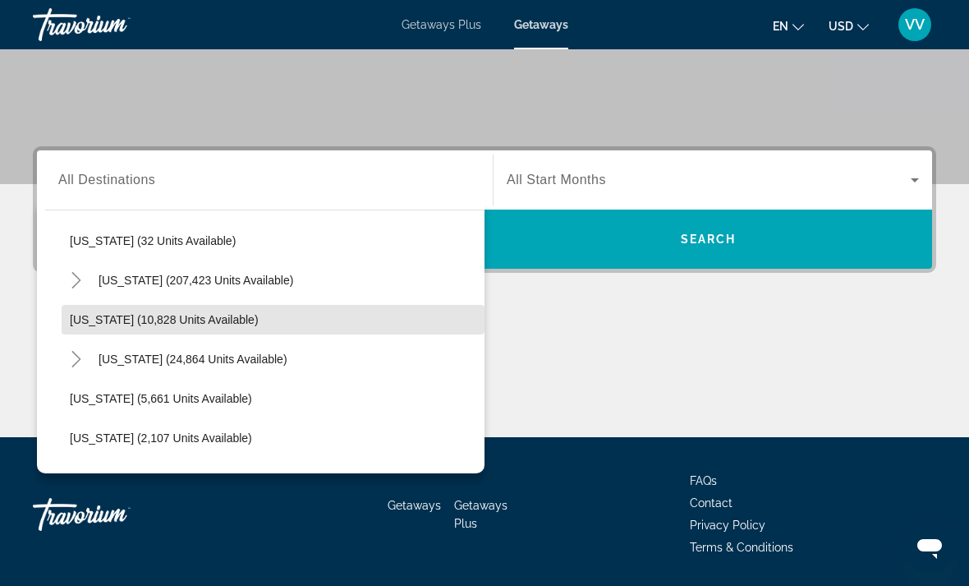
scroll to position [280, 0]
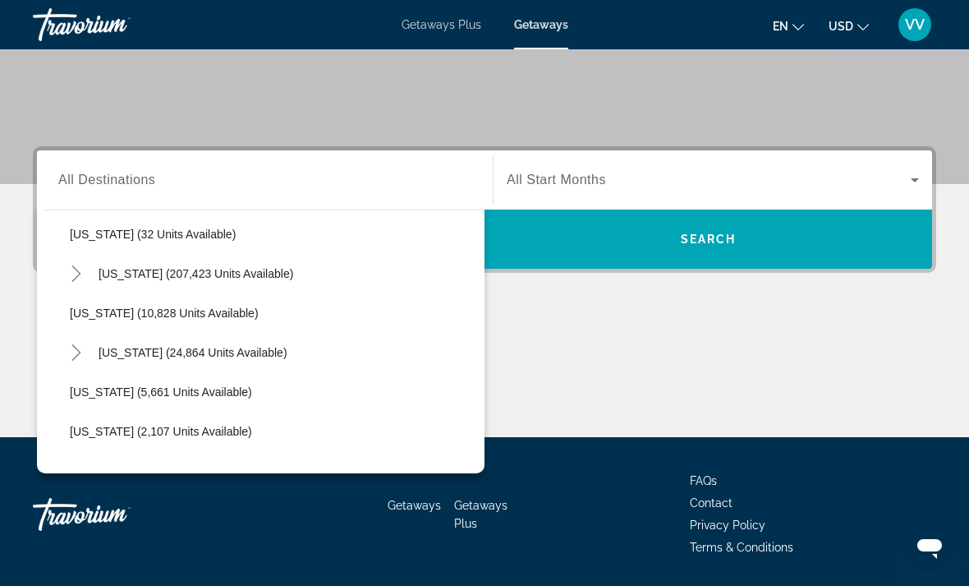
click at [68, 352] on icon "Toggle Hawaii (24,864 units available)" at bounding box center [76, 352] width 16 height 16
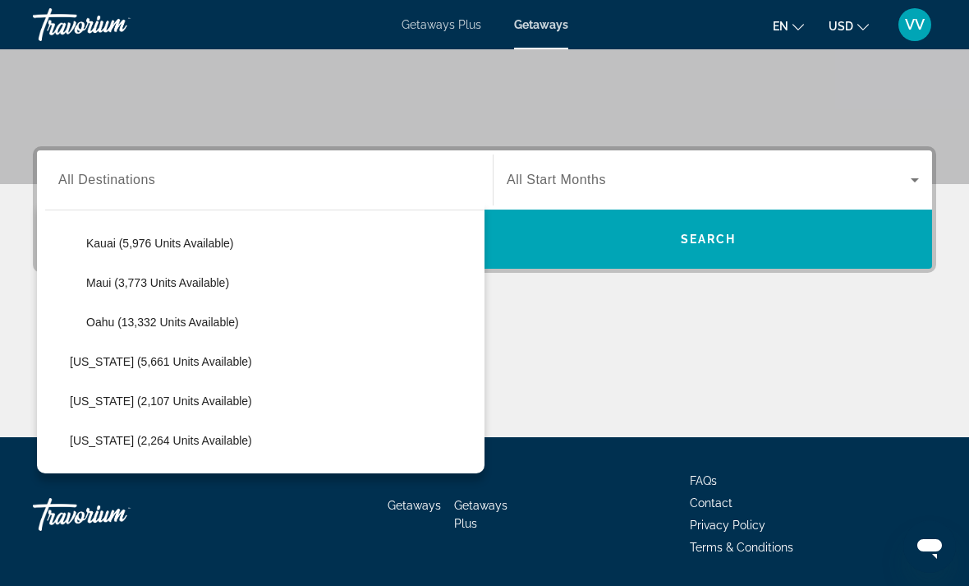
scroll to position [469, 0]
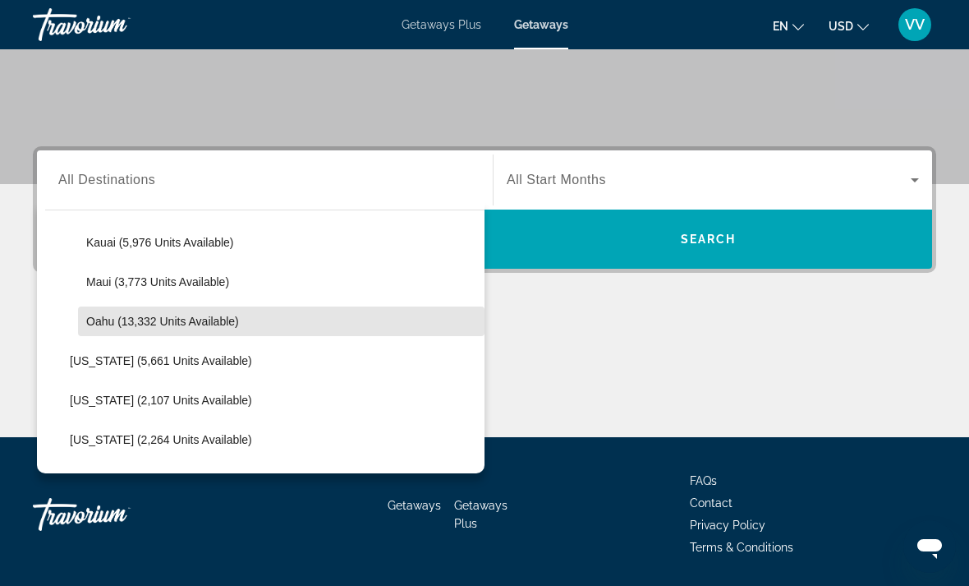
click at [93, 324] on span "Oahu (13,332 units available)" at bounding box center [162, 321] width 153 height 13
type input "**********"
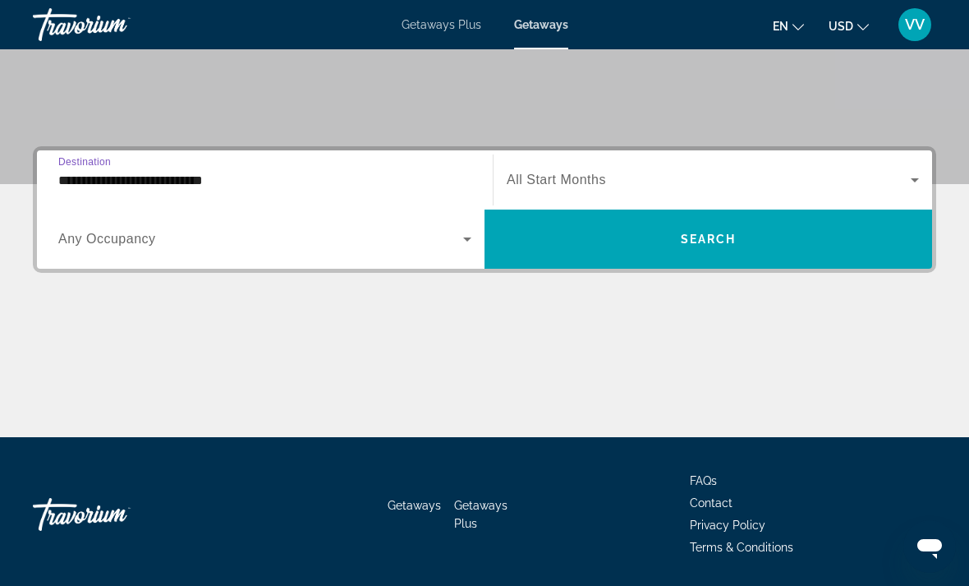
click at [915, 177] on icon "Search widget" at bounding box center [915, 180] width 20 height 20
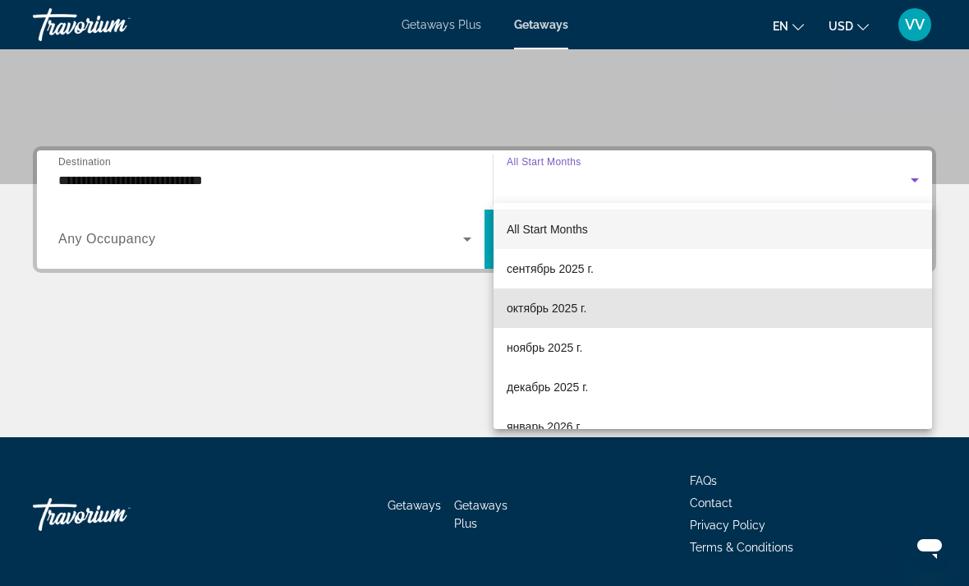
click at [564, 307] on span "октябрь 2025 г." at bounding box center [547, 308] width 80 height 20
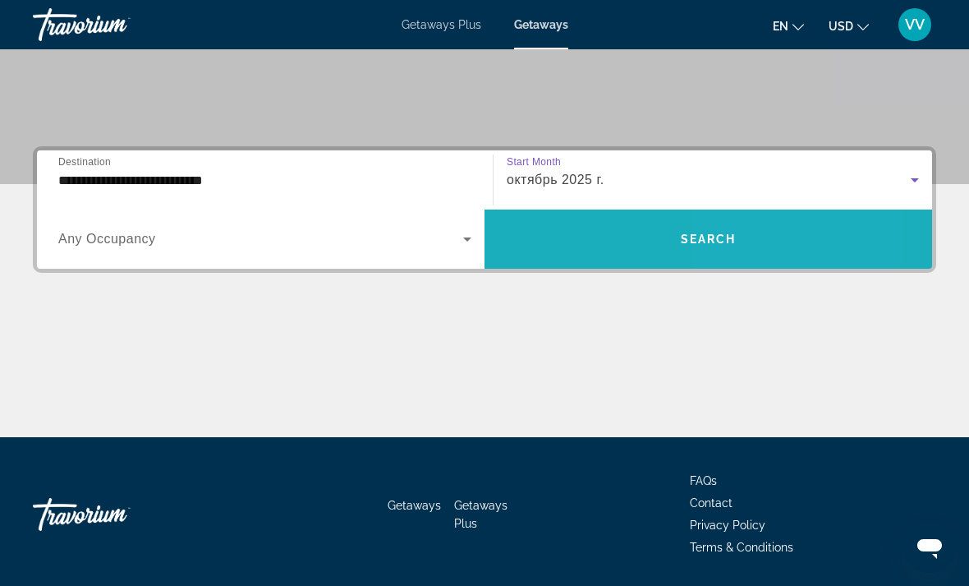
click at [761, 242] on span "Search widget" at bounding box center [709, 238] width 448 height 39
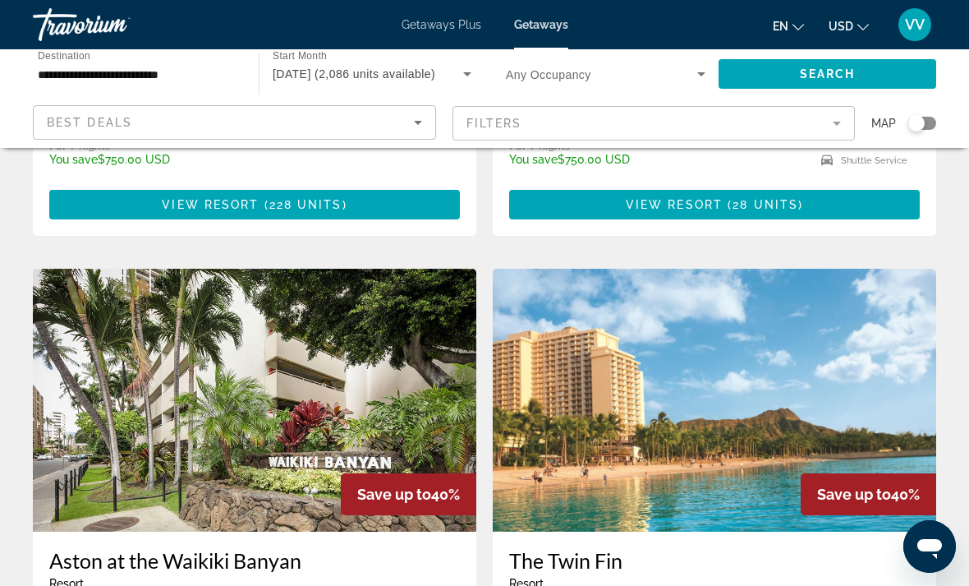
scroll to position [2916, 0]
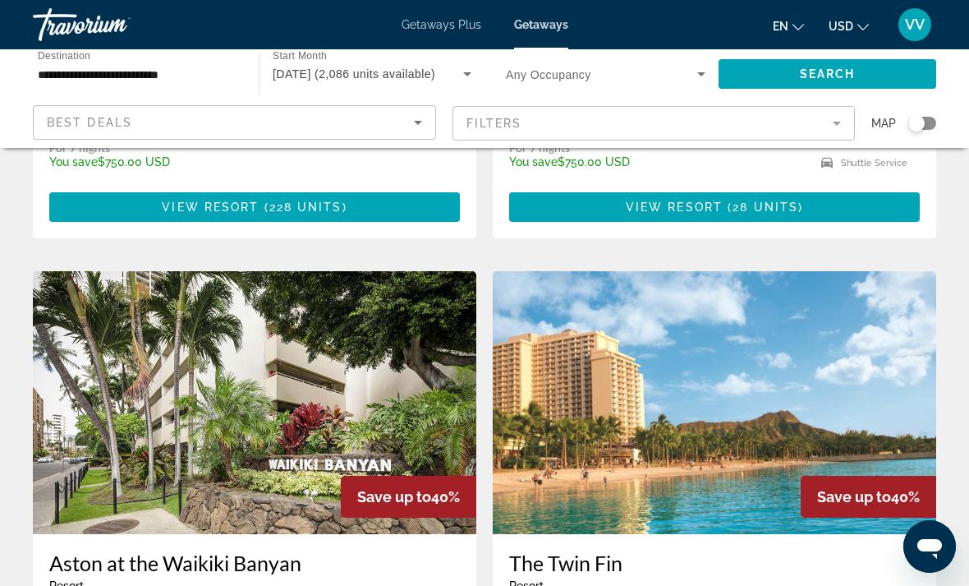
click at [131, 331] on img "Main content" at bounding box center [255, 402] width 444 height 263
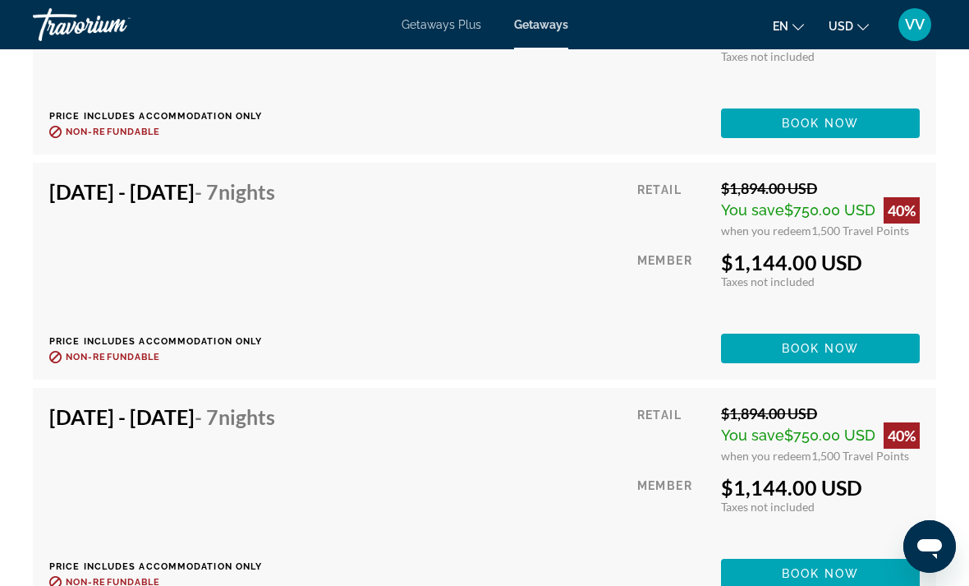
scroll to position [3637, 0]
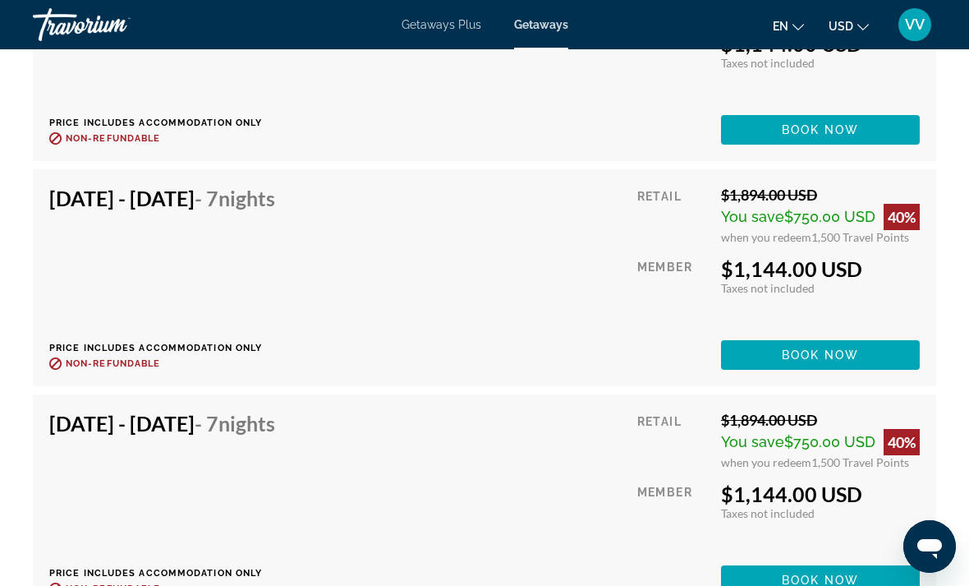
click at [844, 568] on span "Main content" at bounding box center [820, 579] width 199 height 39
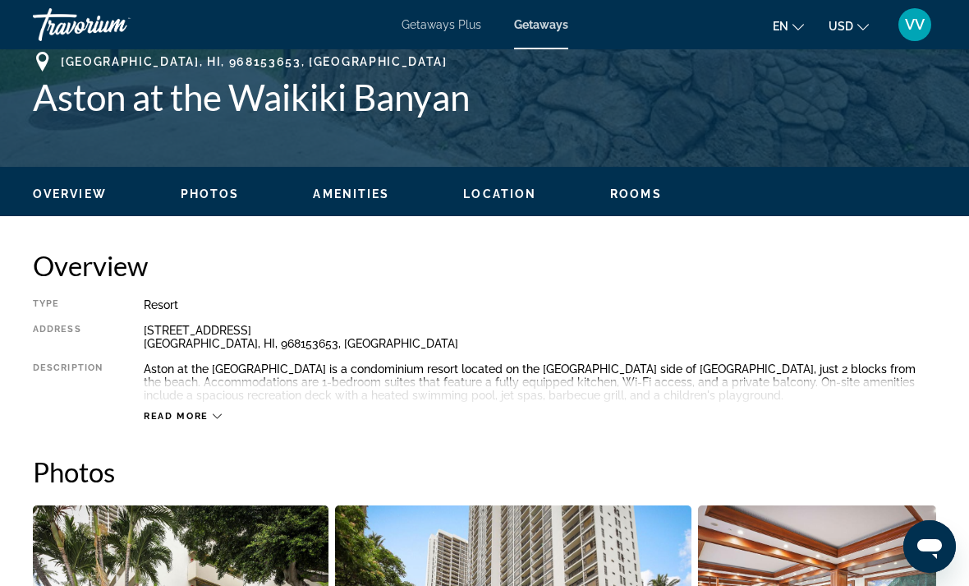
scroll to position [675, 0]
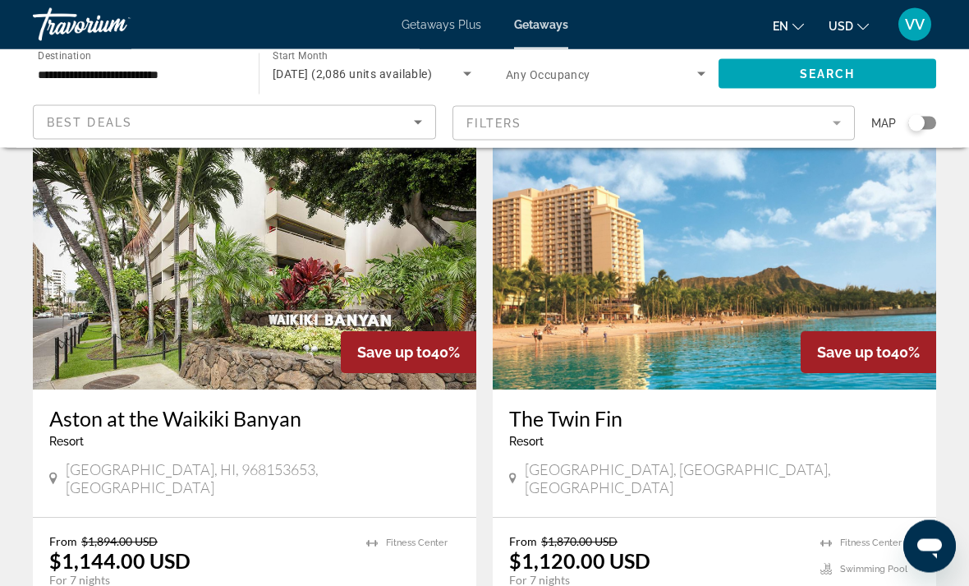
scroll to position [3061, 0]
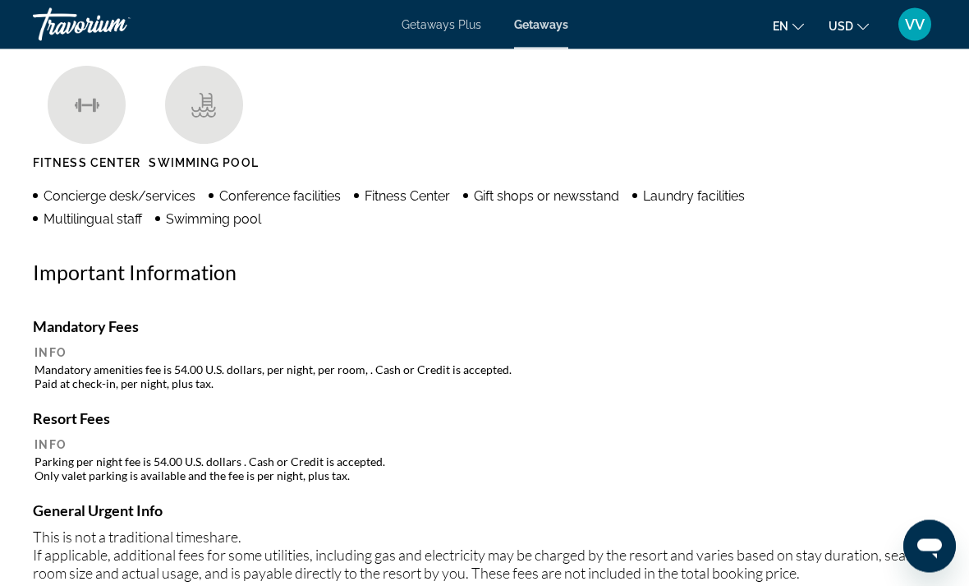
scroll to position [1634, 0]
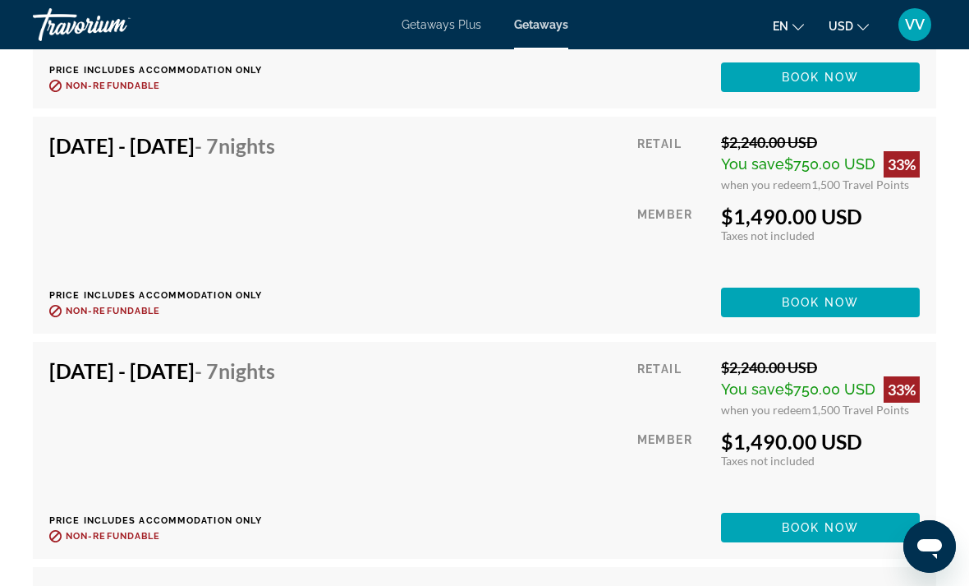
scroll to position [8572, 0]
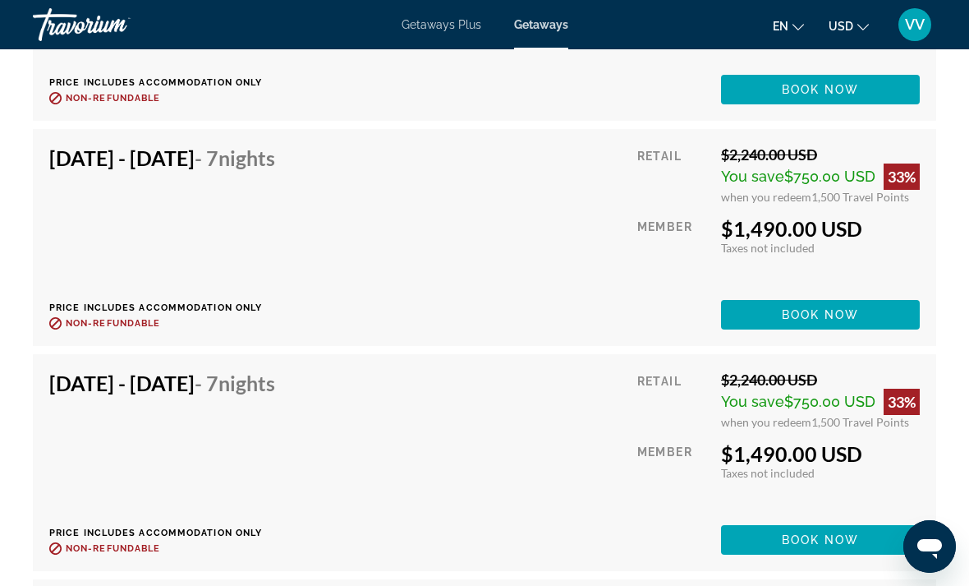
click at [843, 308] on span "Book now" at bounding box center [821, 314] width 78 height 13
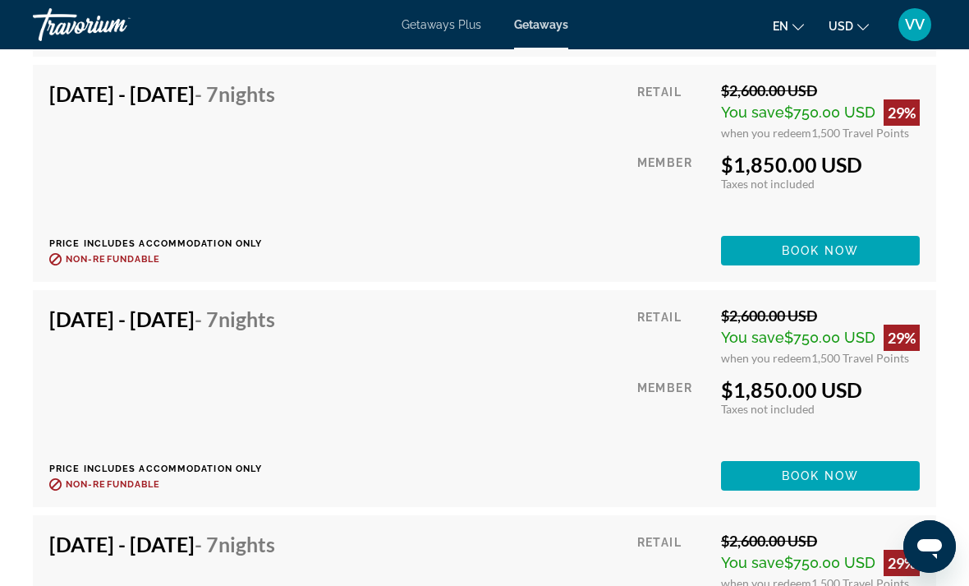
scroll to position [15713, 0]
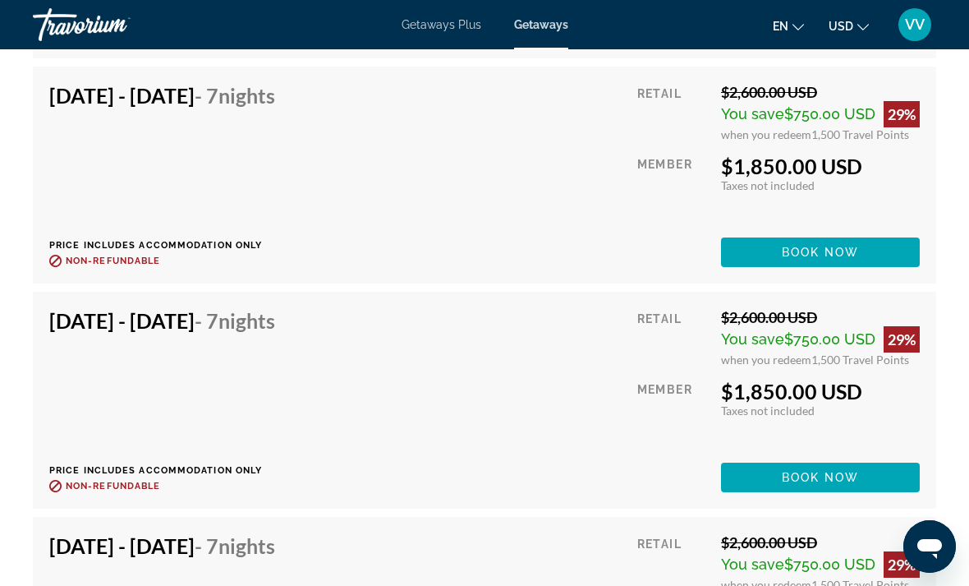
click at [861, 458] on span "Main content" at bounding box center [820, 477] width 199 height 39
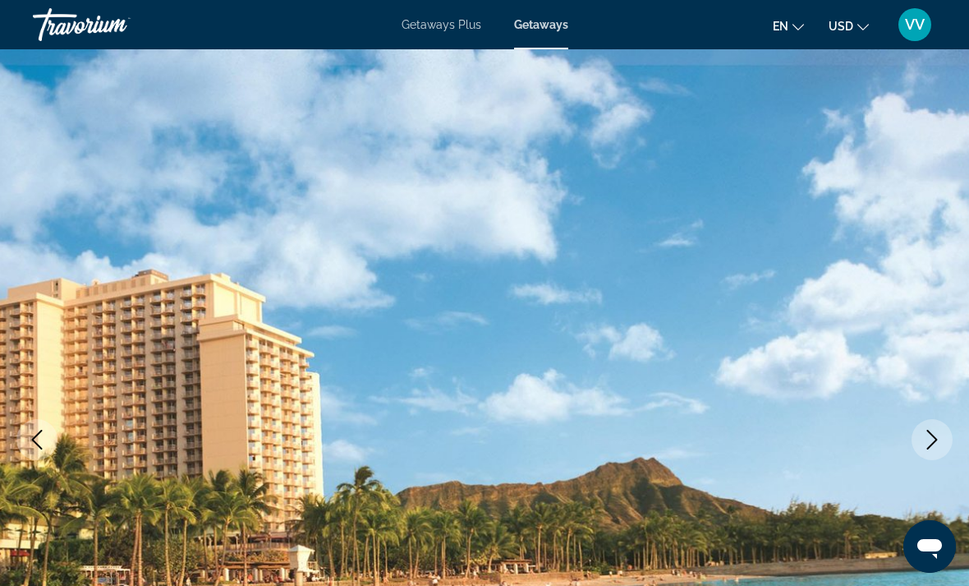
click at [552, 20] on span "Getaways" at bounding box center [541, 24] width 54 height 13
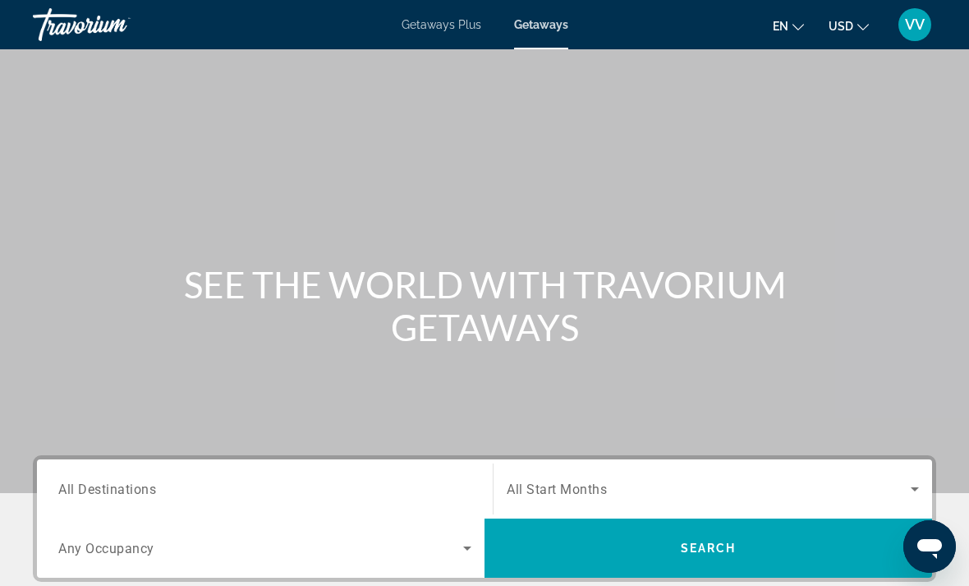
click at [230, 485] on input "Destination All Destinations" at bounding box center [264, 490] width 413 height 20
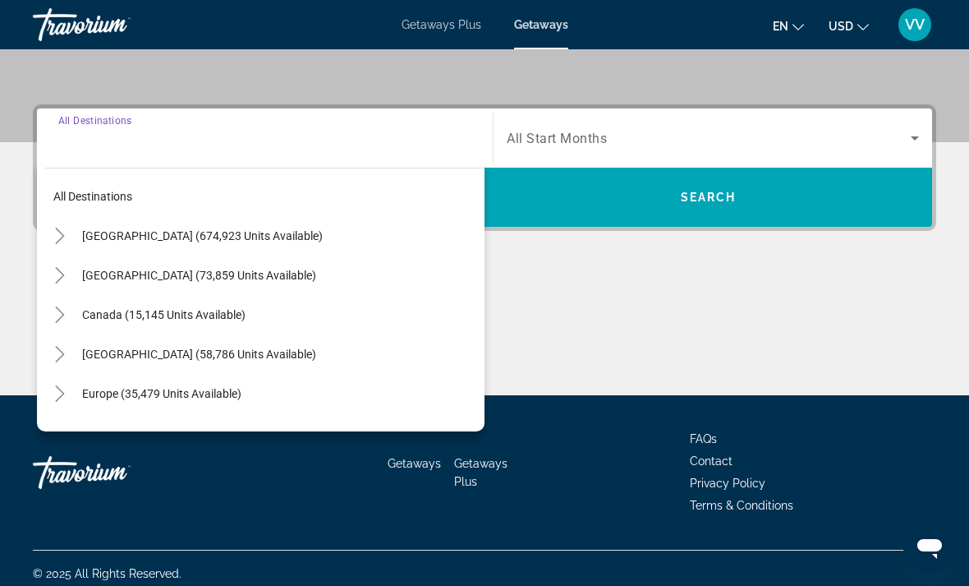
scroll to position [359, 0]
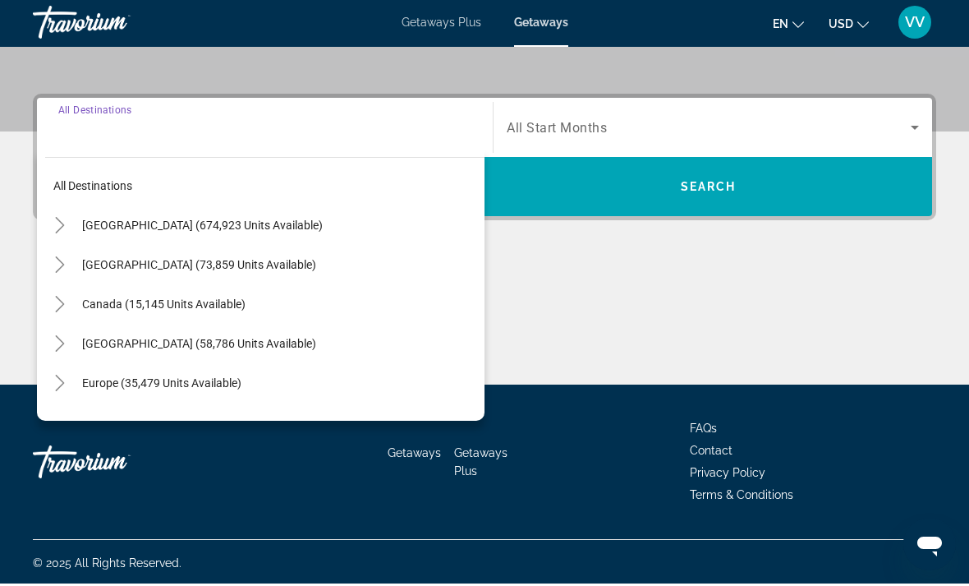
click at [56, 214] on mat-icon "Toggle United States (674,923 units available)" at bounding box center [59, 228] width 29 height 29
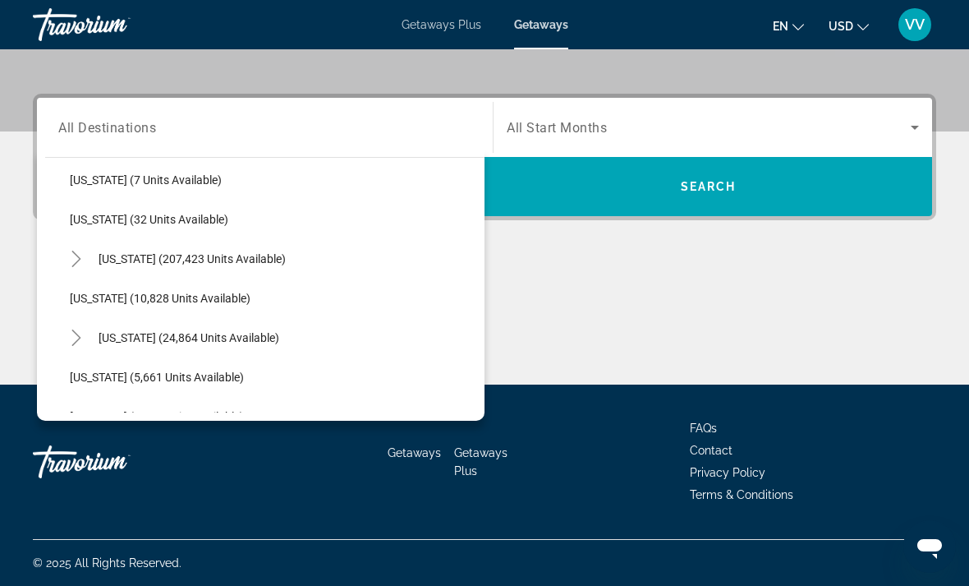
scroll to position [246, 0]
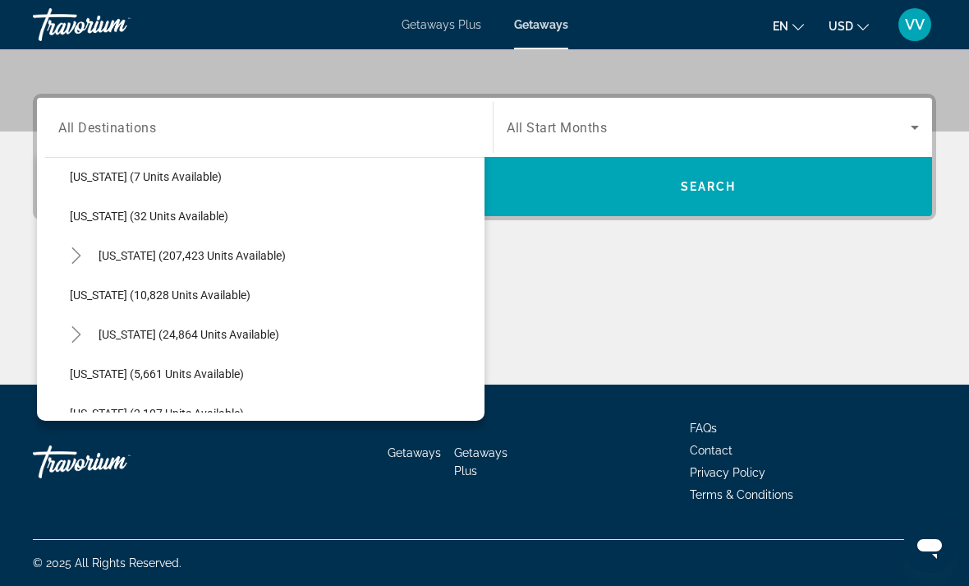
click at [79, 326] on icon "Toggle Hawaii (24,864 units available)" at bounding box center [76, 334] width 16 height 16
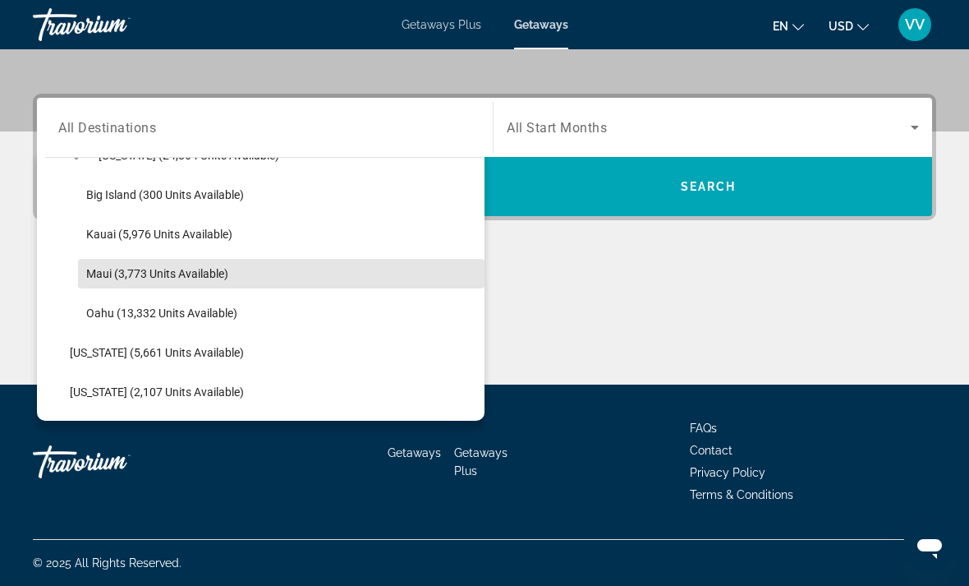
scroll to position [456, 0]
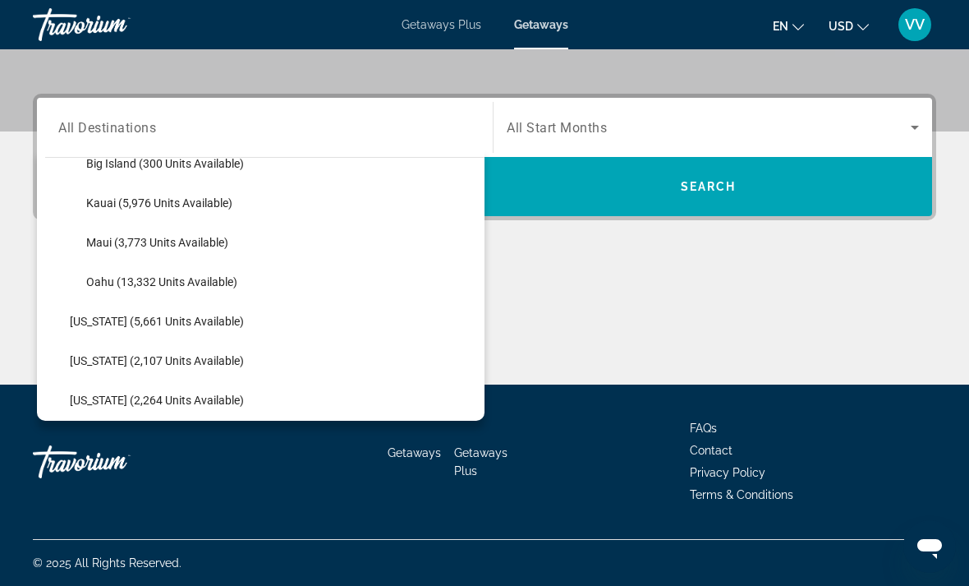
click at [186, 277] on span "Oahu (13,332 units available)" at bounding box center [161, 281] width 151 height 13
type input "**********"
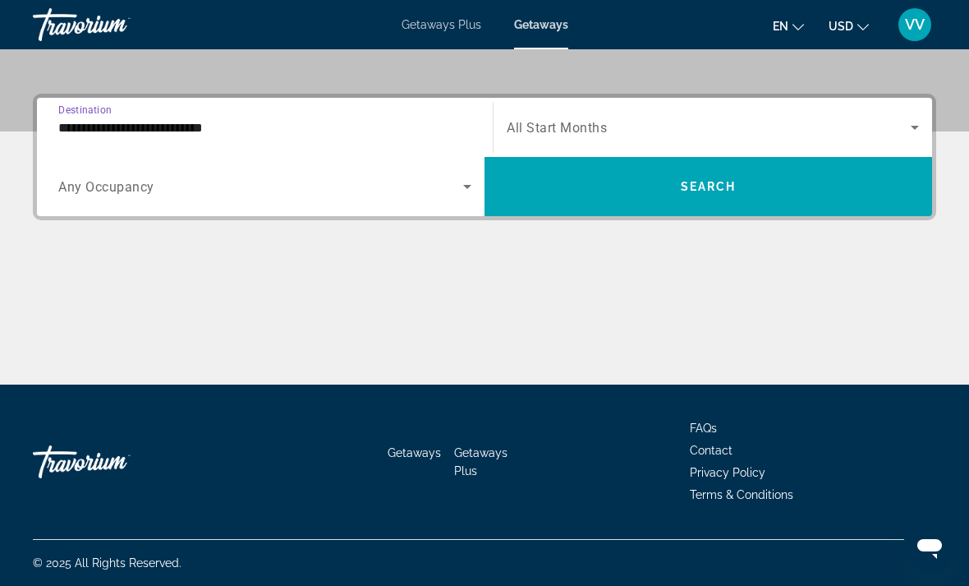
click at [462, 191] on icon "Search widget" at bounding box center [468, 187] width 20 height 20
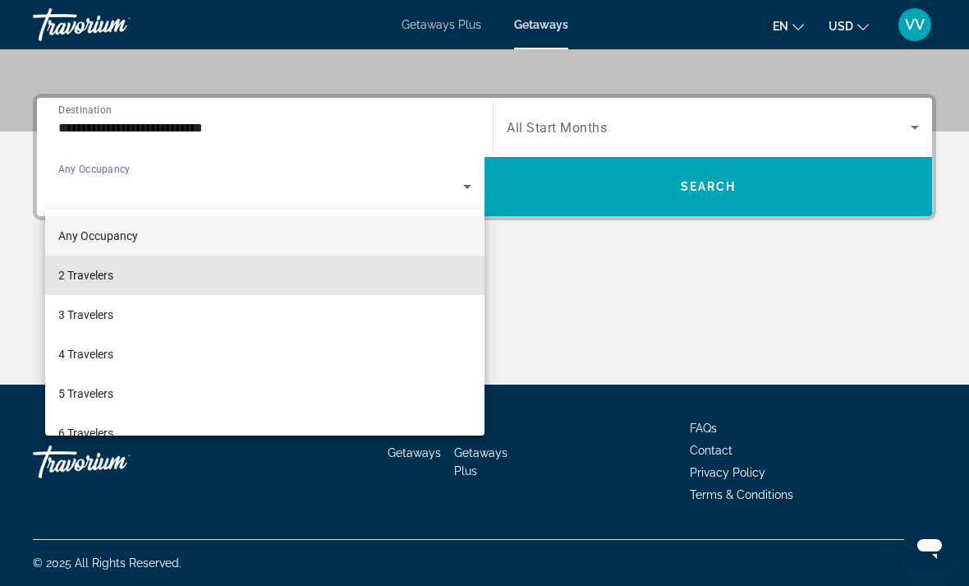
click at [278, 275] on mat-option "2 Travelers" at bounding box center [264, 274] width 439 height 39
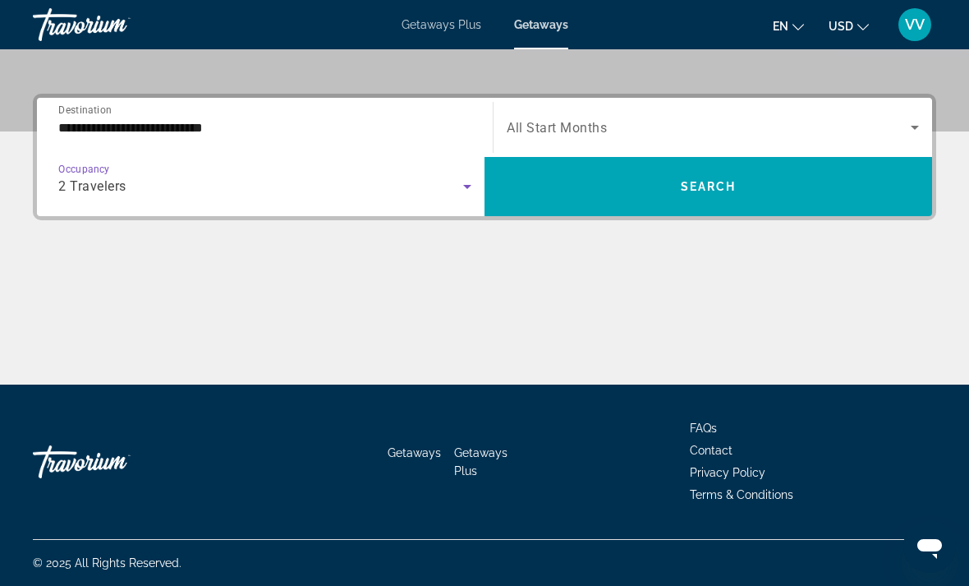
click at [898, 127] on span "Search widget" at bounding box center [709, 127] width 404 height 20
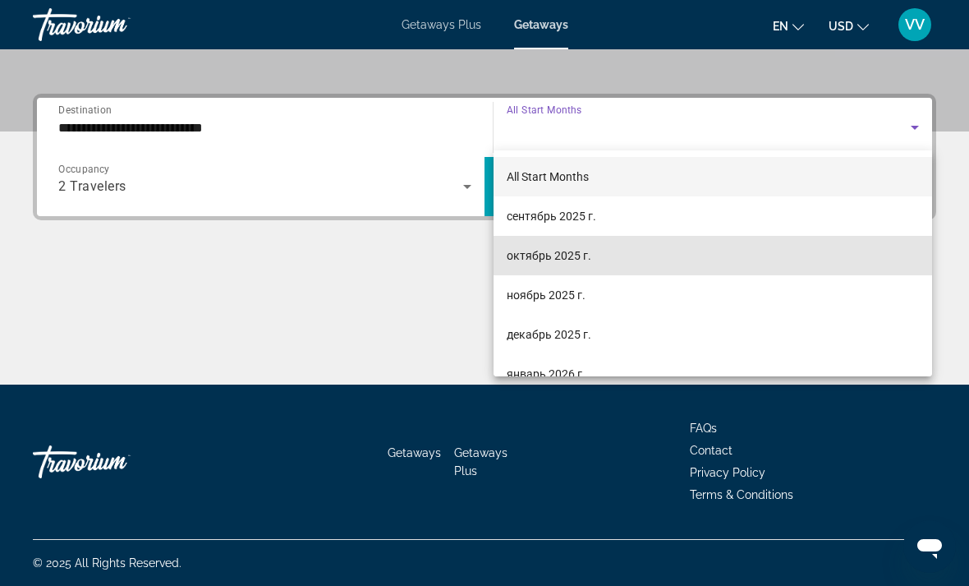
click at [574, 242] on mat-option "октябрь 2025 г." at bounding box center [713, 255] width 439 height 39
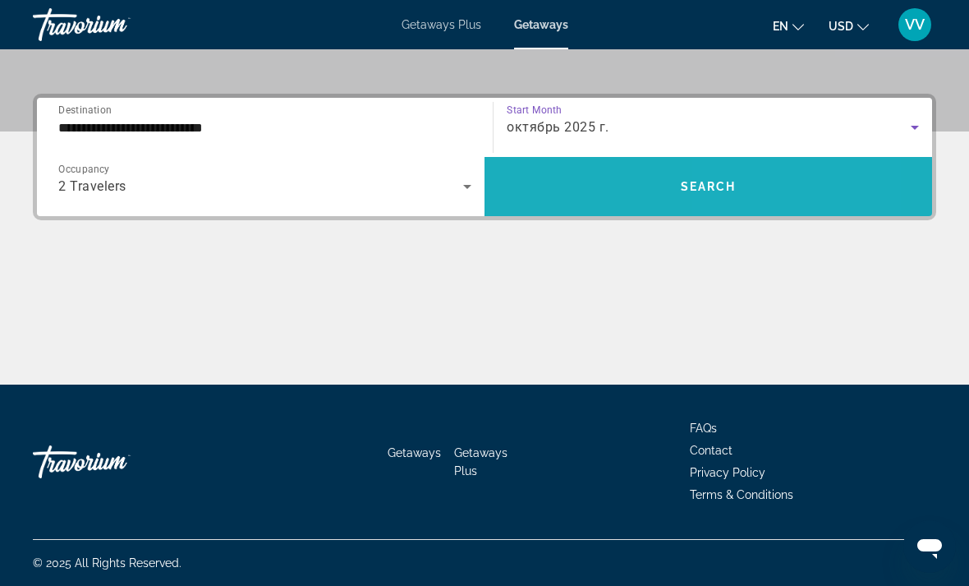
click at [791, 182] on span "Search widget" at bounding box center [709, 186] width 448 height 39
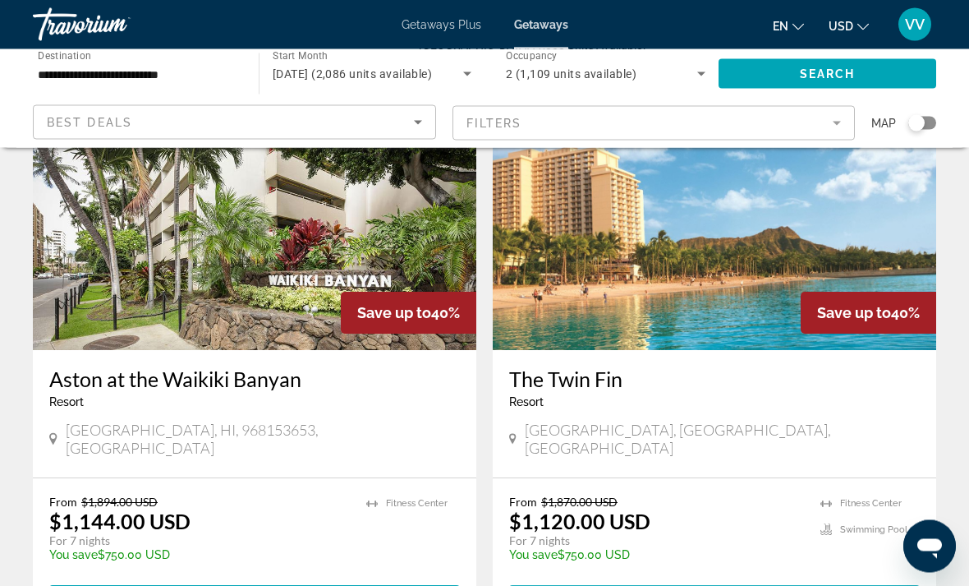
scroll to position [3100, 0]
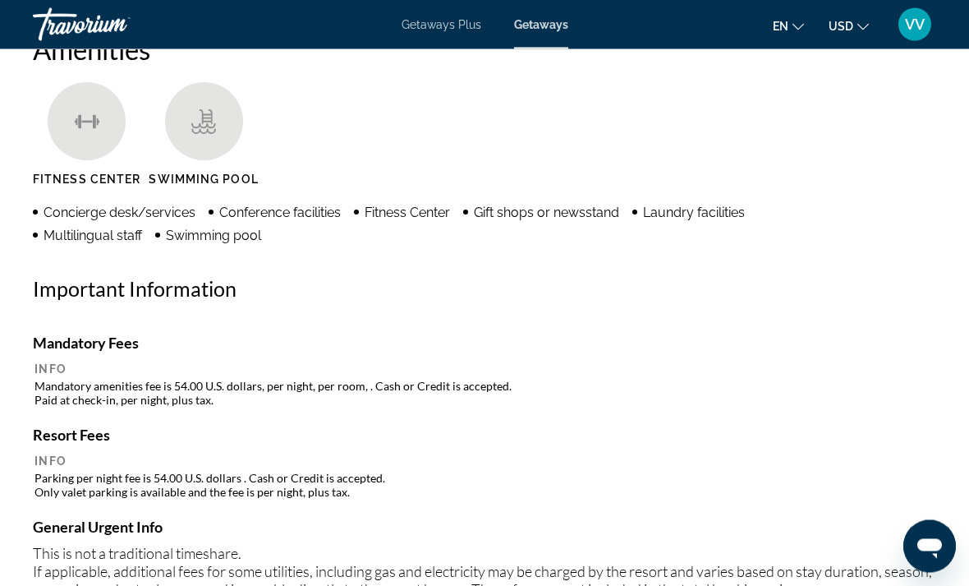
scroll to position [1616, 0]
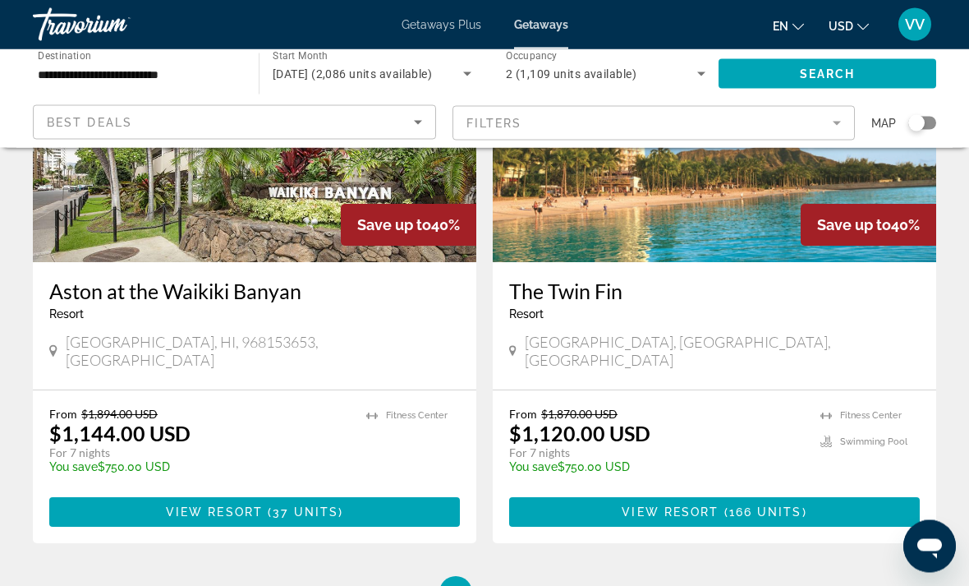
scroll to position [3260, 0]
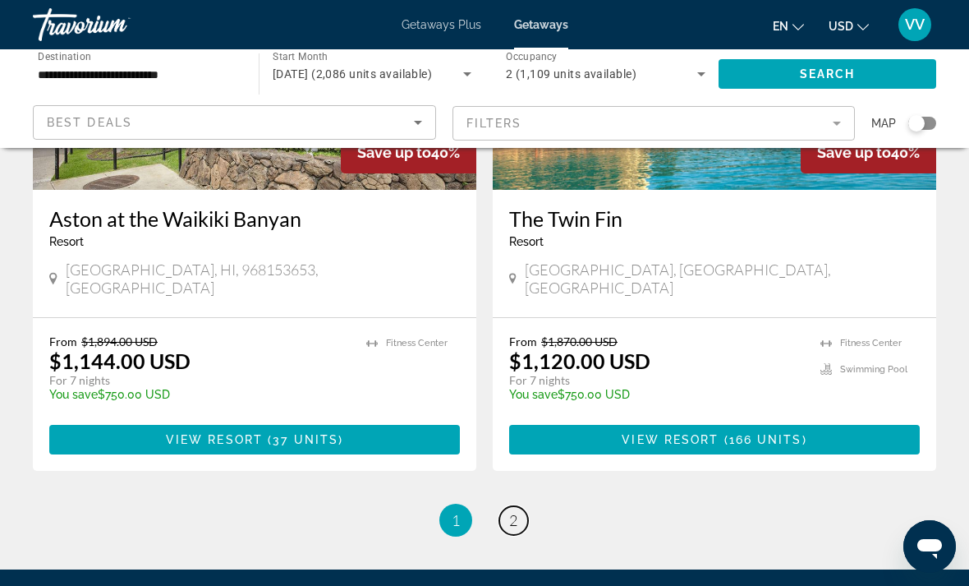
click at [520, 506] on link "page 2" at bounding box center [513, 520] width 29 height 29
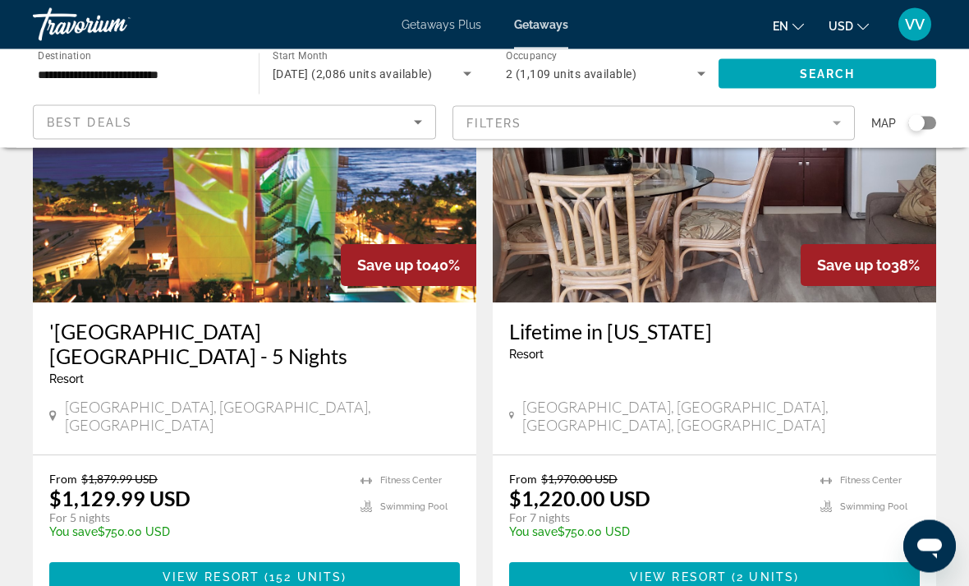
scroll to position [177, 0]
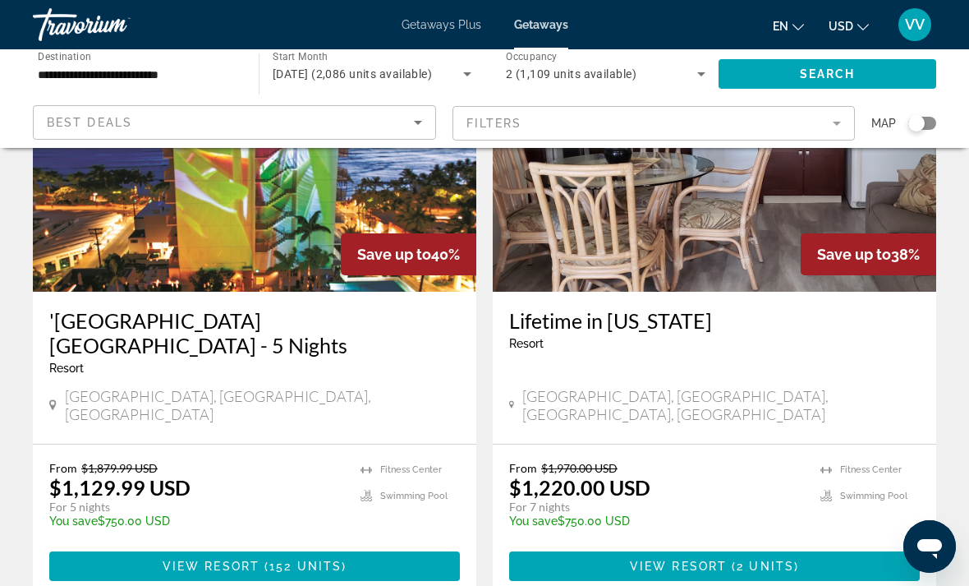
click at [779, 559] on span "2 units" at bounding box center [766, 565] width 58 height 13
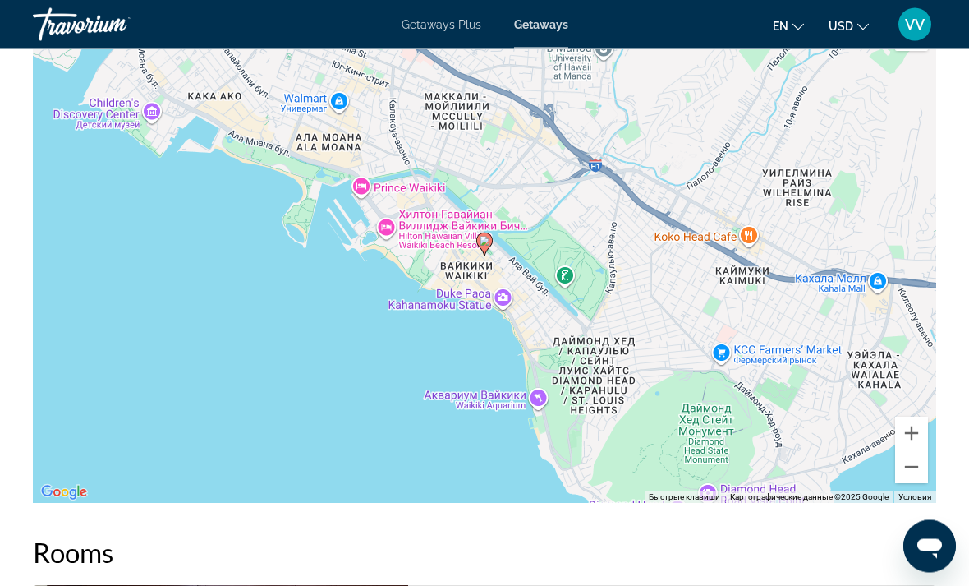
scroll to position [2458, 0]
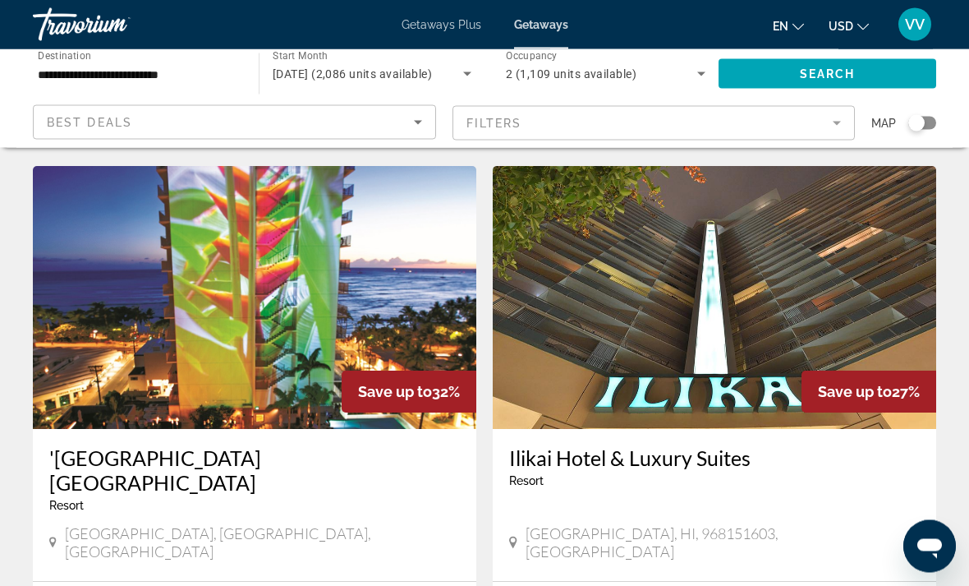
scroll to position [1269, 0]
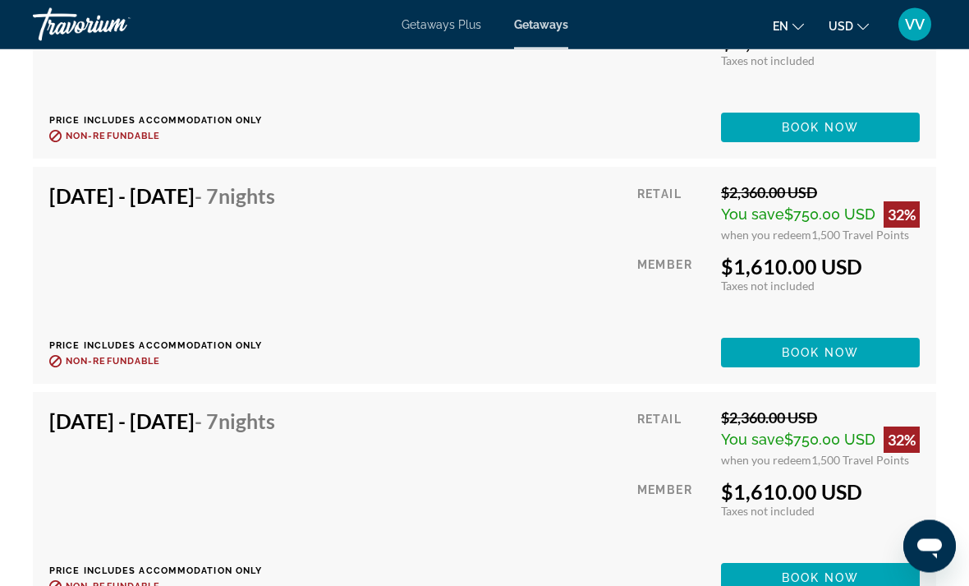
scroll to position [8696, 0]
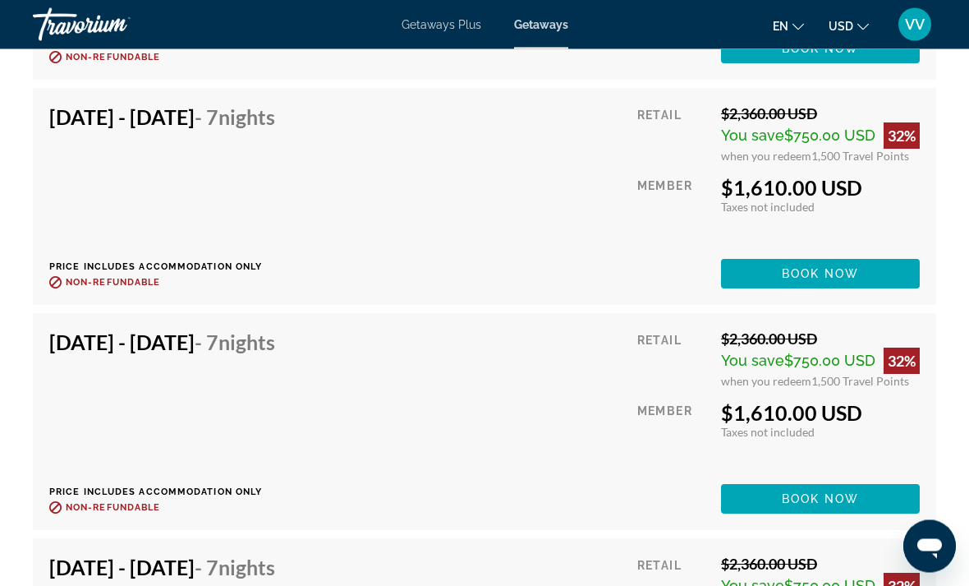
click at [814, 493] on span "Book now" at bounding box center [821, 499] width 78 height 13
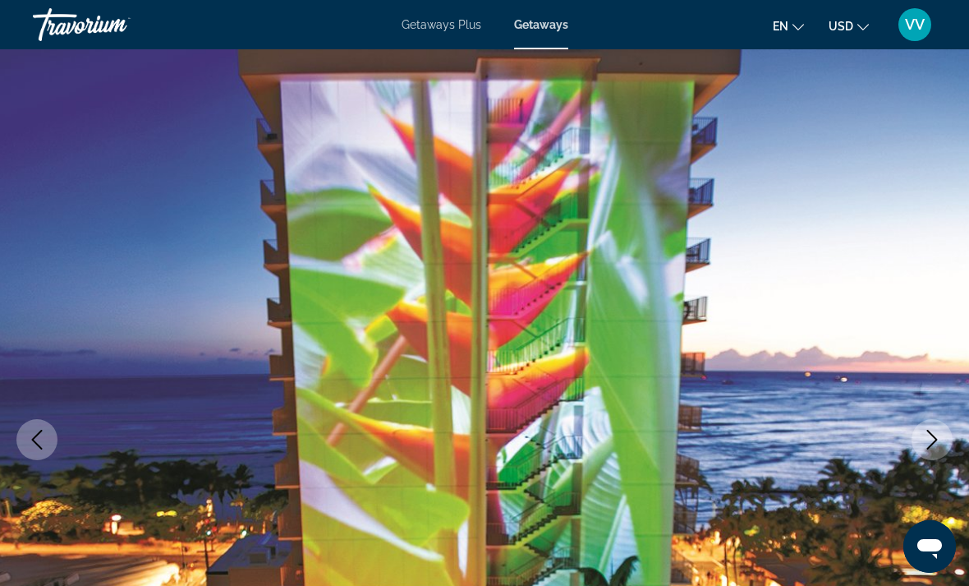
click at [545, 21] on span "Getaways" at bounding box center [541, 24] width 54 height 13
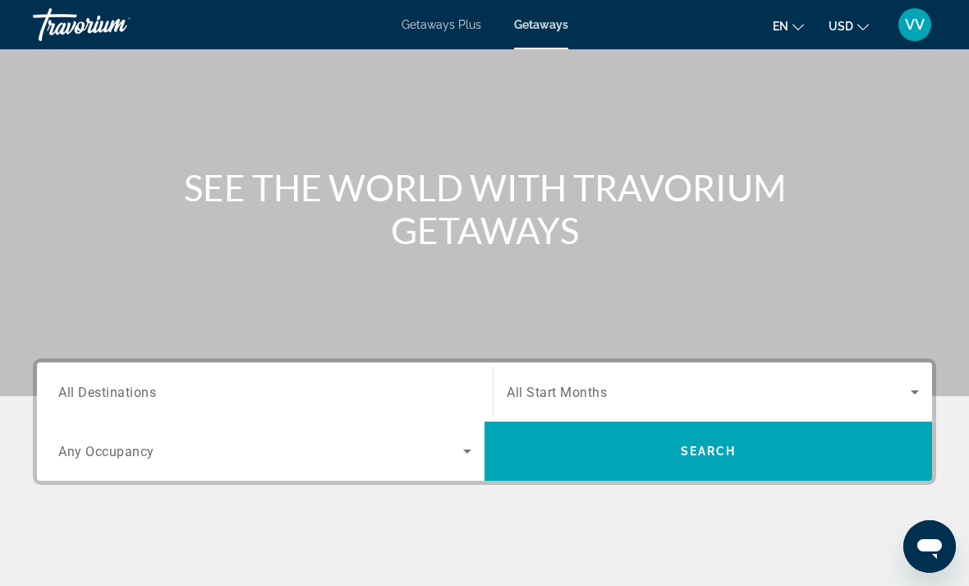
click at [150, 397] on span "All Destinations" at bounding box center [107, 392] width 98 height 16
click at [150, 397] on input "Destination All Destinations" at bounding box center [264, 393] width 413 height 20
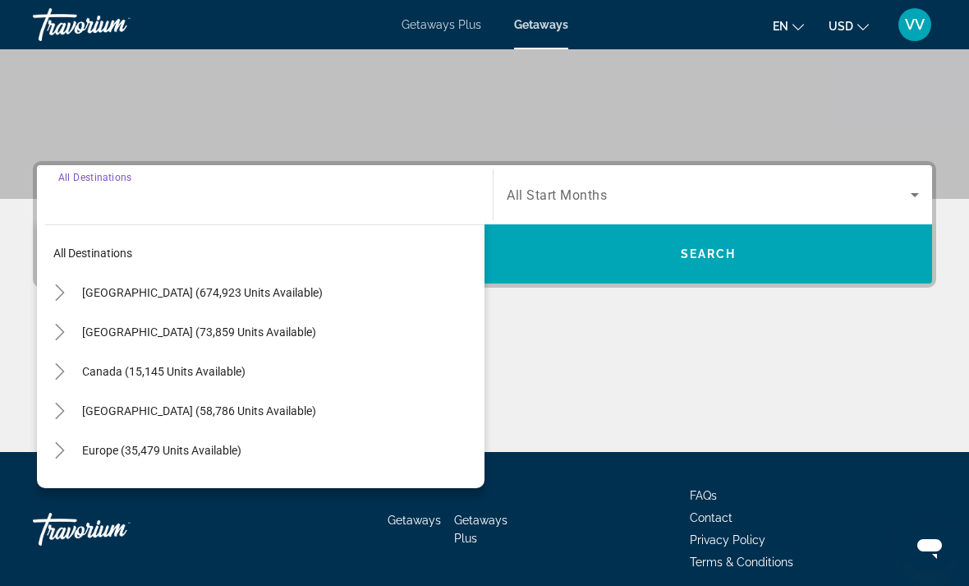
scroll to position [309, 0]
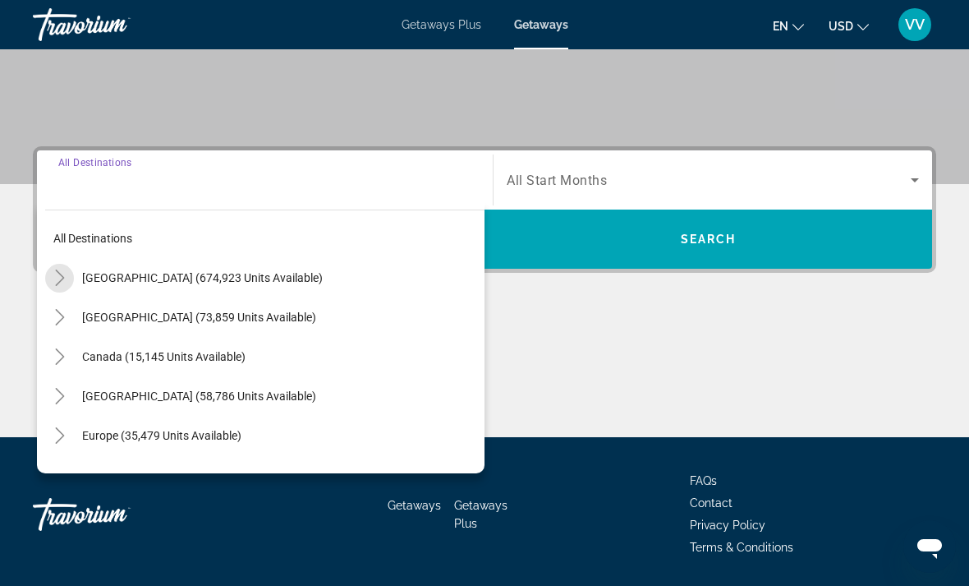
click at [57, 262] on span "Toggle United States (674,923 units available)" at bounding box center [59, 277] width 39 height 39
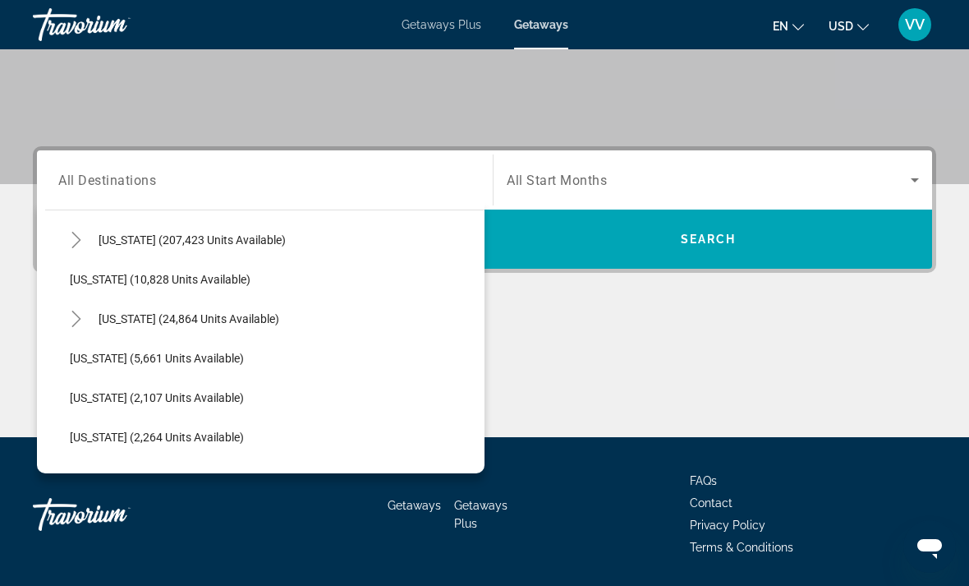
scroll to position [315, 0]
click at [87, 309] on mat-icon "Toggle Hawaii (24,864 units available)" at bounding box center [76, 318] width 29 height 29
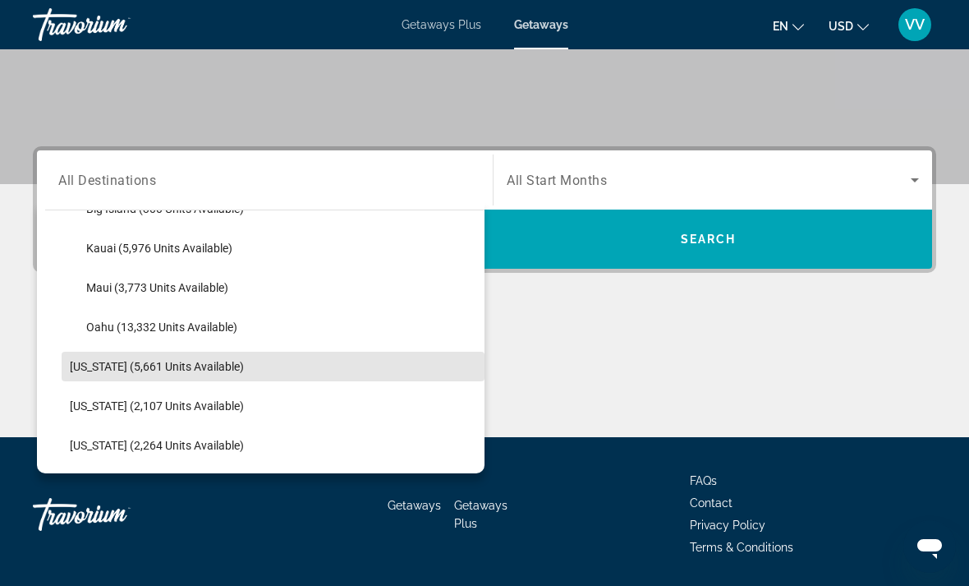
scroll to position [472, 0]
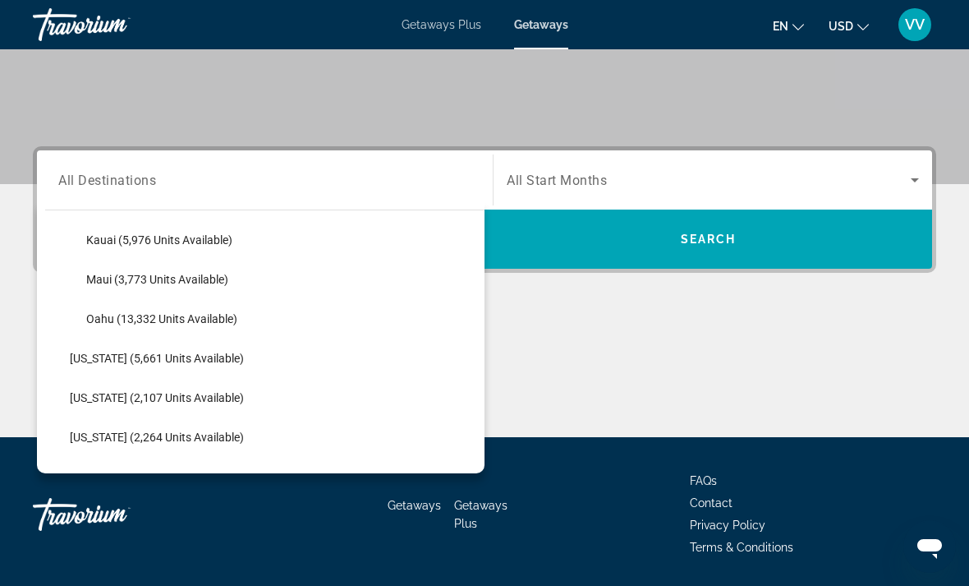
click at [228, 315] on span "Oahu (13,332 units available)" at bounding box center [161, 318] width 151 height 13
type input "**********"
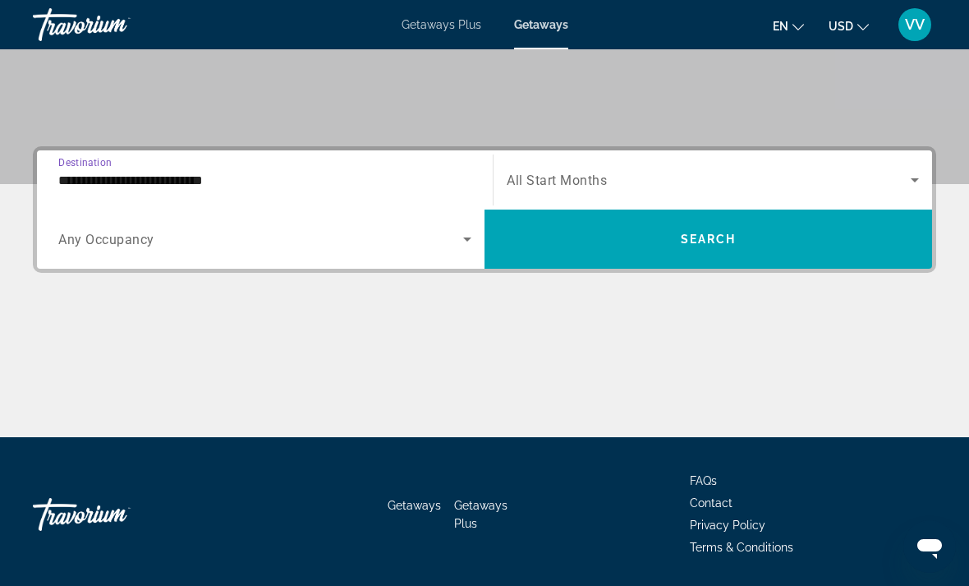
click at [461, 244] on icon "Search widget" at bounding box center [468, 239] width 20 height 20
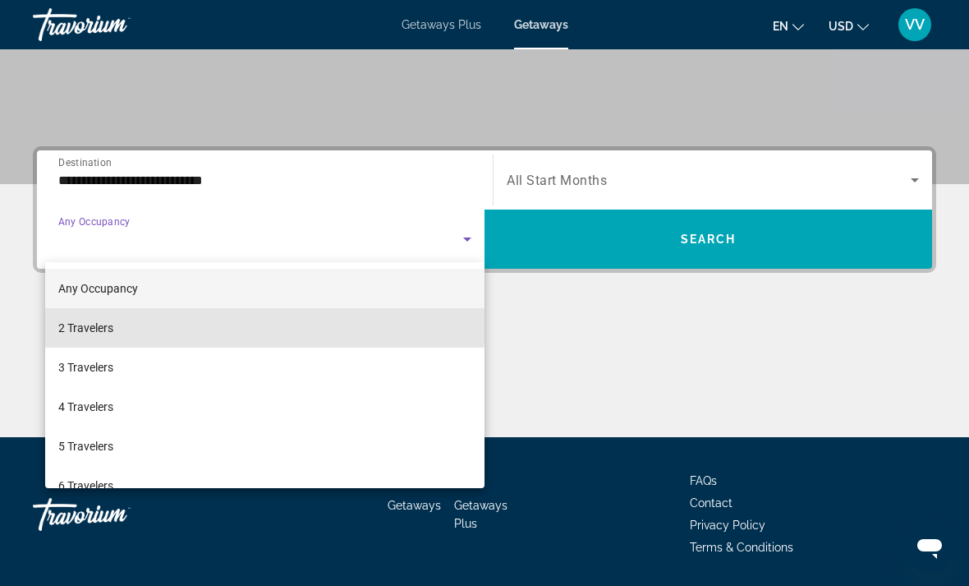
click at [104, 318] on span "2 Travelers" at bounding box center [85, 328] width 55 height 20
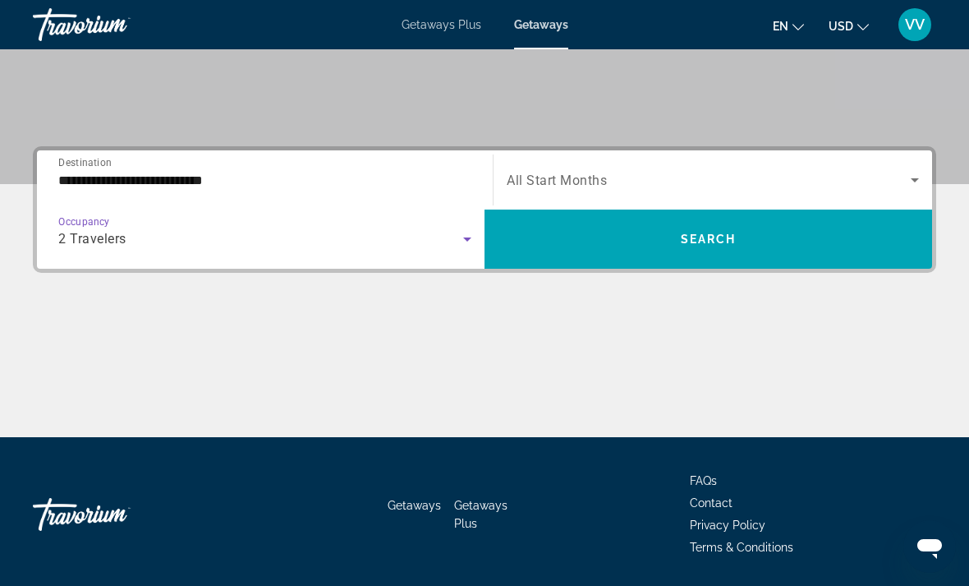
click at [915, 175] on icon "Search widget" at bounding box center [915, 180] width 20 height 20
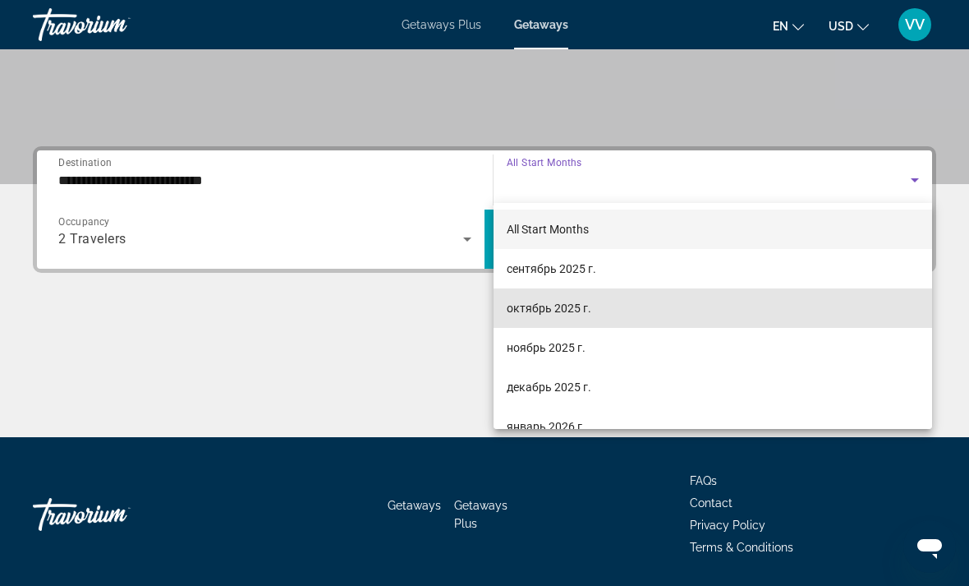
click at [570, 306] on span "октябрь 2025 г." at bounding box center [549, 308] width 85 height 20
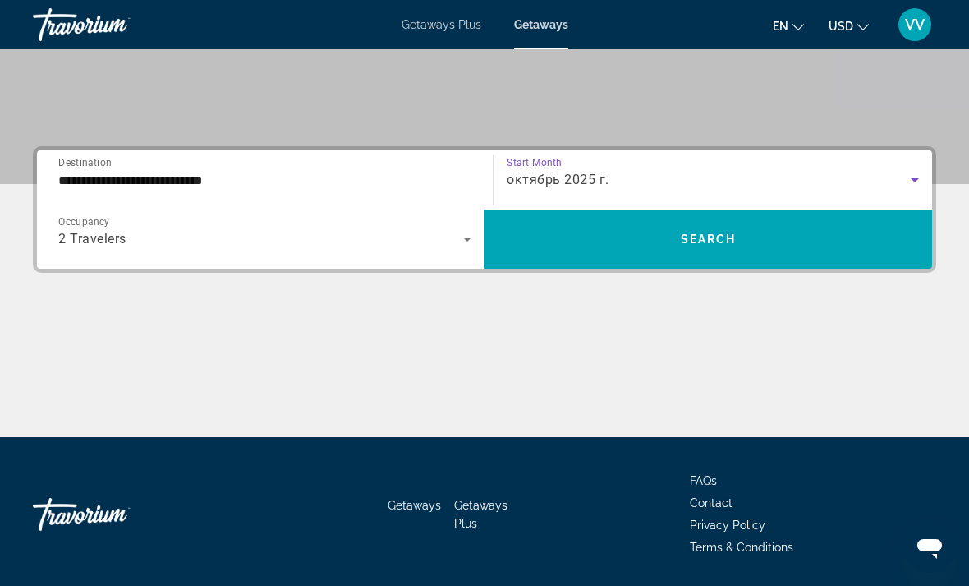
click at [795, 243] on span "Search widget" at bounding box center [709, 238] width 448 height 39
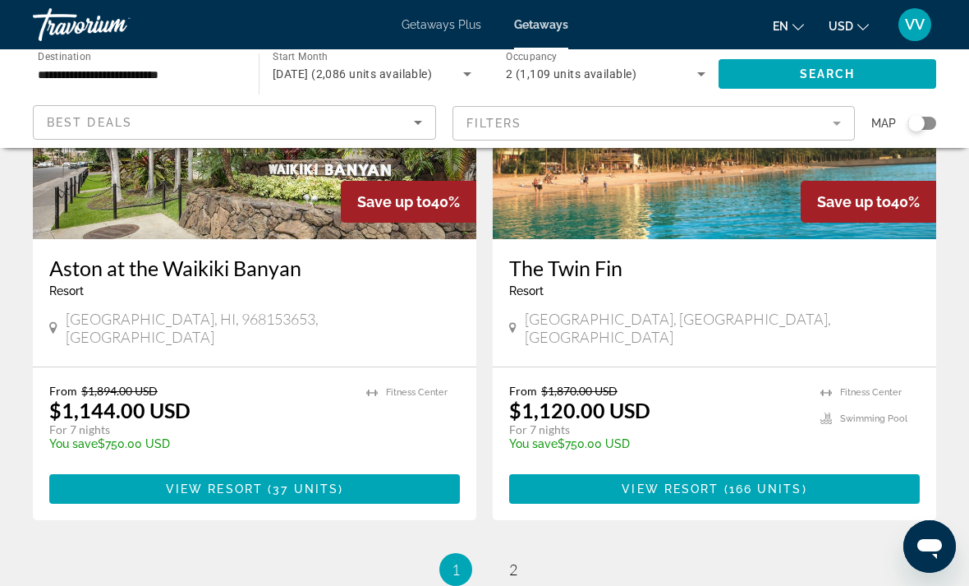
scroll to position [3260, 0]
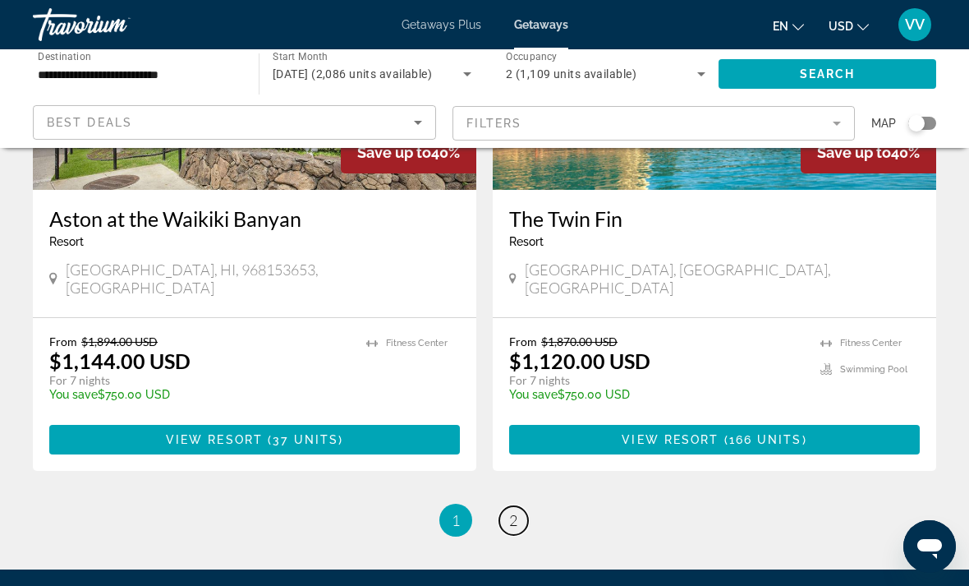
click at [522, 506] on link "page 2" at bounding box center [513, 520] width 29 height 29
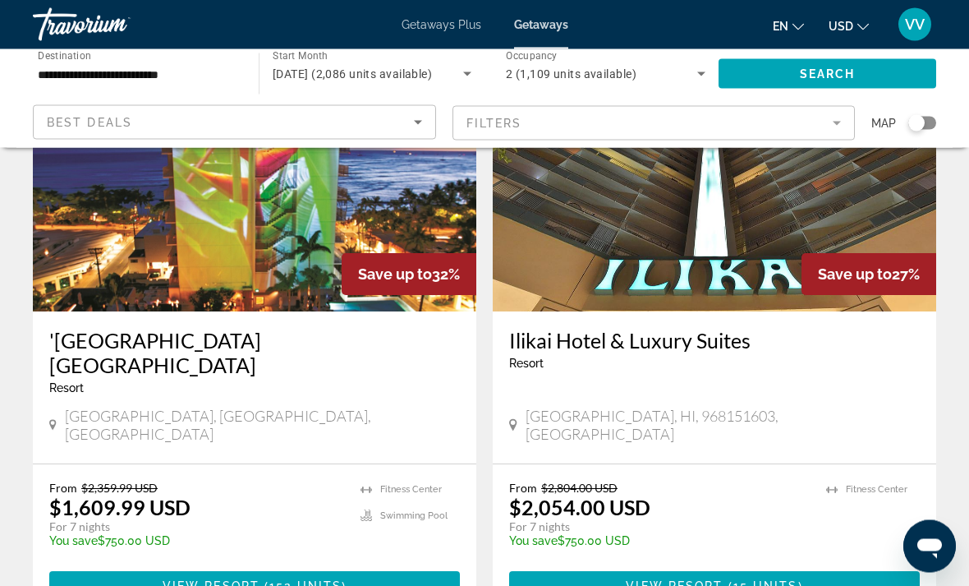
scroll to position [1384, 0]
click at [402, 566] on span "Main content" at bounding box center [254, 585] width 411 height 39
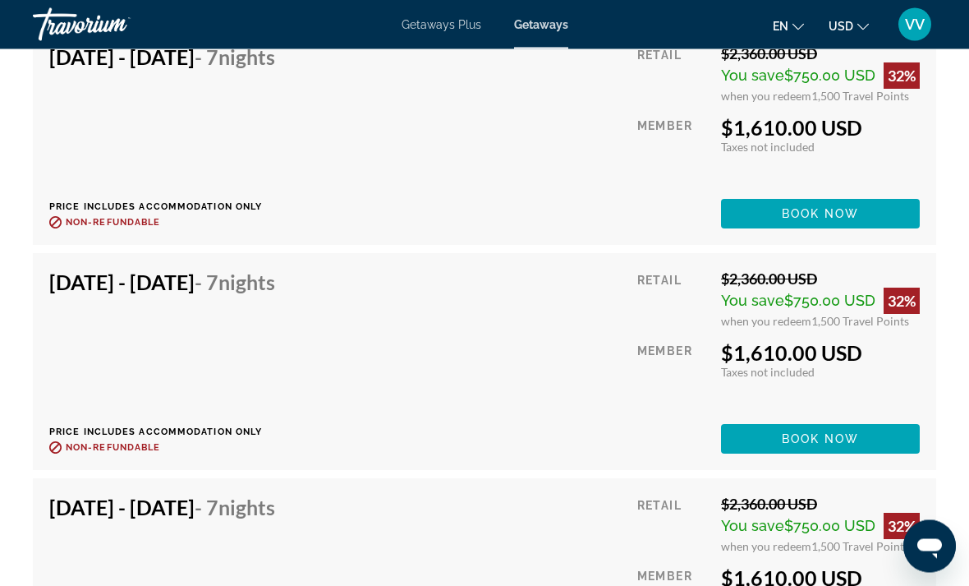
scroll to position [8482, 0]
click at [821, 432] on span "Book now" at bounding box center [821, 438] width 78 height 13
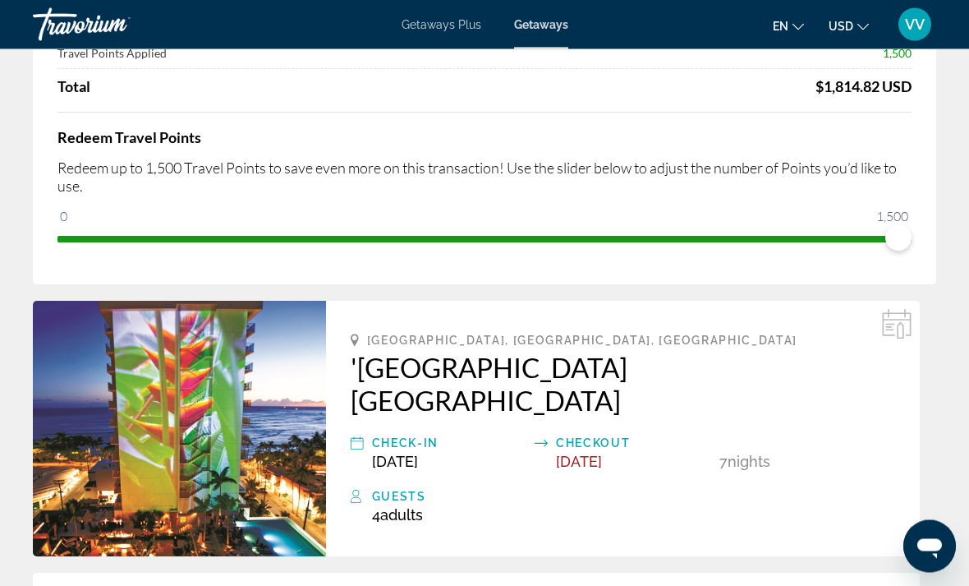
scroll to position [378, 0]
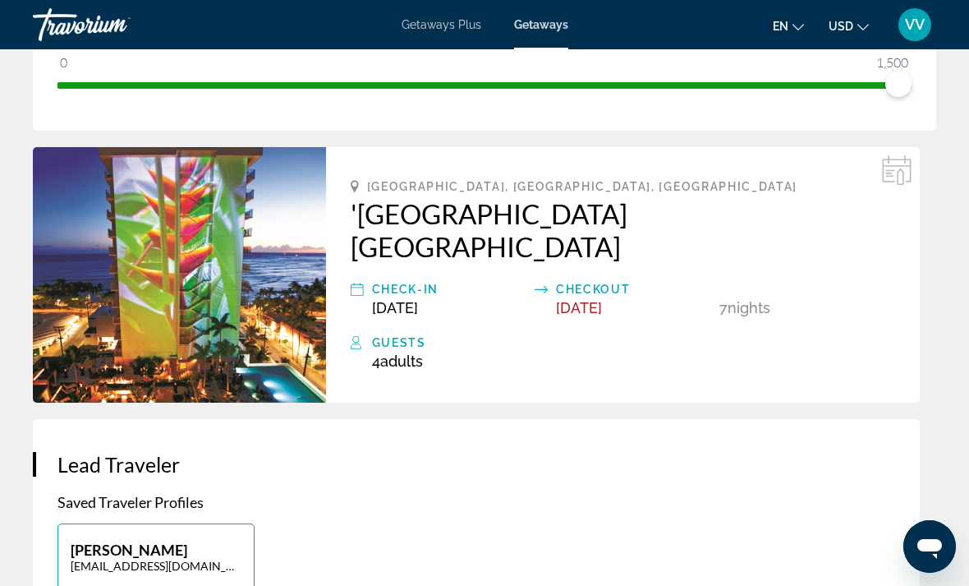
click at [411, 333] on div "Guests" at bounding box center [633, 343] width 523 height 20
click at [404, 333] on div "Guests" at bounding box center [633, 343] width 523 height 20
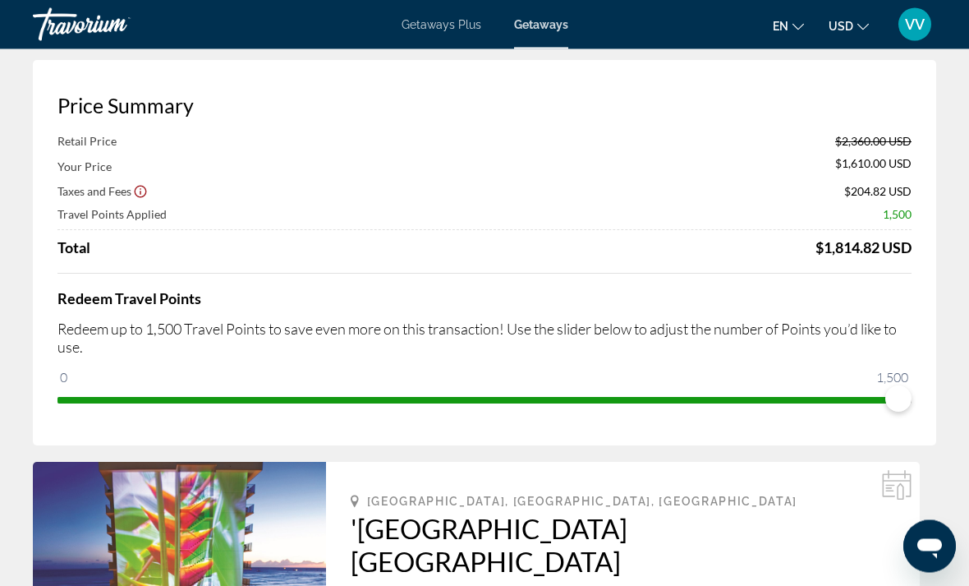
scroll to position [0, 0]
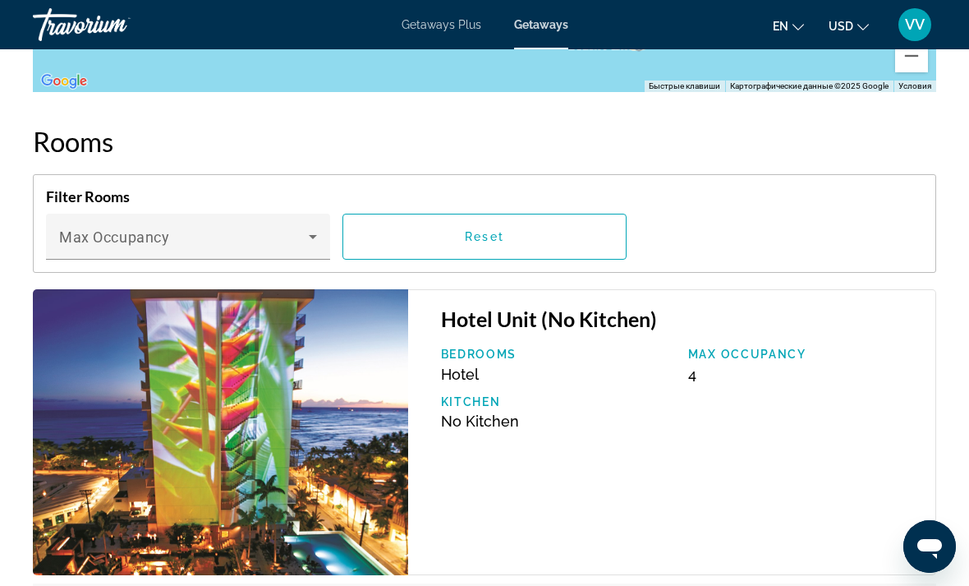
scroll to position [2748, 0]
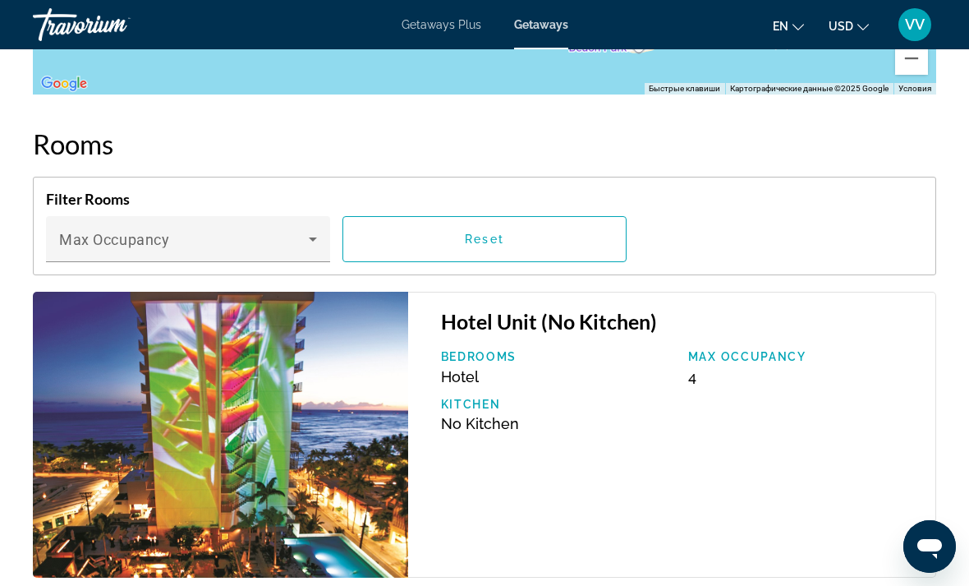
click at [313, 216] on div "Max Occupancy" at bounding box center [188, 239] width 258 height 46
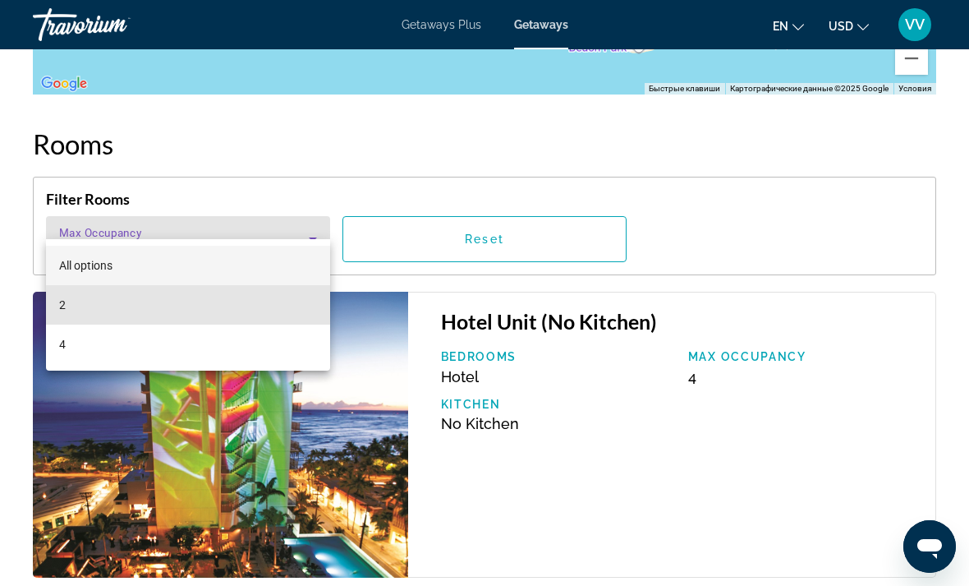
click at [80, 297] on mat-option "2" at bounding box center [188, 304] width 284 height 39
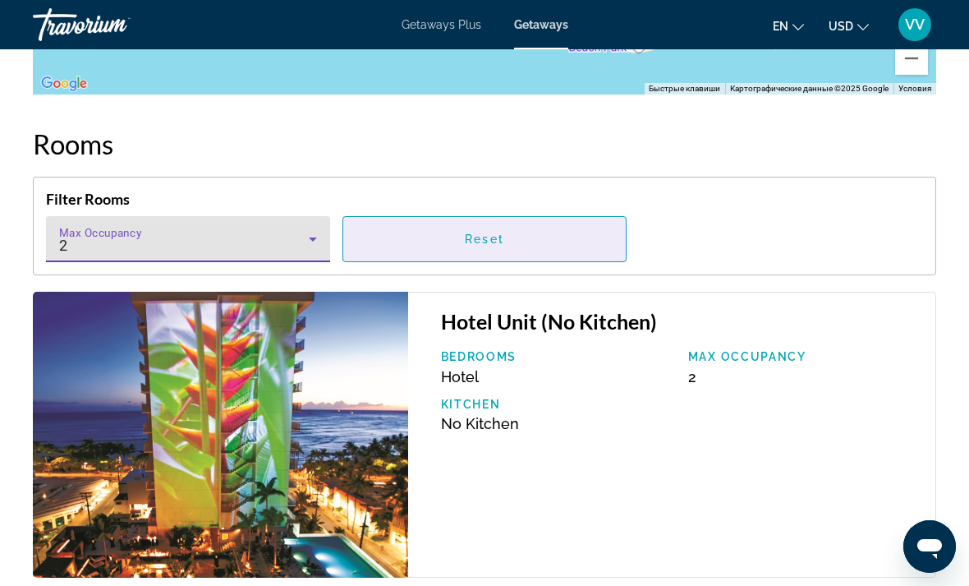
click at [571, 223] on span "Main content" at bounding box center [484, 238] width 283 height 39
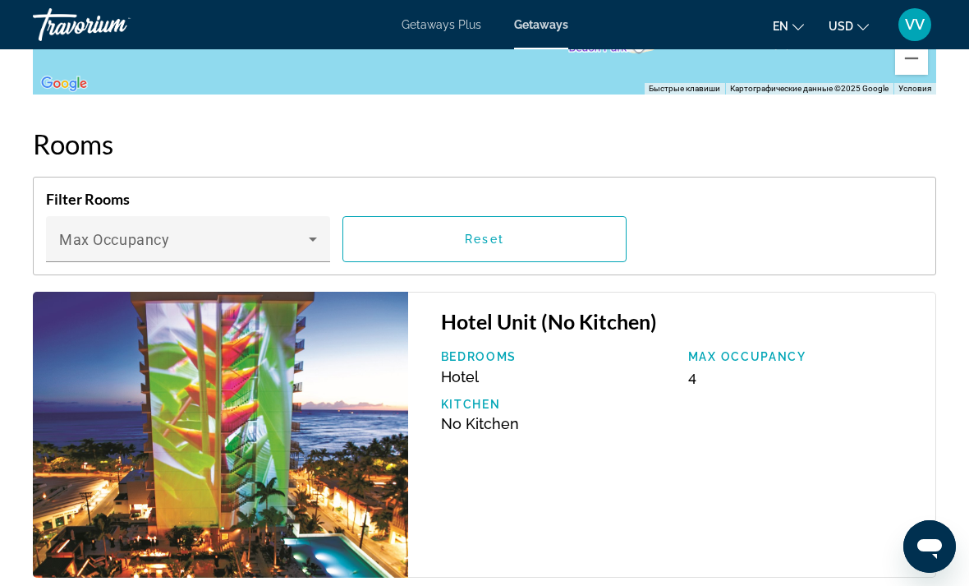
click at [306, 216] on div "Max Occupancy" at bounding box center [188, 239] width 258 height 46
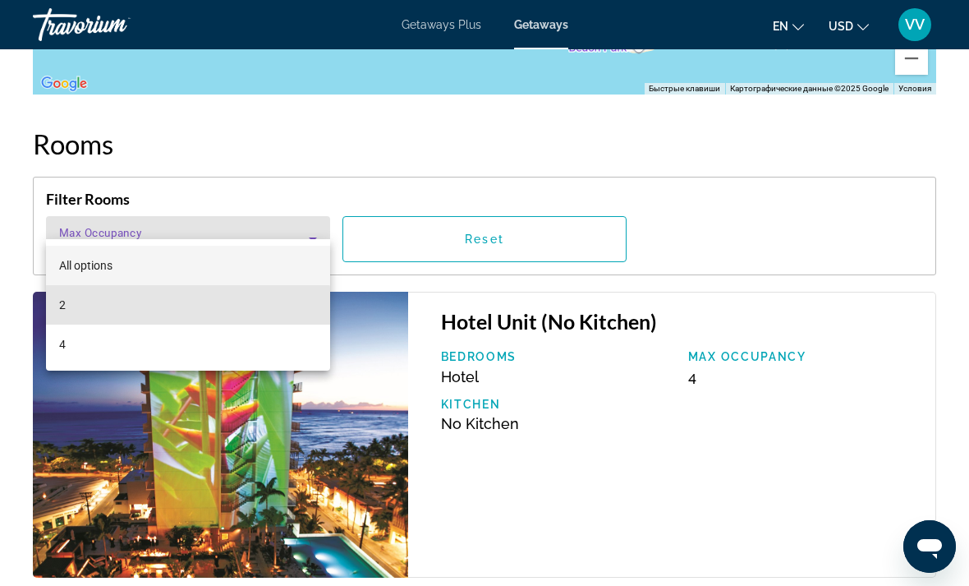
click at [99, 307] on mat-option "2" at bounding box center [188, 304] width 284 height 39
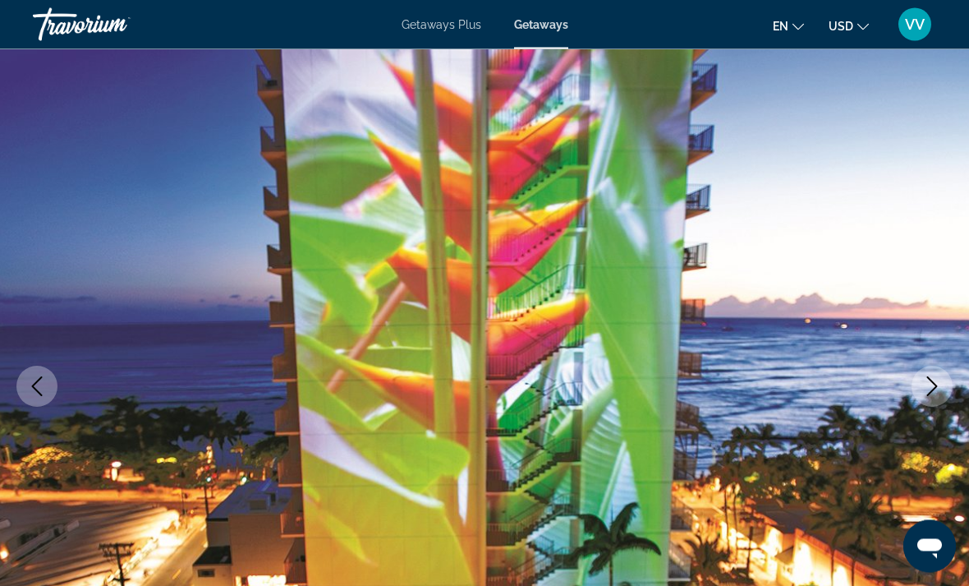
scroll to position [0, 0]
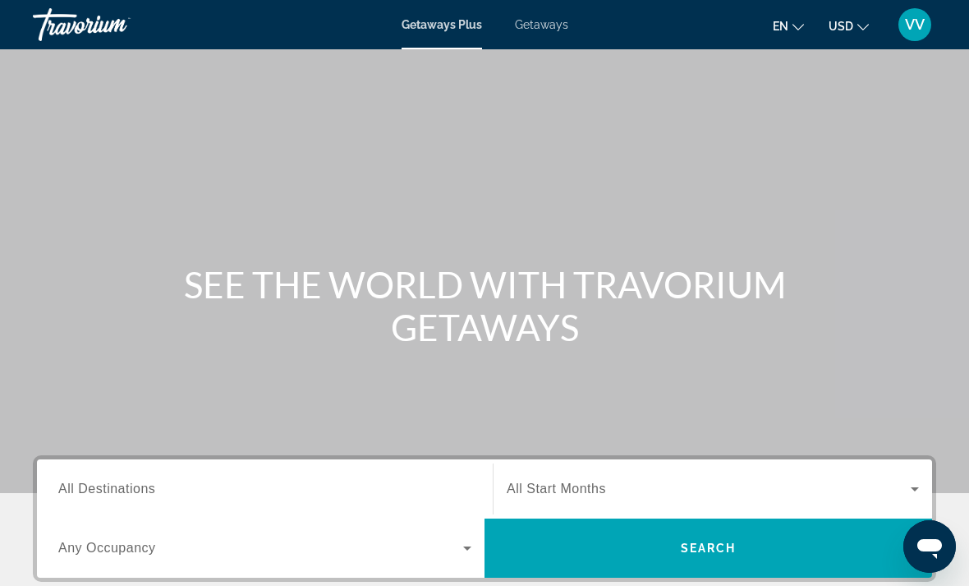
click at [555, 31] on span "Getaways" at bounding box center [541, 24] width 53 height 13
click at [142, 486] on span "All Destinations" at bounding box center [106, 488] width 97 height 14
click at [142, 486] on input "Destination All Destinations" at bounding box center [264, 490] width 413 height 20
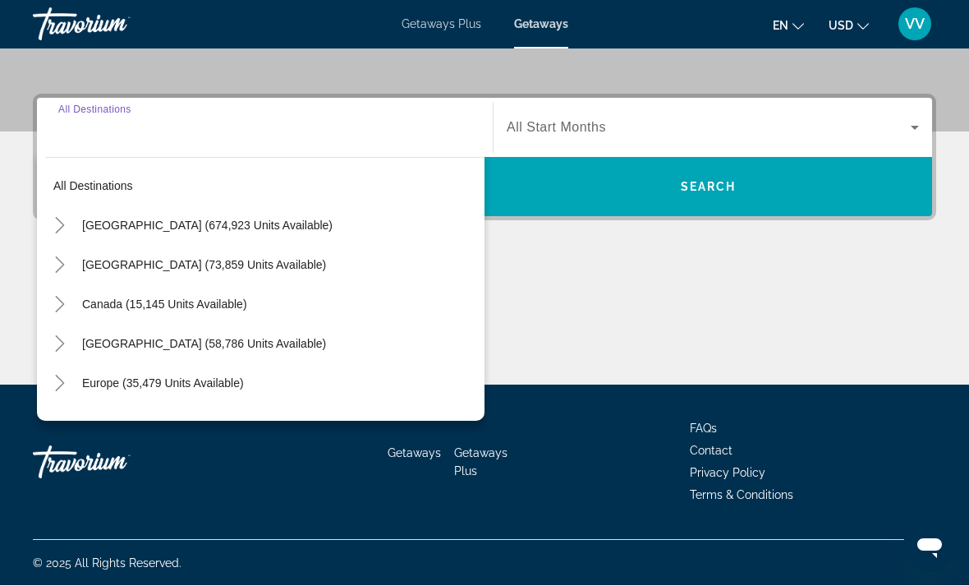
scroll to position [361, 0]
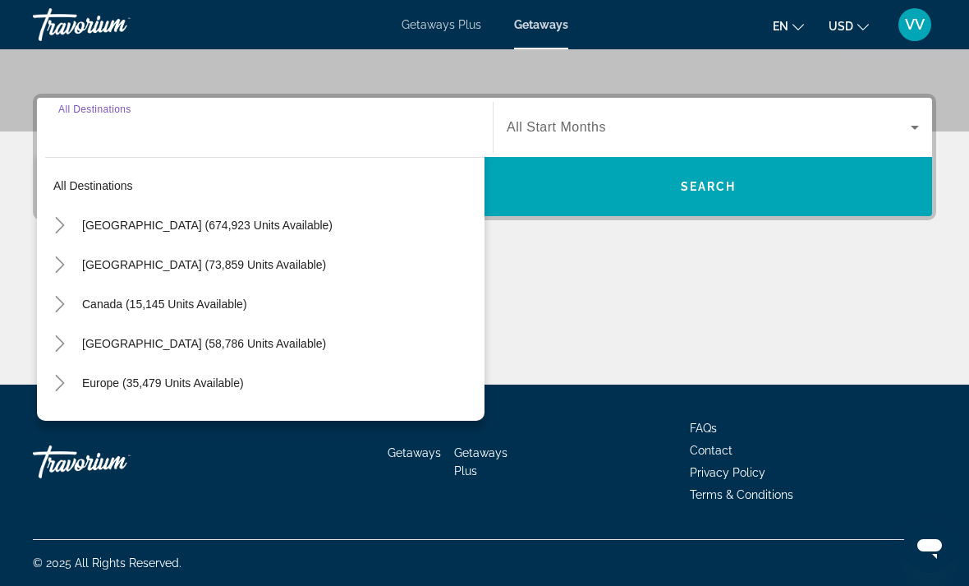
click at [55, 215] on mat-icon "Toggle United States (674,923 units available)" at bounding box center [59, 225] width 29 height 29
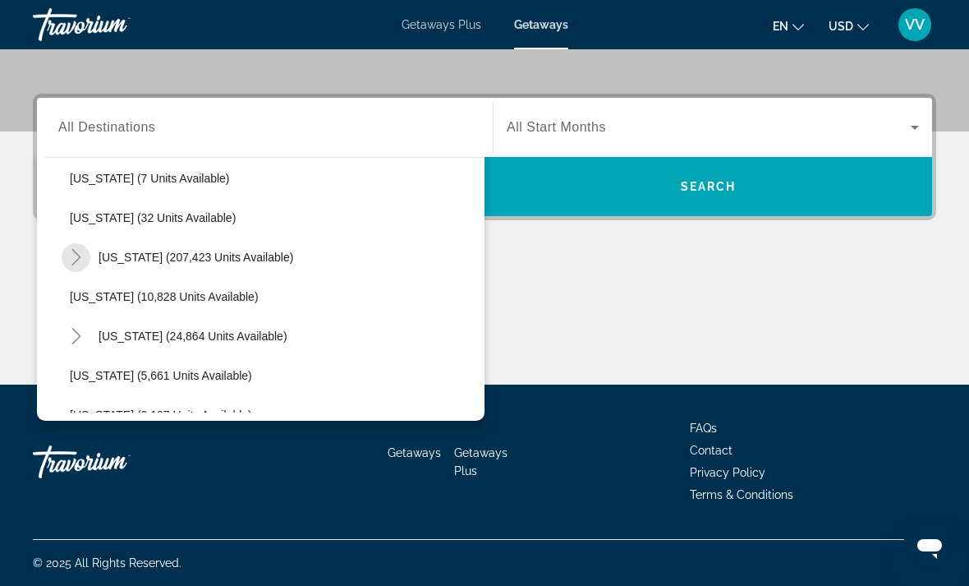
scroll to position [247, 0]
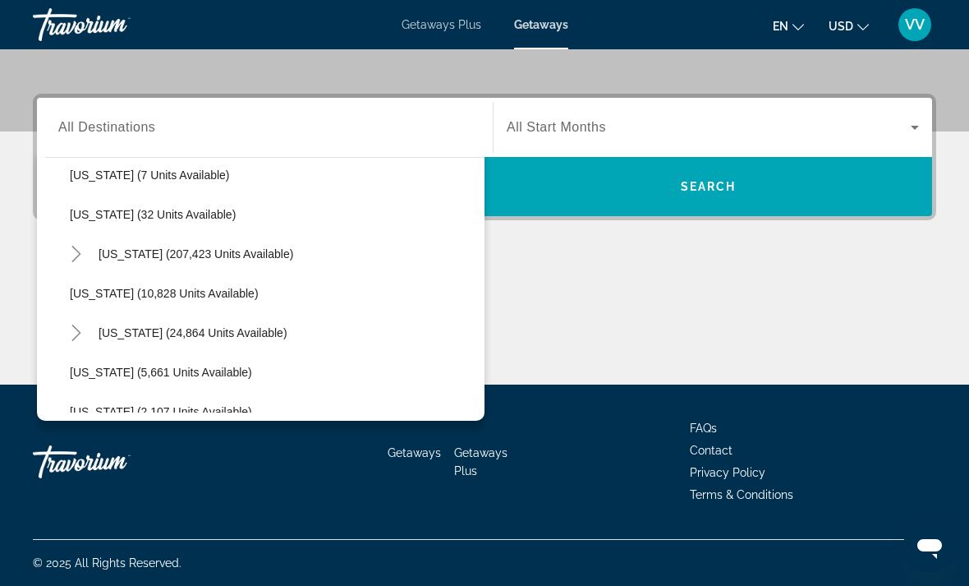
click at [67, 338] on mat-icon "Toggle Hawaii (24,864 units available)" at bounding box center [76, 333] width 29 height 29
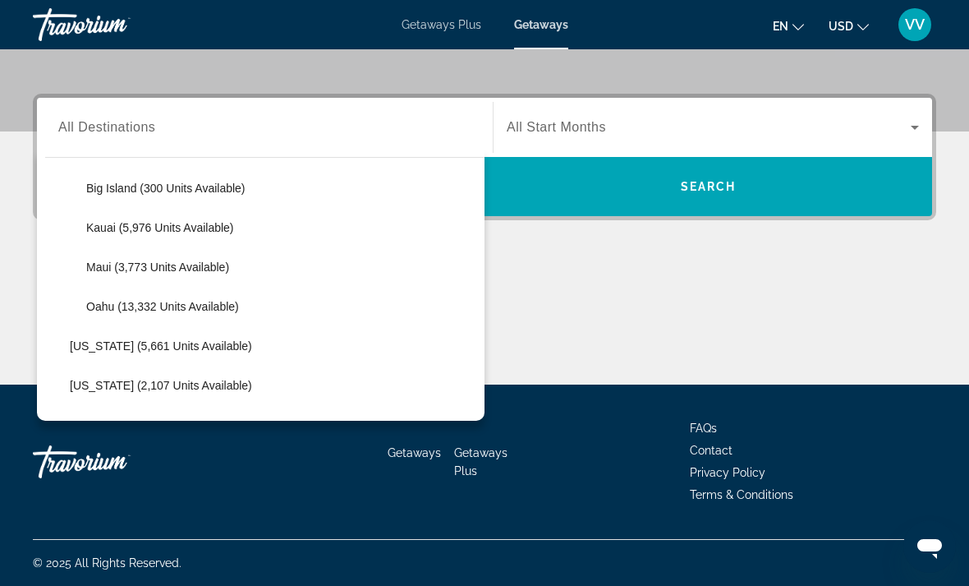
scroll to position [426, 0]
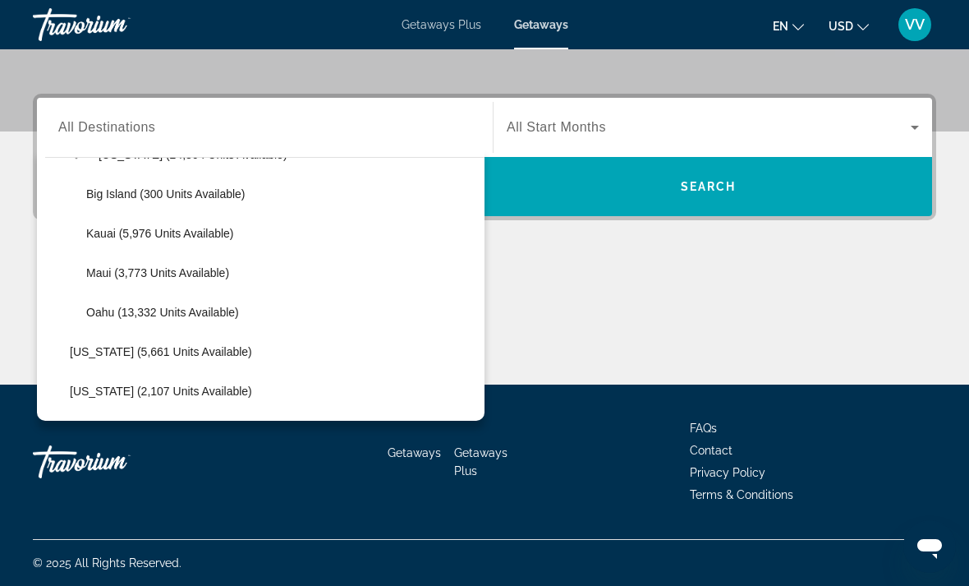
click at [95, 314] on span "Oahu (13,332 units available)" at bounding box center [162, 312] width 153 height 13
type input "**********"
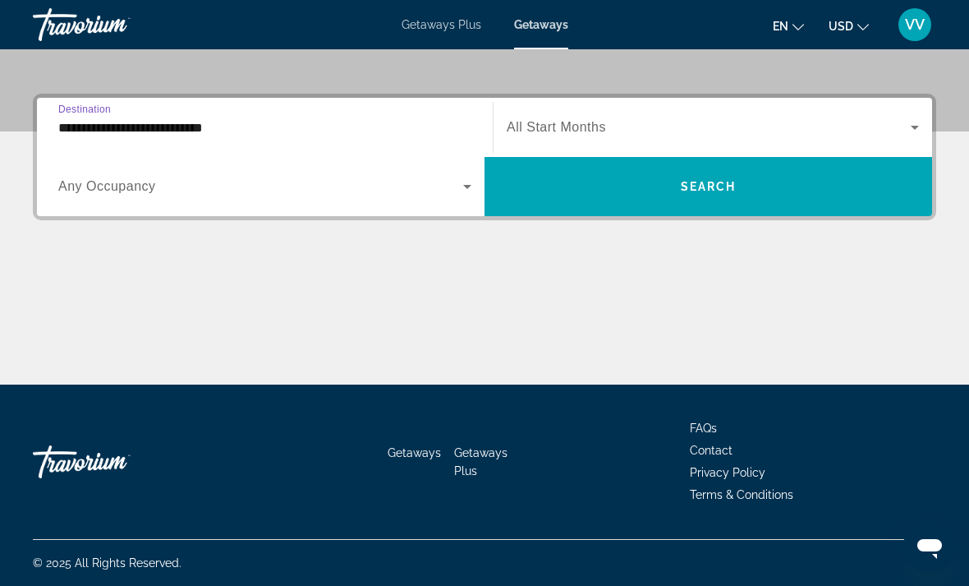
click at [481, 179] on div "Occupancy Any Occupancy" at bounding box center [264, 186] width 439 height 46
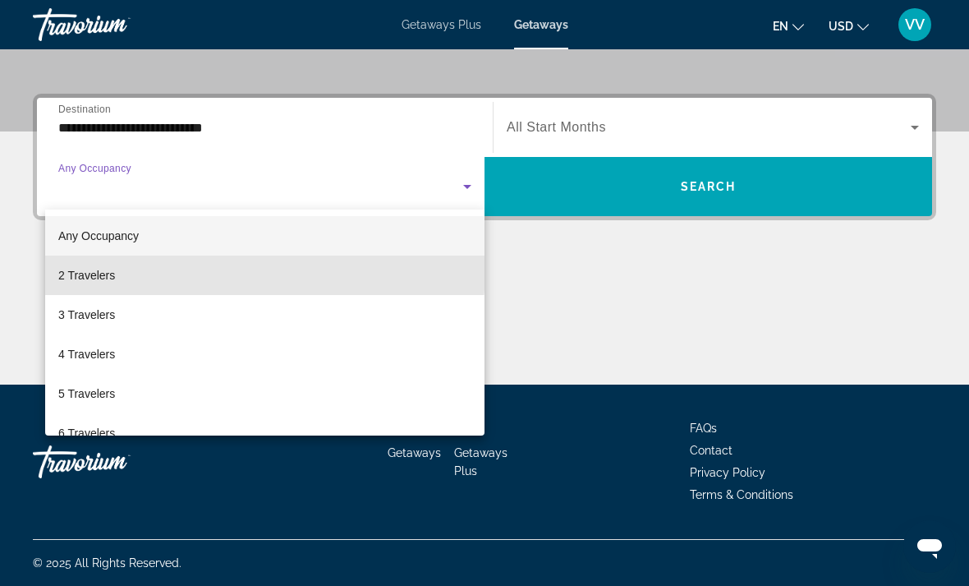
click at [117, 267] on mat-option "2 Travelers" at bounding box center [264, 274] width 439 height 39
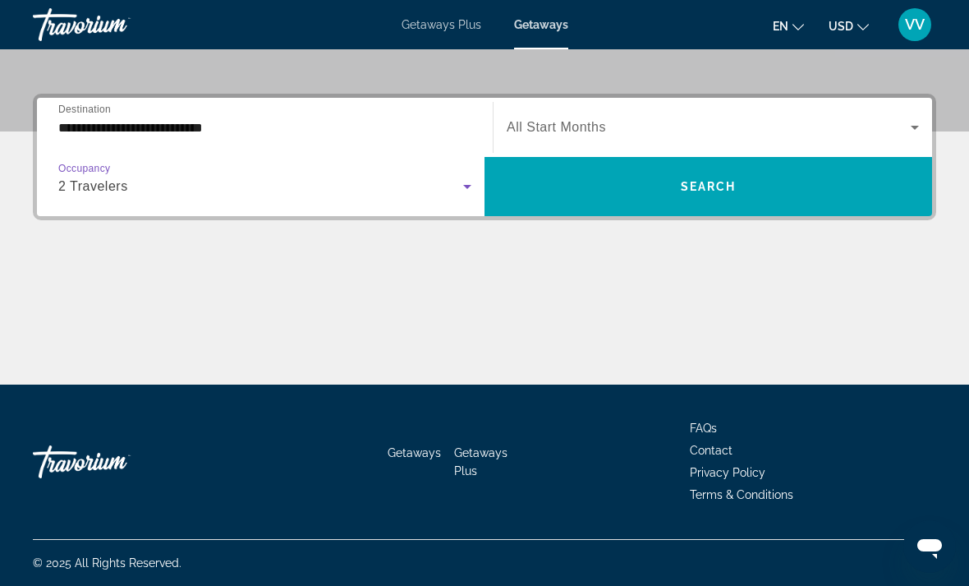
click at [916, 127] on icon "Search widget" at bounding box center [915, 128] width 8 height 4
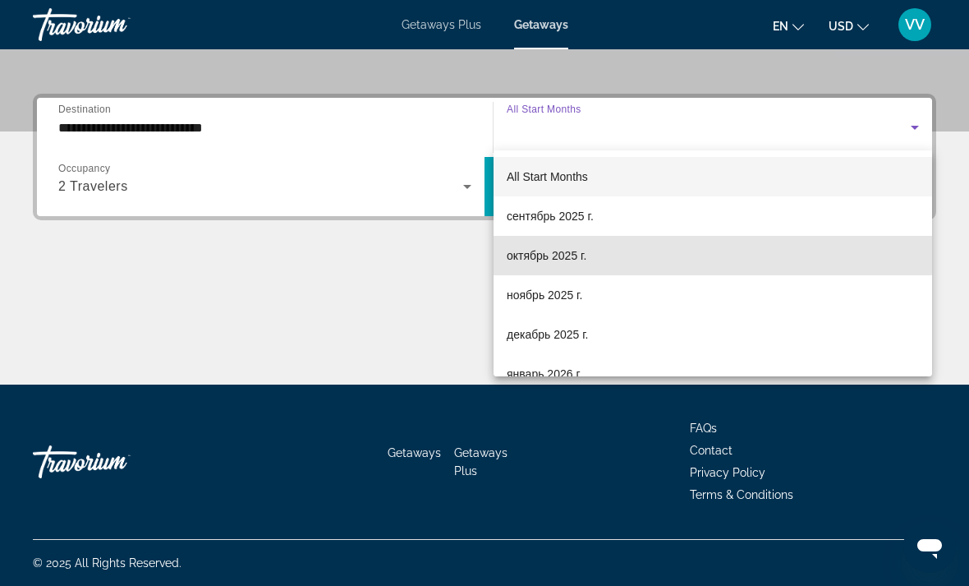
click at [574, 250] on span "октябрь 2025 г." at bounding box center [547, 256] width 80 height 20
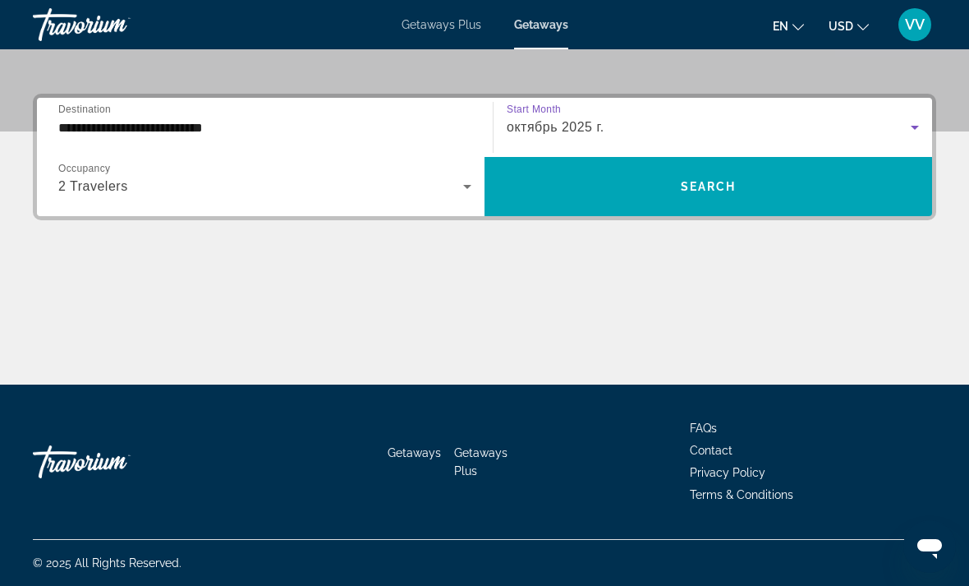
click at [775, 191] on span "Search widget" at bounding box center [709, 186] width 448 height 39
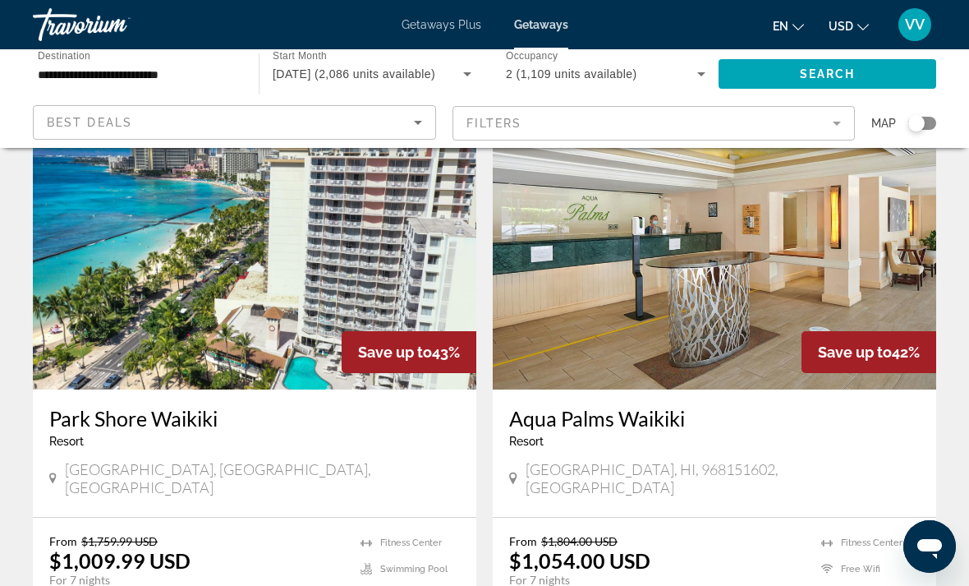
scroll to position [3260, 0]
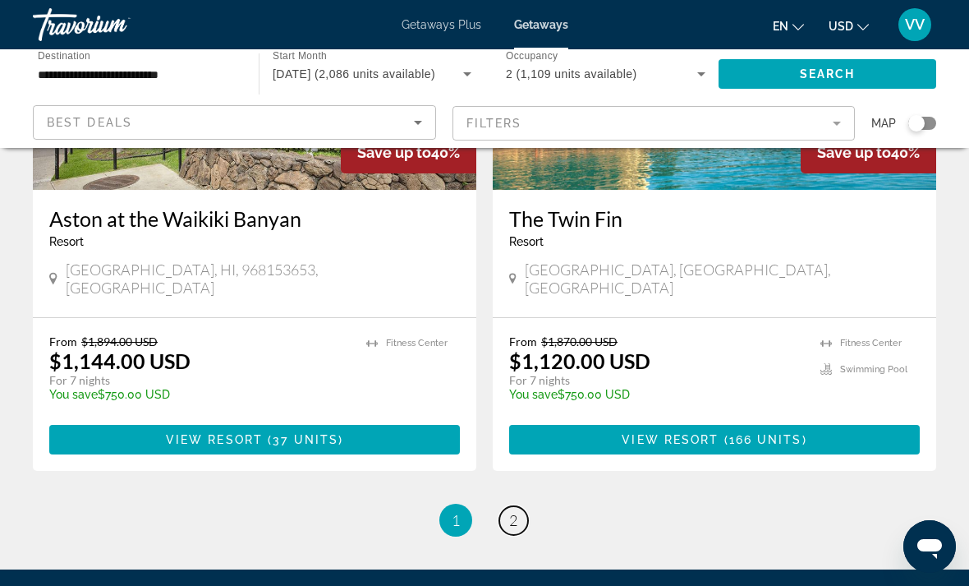
click at [518, 506] on link "page 2" at bounding box center [513, 520] width 29 height 29
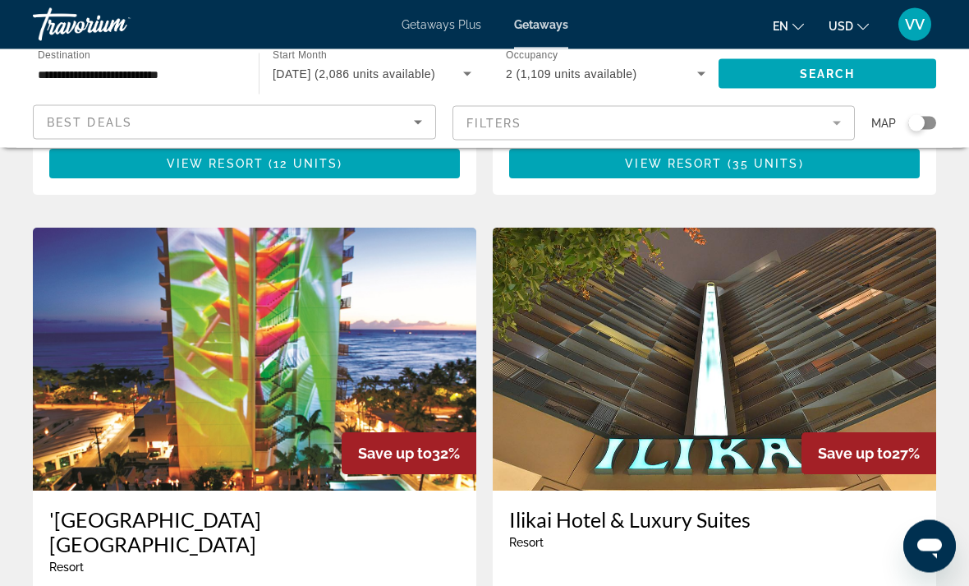
scroll to position [1208, 0]
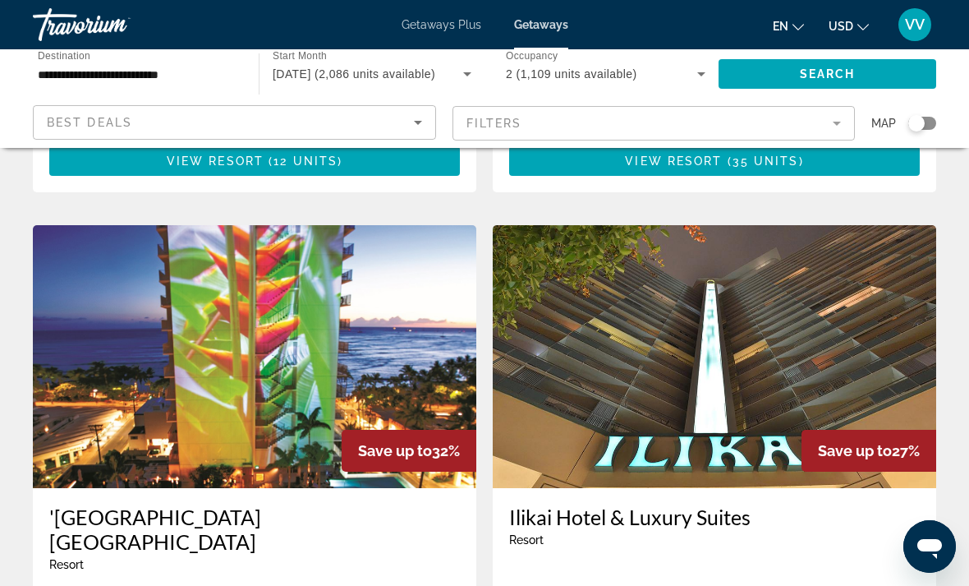
click at [274, 504] on h3 "'Alohilani Resort Waikiki Beach" at bounding box center [254, 528] width 411 height 49
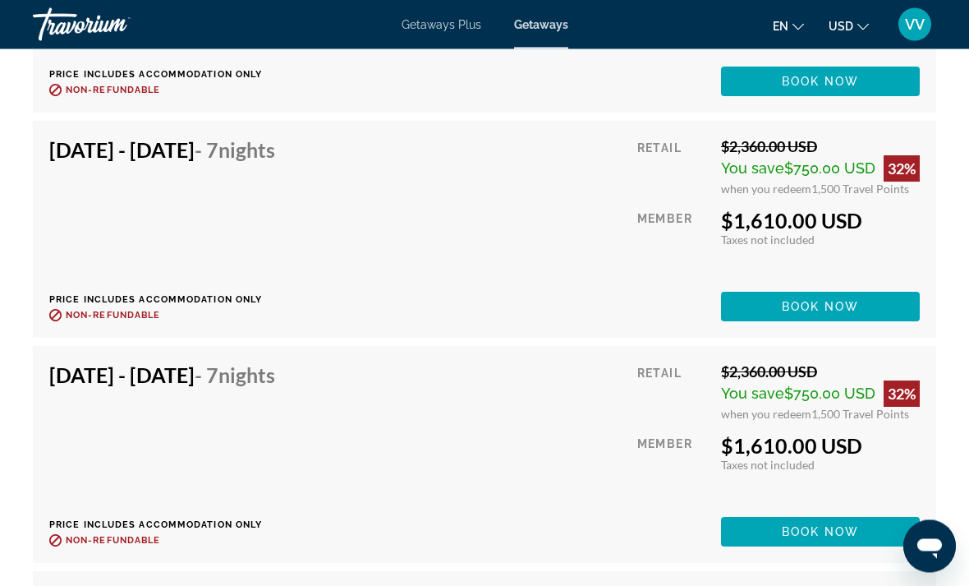
scroll to position [8578, 0]
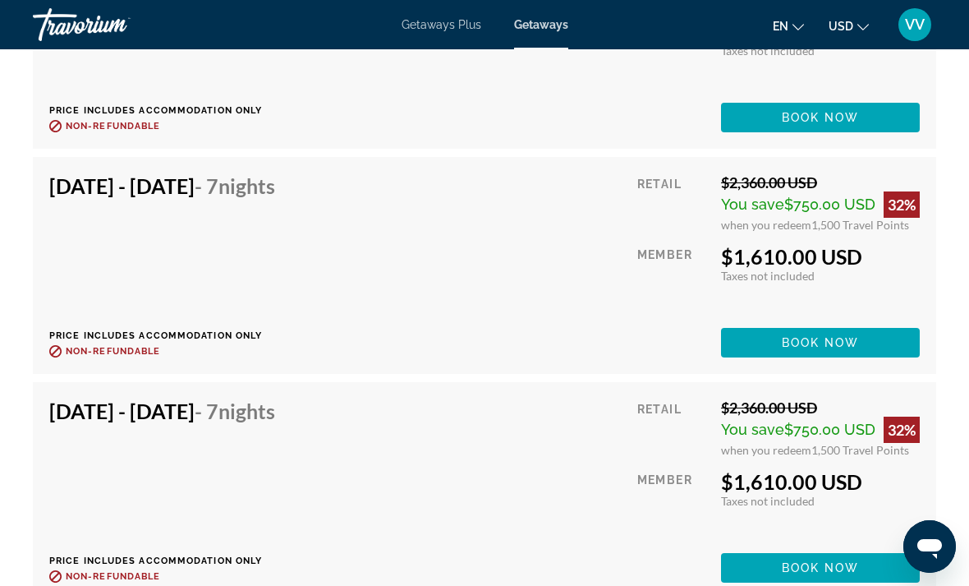
click at [827, 323] on span "Main content" at bounding box center [820, 342] width 199 height 39
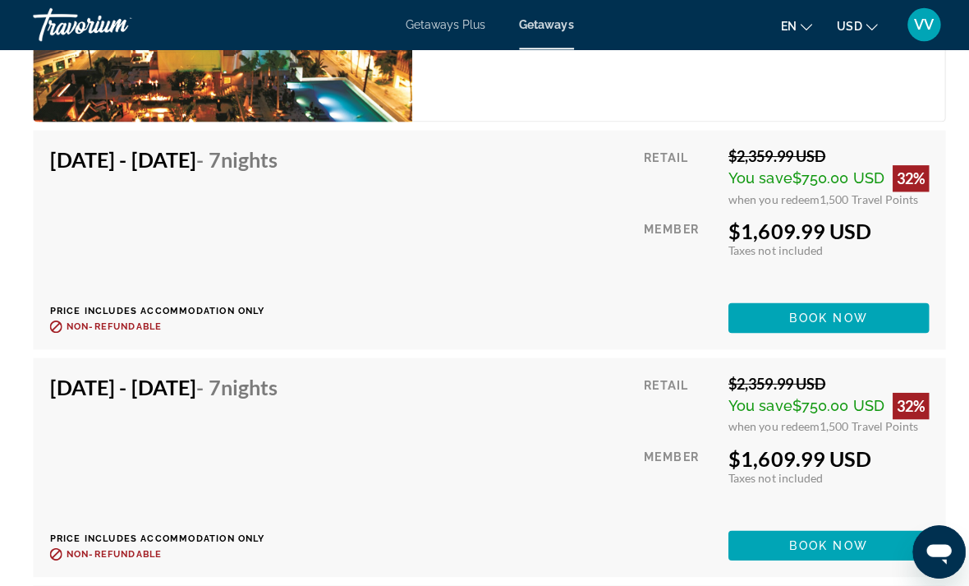
scroll to position [3206, 0]
